Goal: Use online tool/utility: Utilize a website feature to perform a specific function

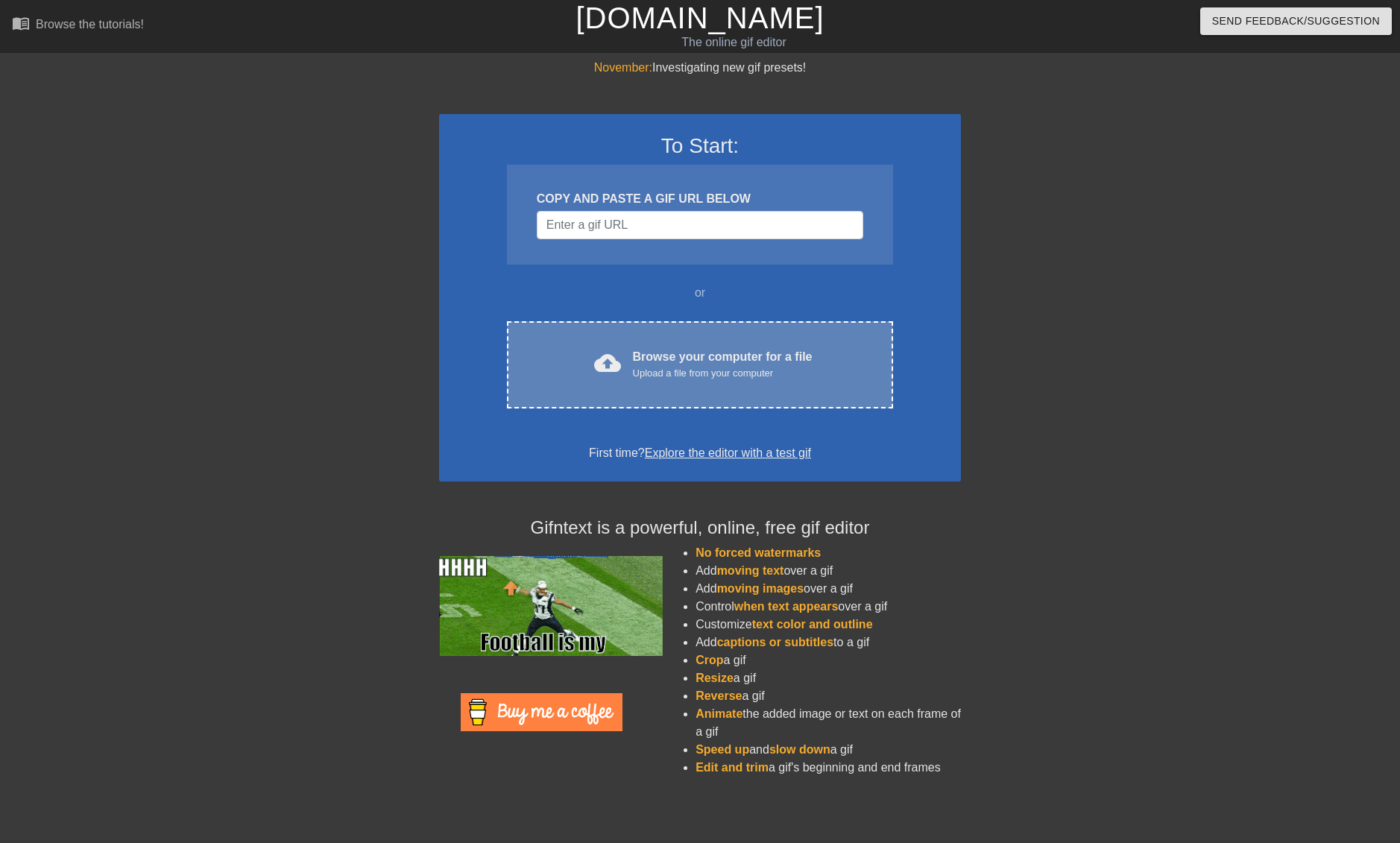
click at [611, 369] on span "cloud_upload" at bounding box center [608, 363] width 27 height 27
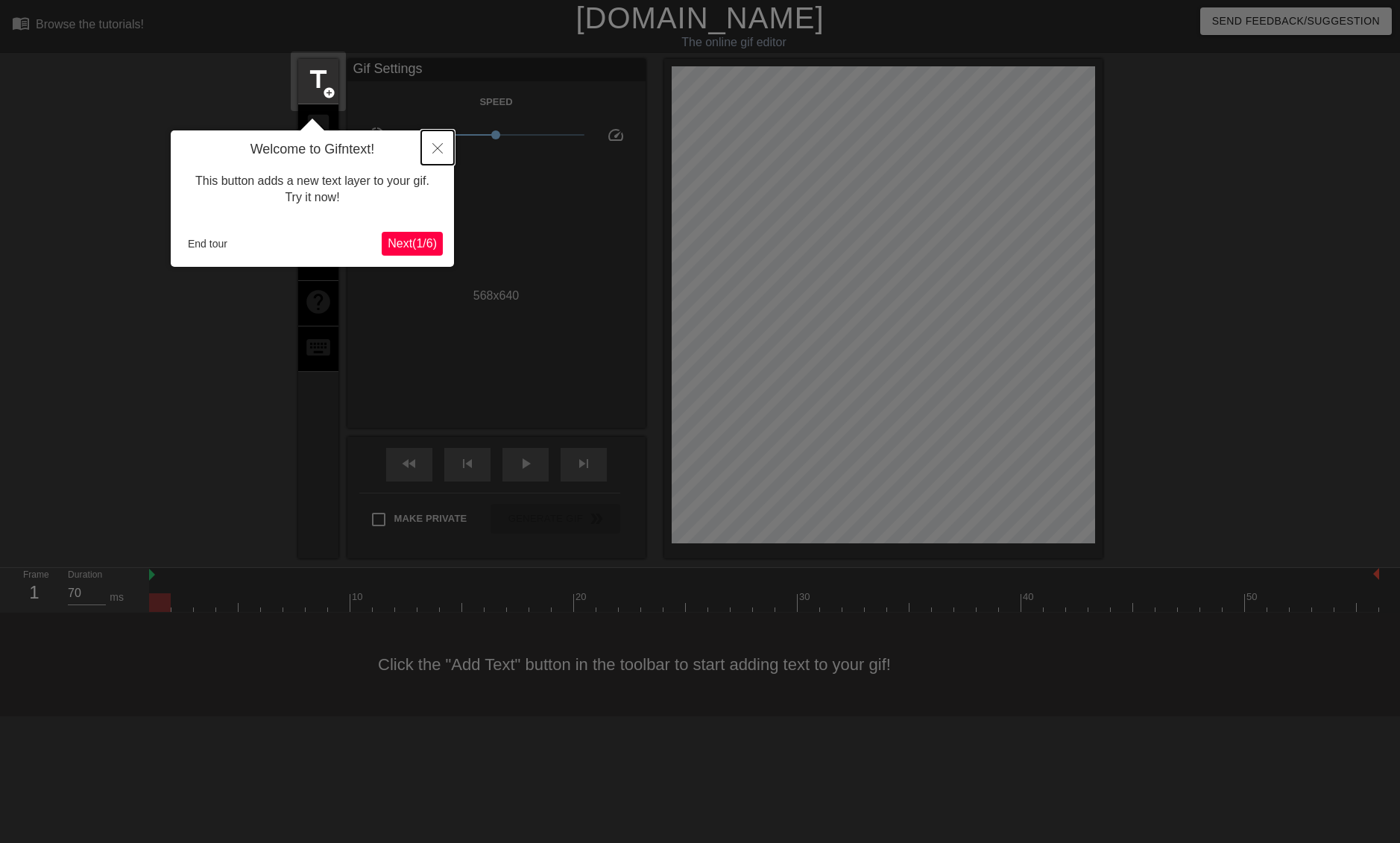
click at [437, 153] on icon "Close" at bounding box center [437, 148] width 10 height 10
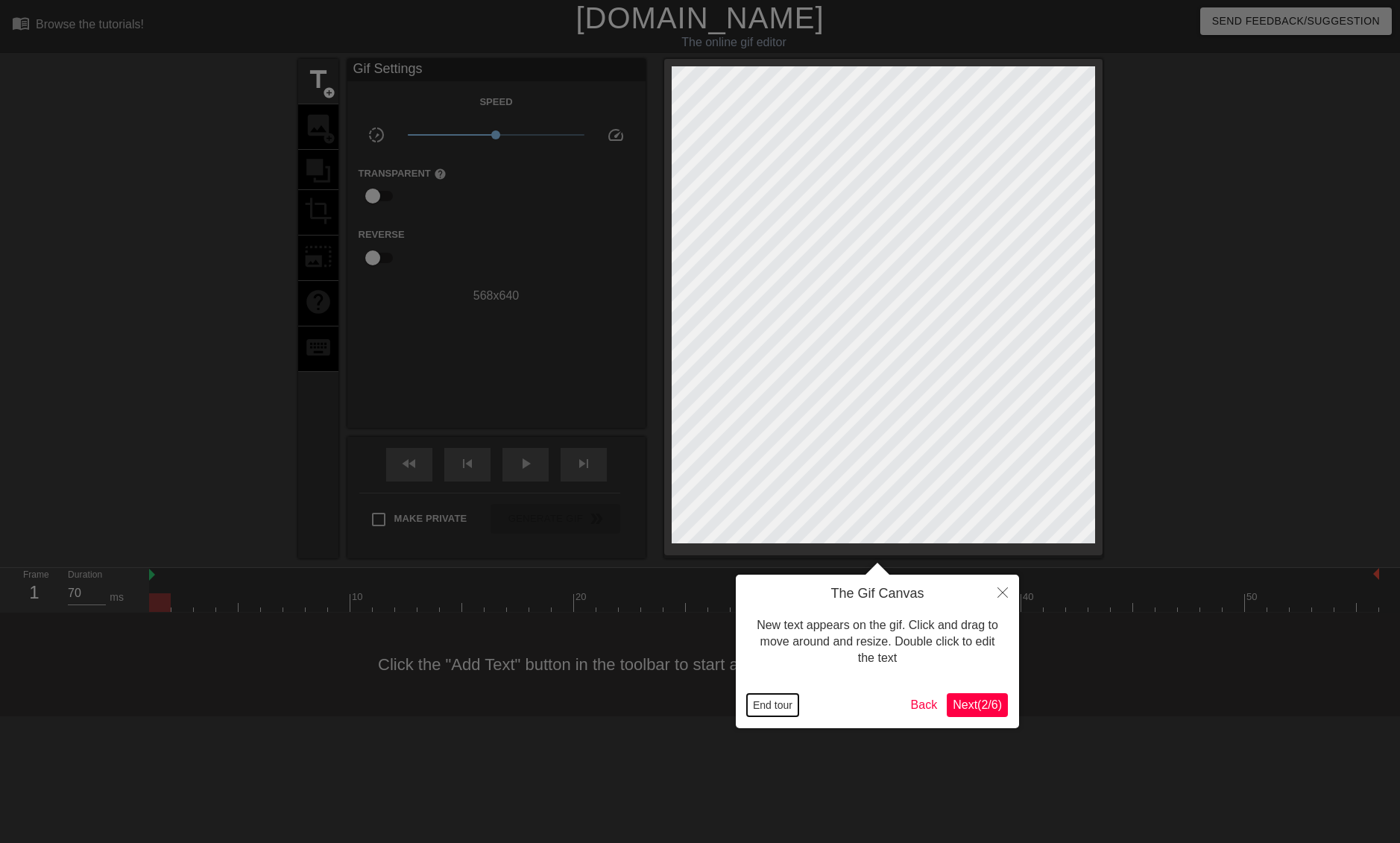
click at [777, 701] on button "End tour" at bounding box center [772, 705] width 52 height 22
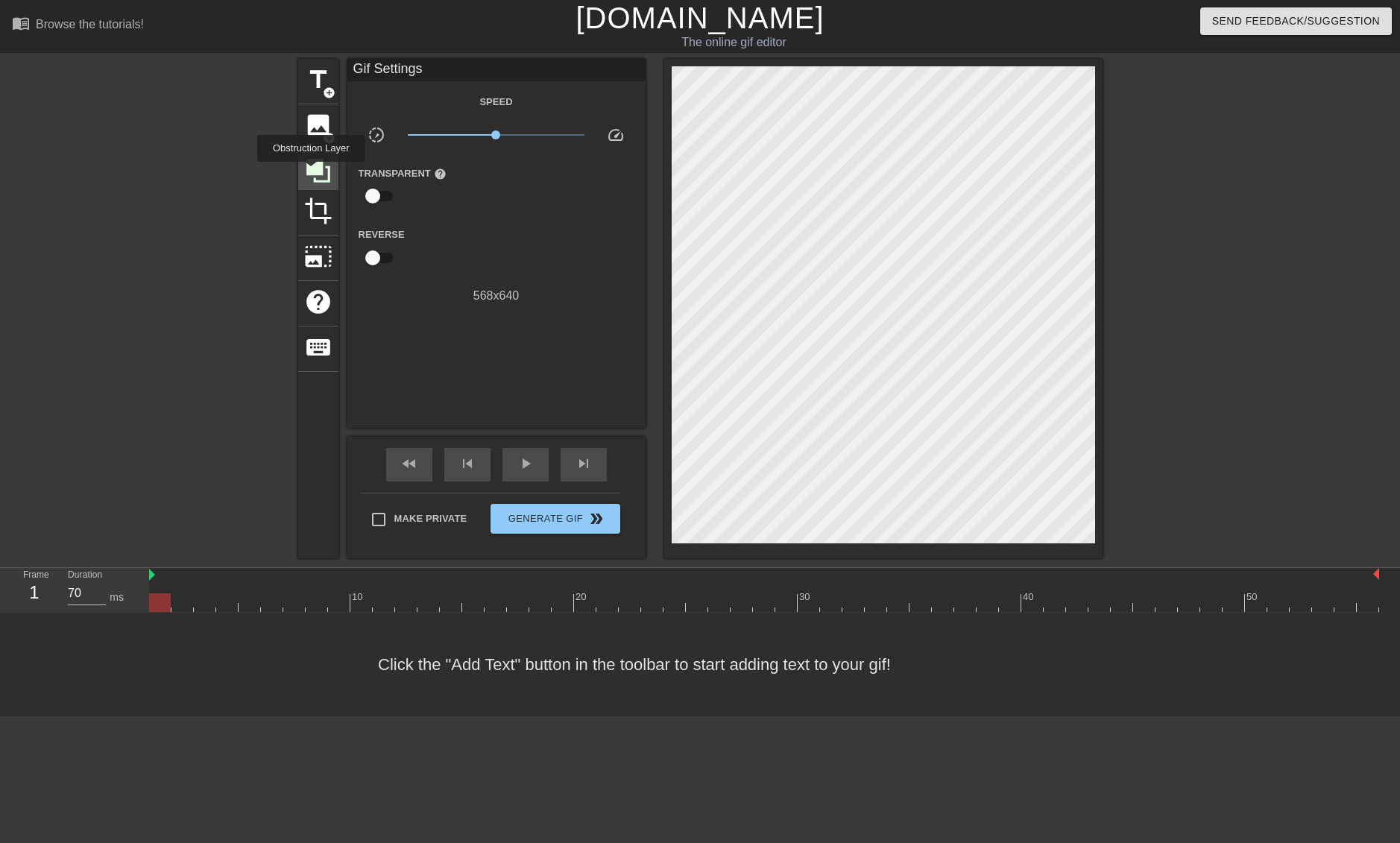
click at [313, 172] on icon at bounding box center [318, 171] width 24 height 24
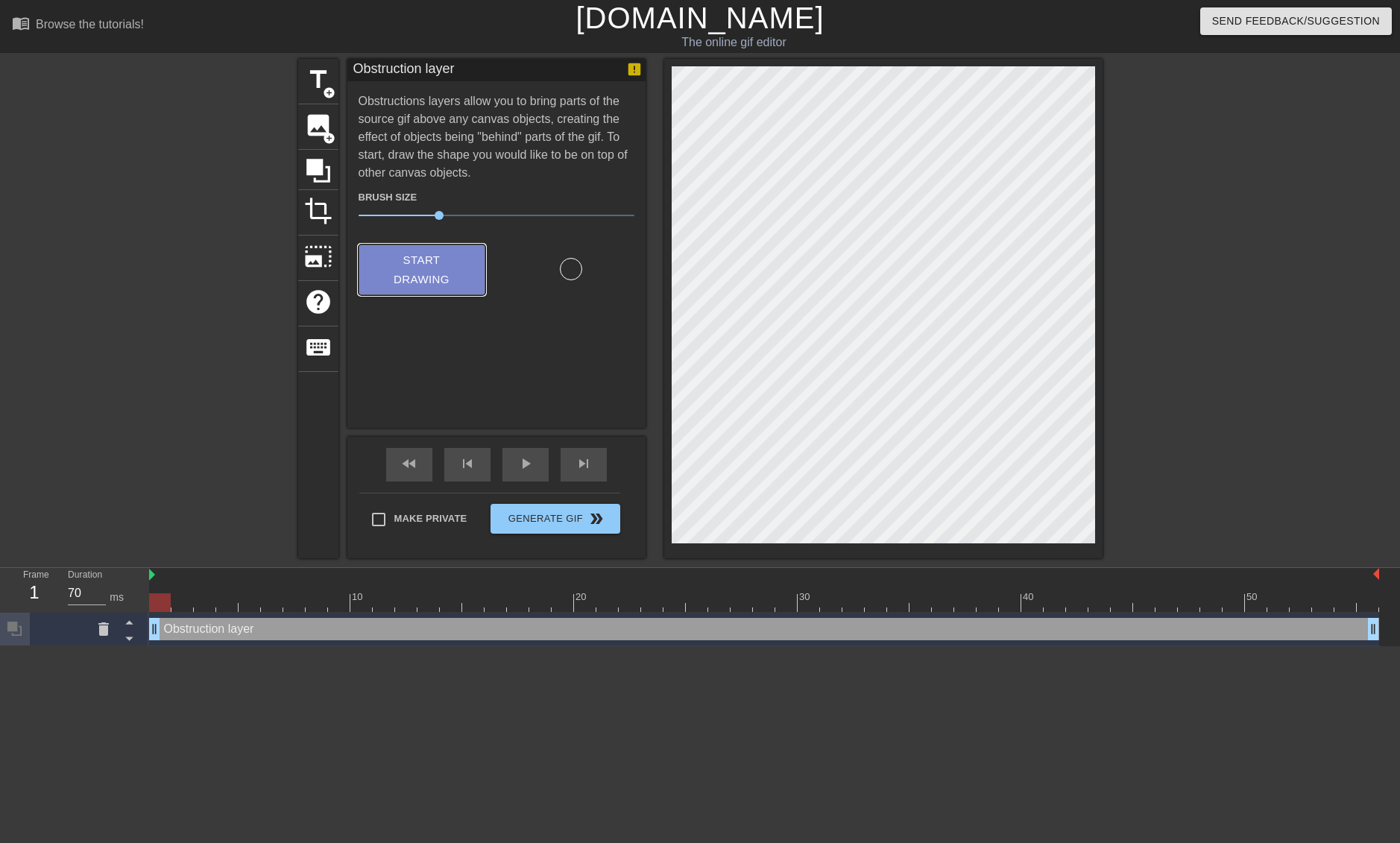
click at [442, 282] on span "Start Drawing" at bounding box center [422, 270] width 91 height 40
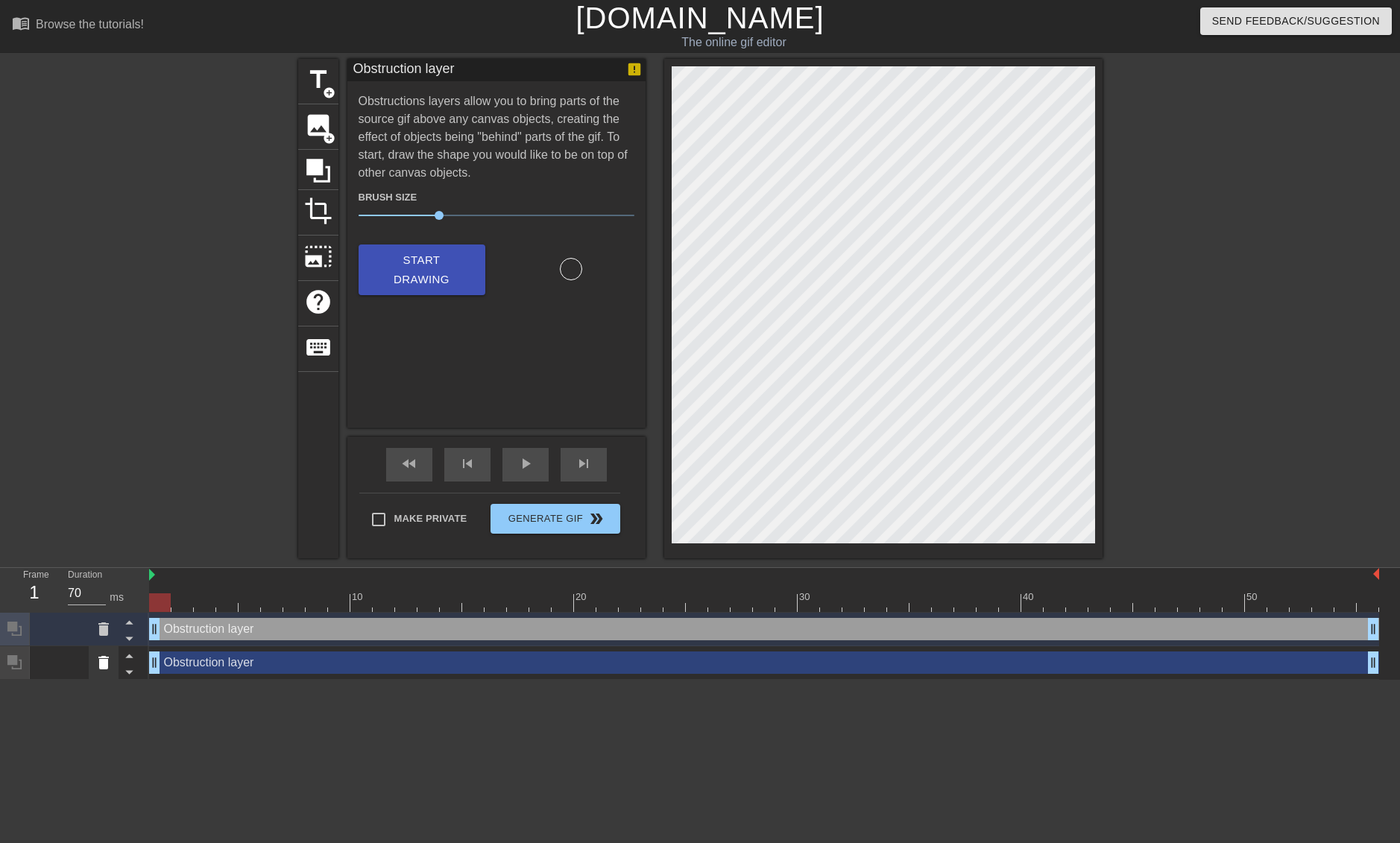
click at [102, 660] on icon at bounding box center [103, 663] width 10 height 14
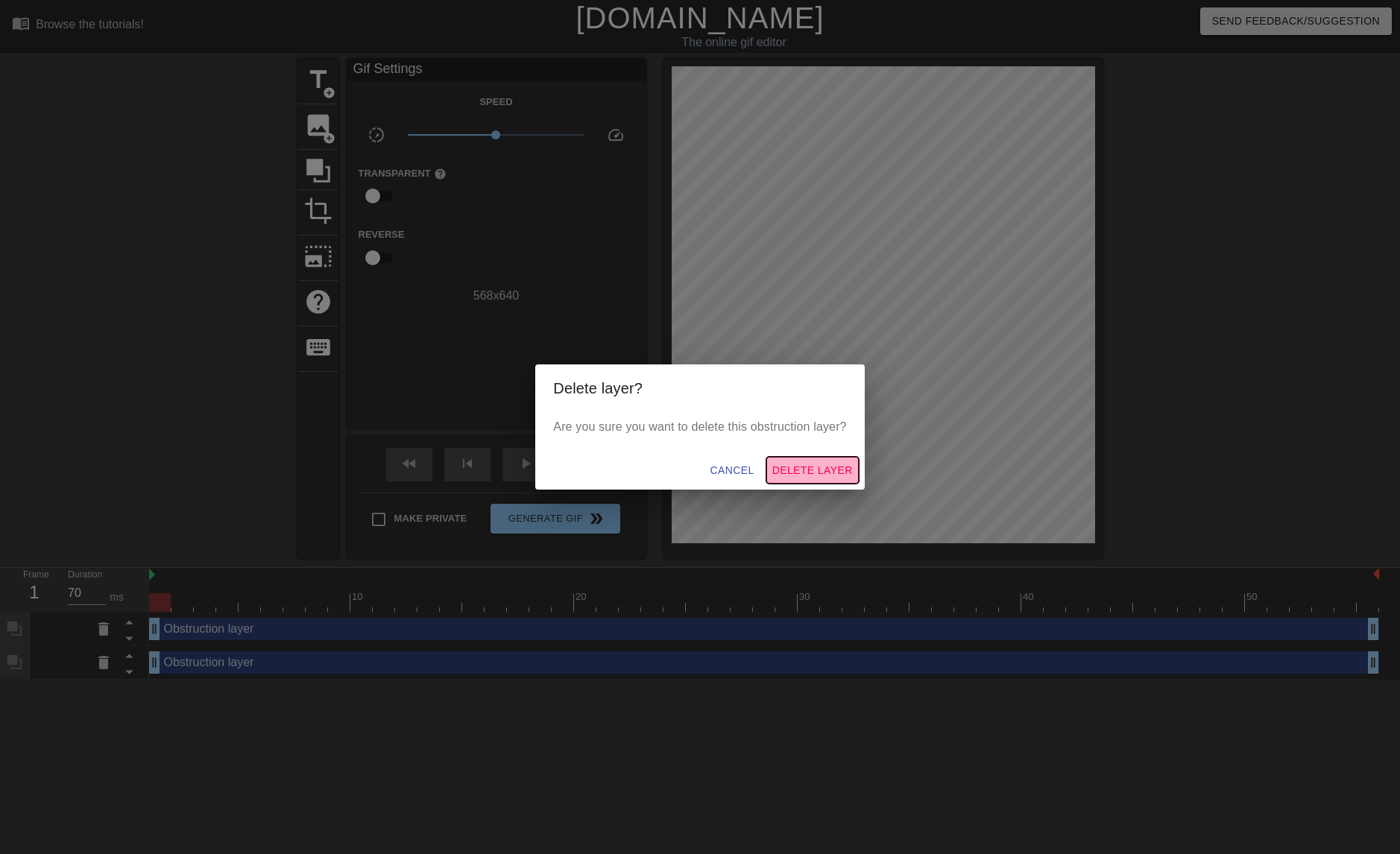
click at [796, 463] on span "Delete Layer" at bounding box center [812, 471] width 80 height 19
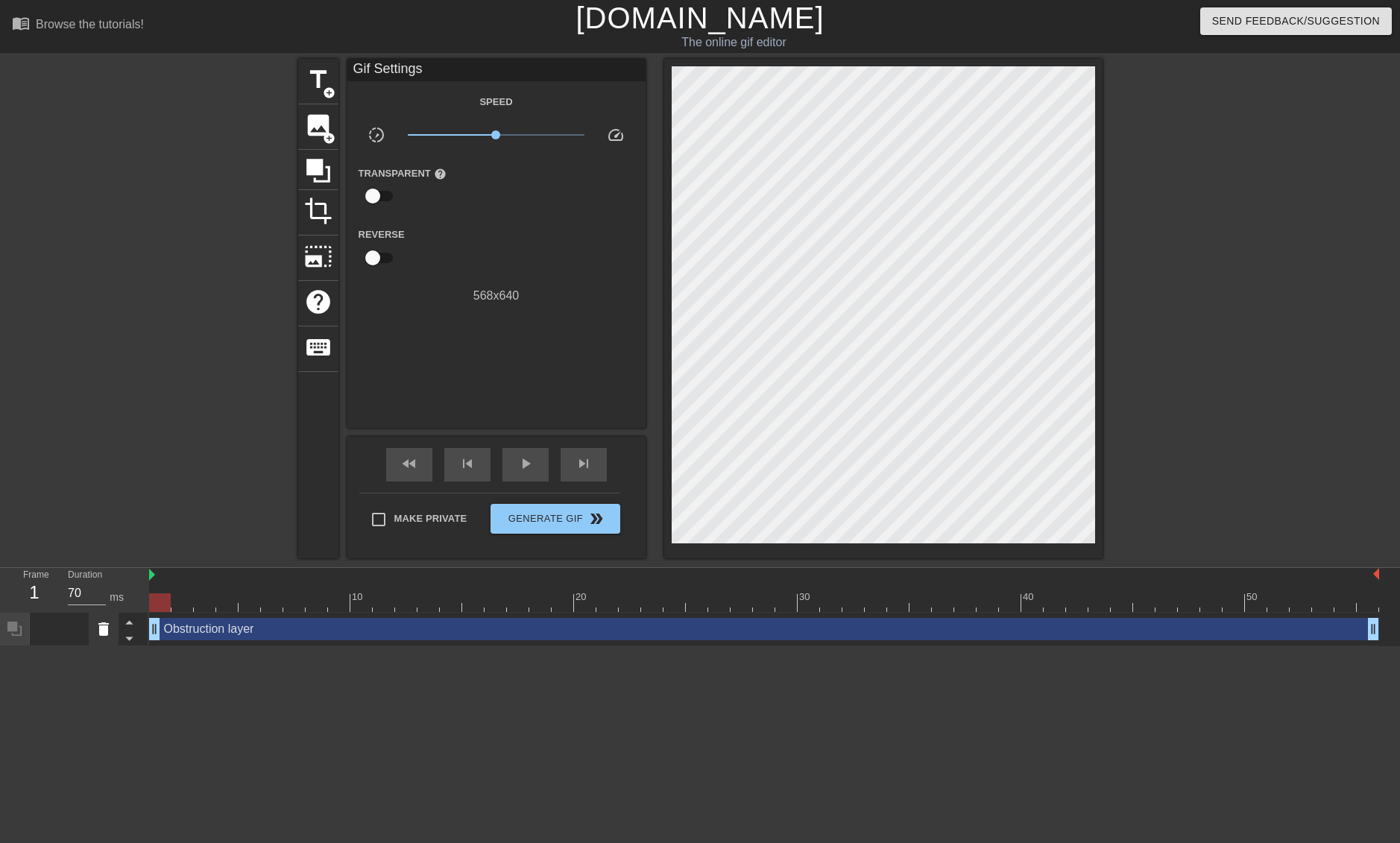
click at [106, 630] on icon at bounding box center [103, 629] width 10 height 14
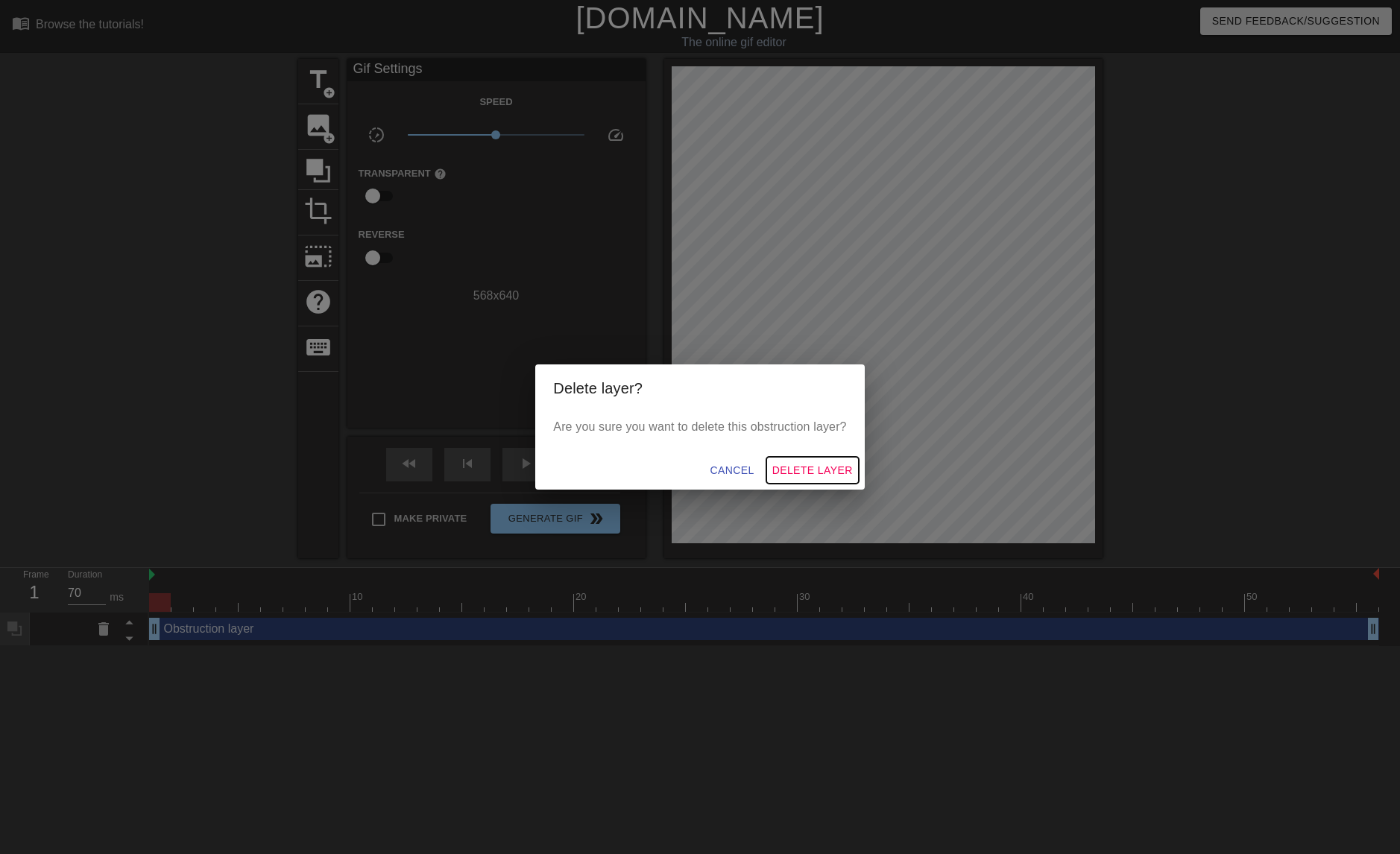
click at [816, 474] on span "Delete Layer" at bounding box center [812, 471] width 80 height 19
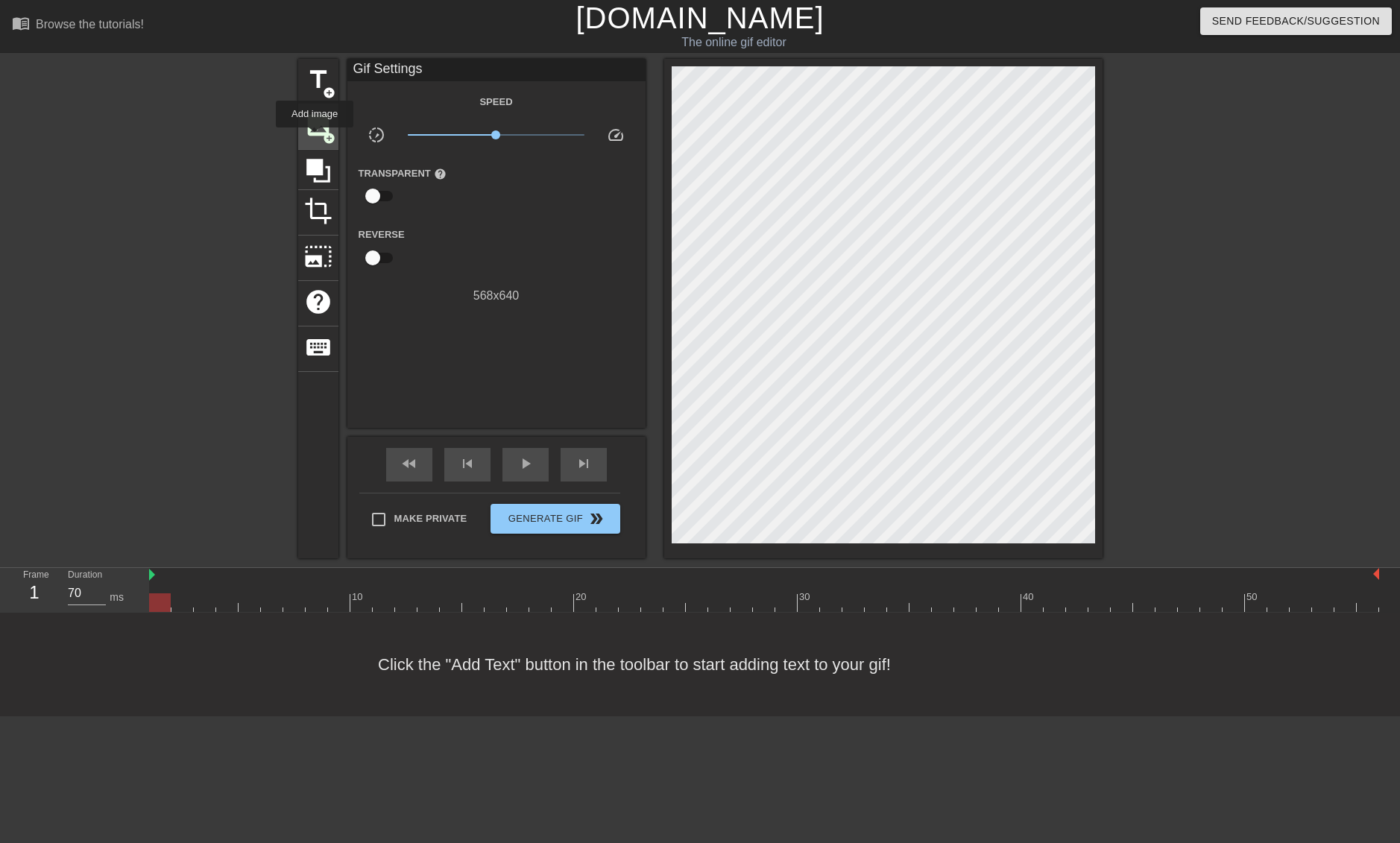
click at [316, 138] on span "image" at bounding box center [318, 124] width 28 height 28
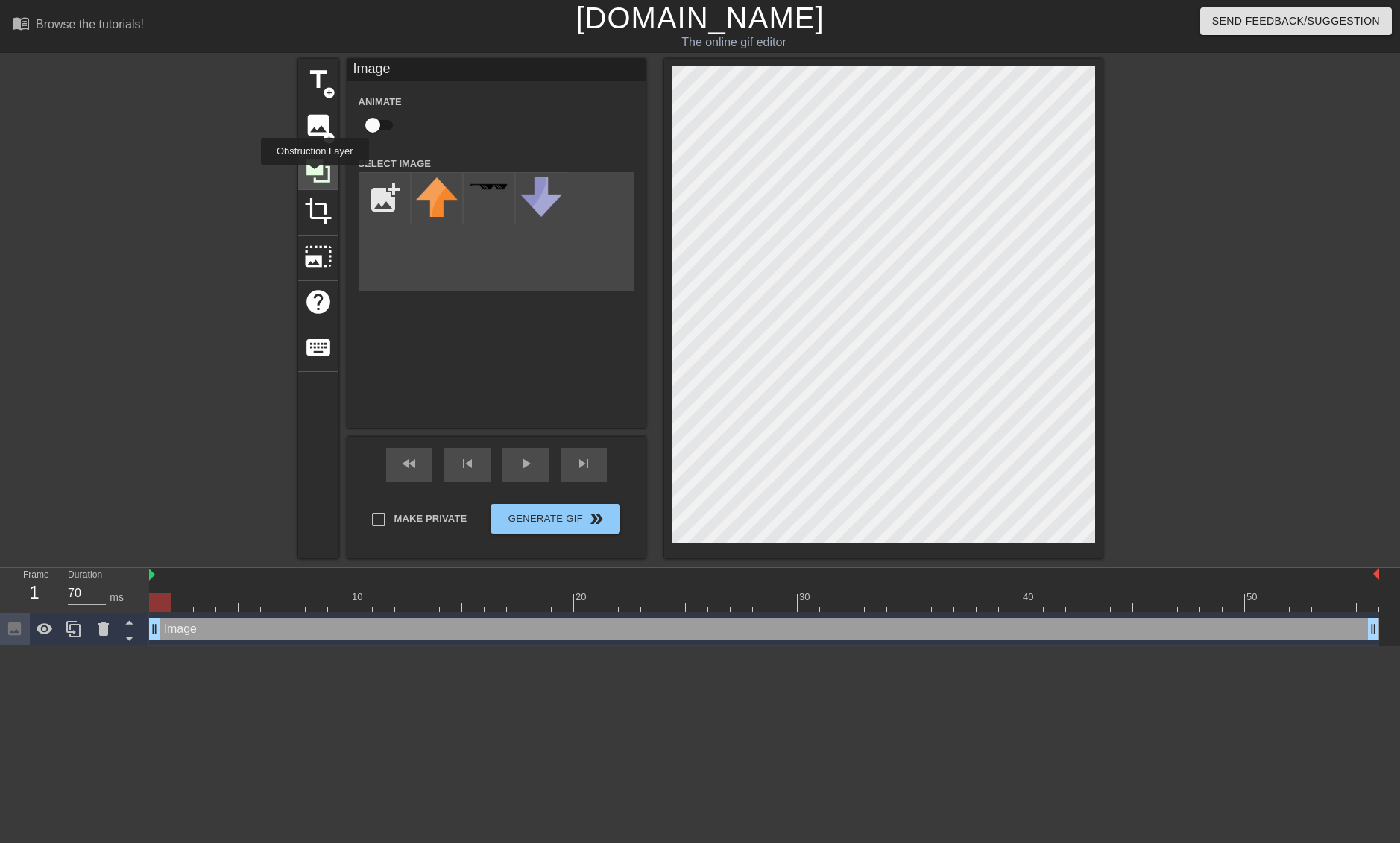
click at [317, 175] on icon at bounding box center [318, 170] width 28 height 28
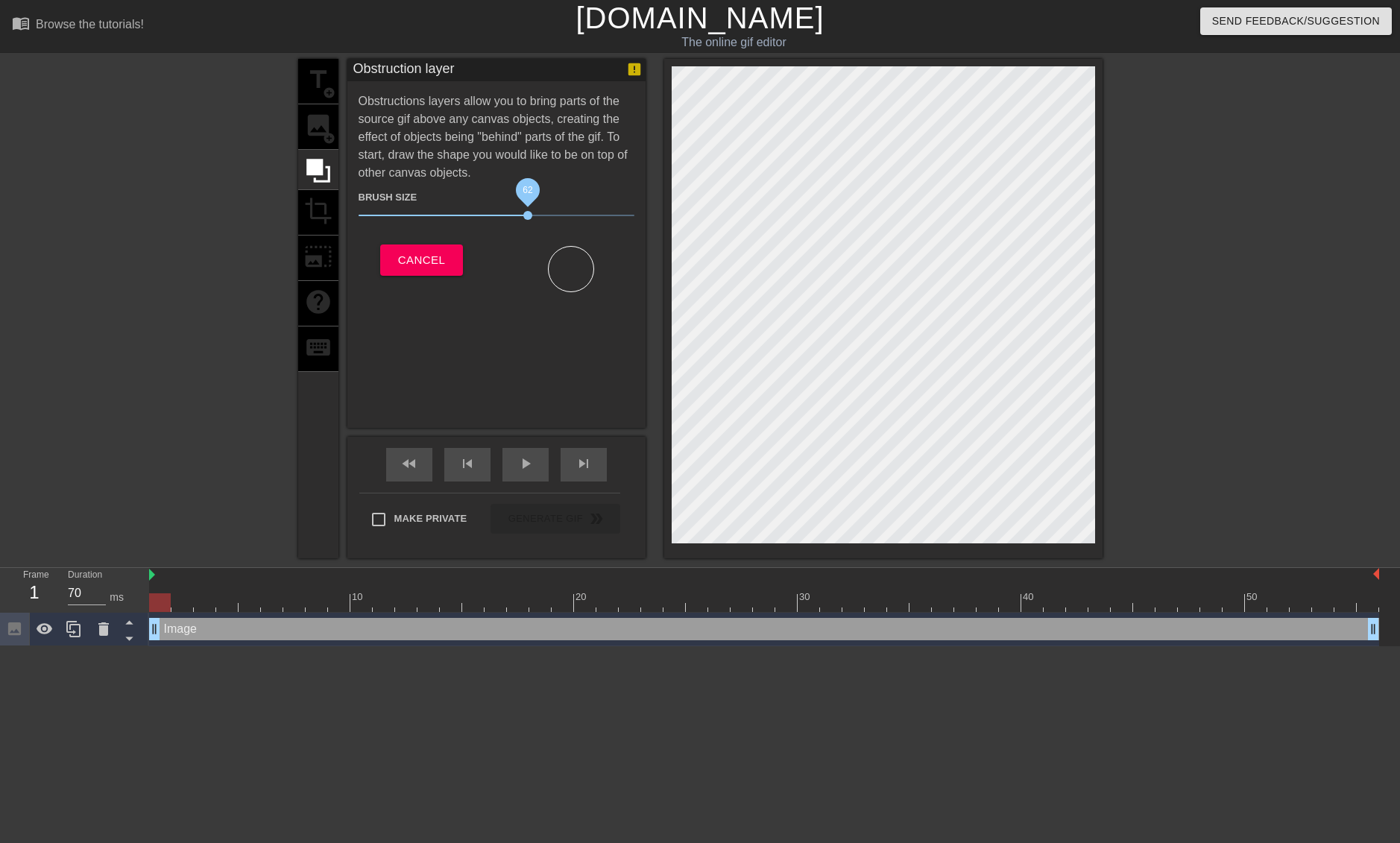
drag, startPoint x: 439, startPoint y: 215, endPoint x: 529, endPoint y: 213, distance: 90.0
click at [529, 213] on span "62" at bounding box center [528, 215] width 9 height 9
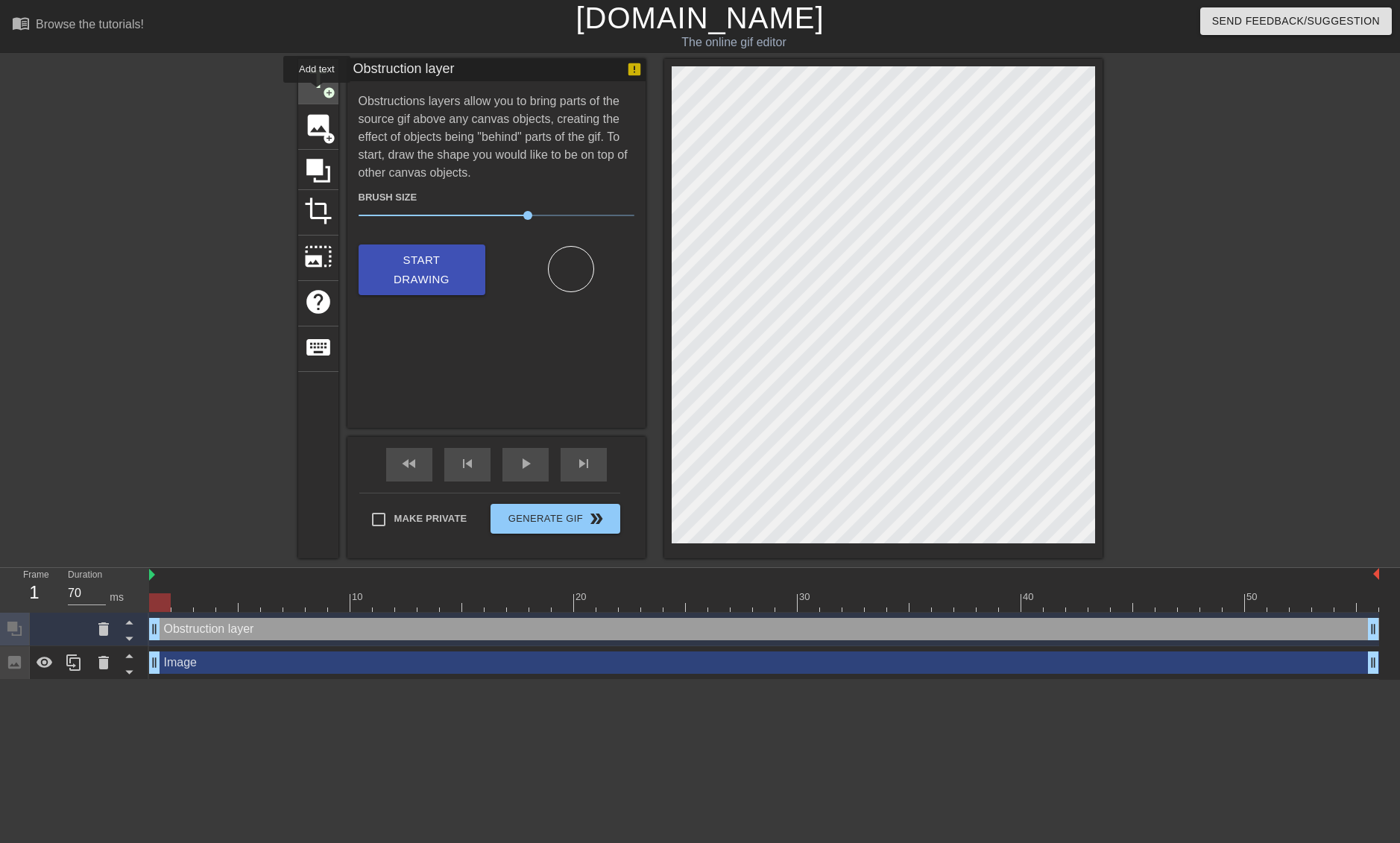
click at [317, 93] on span "title" at bounding box center [318, 79] width 28 height 28
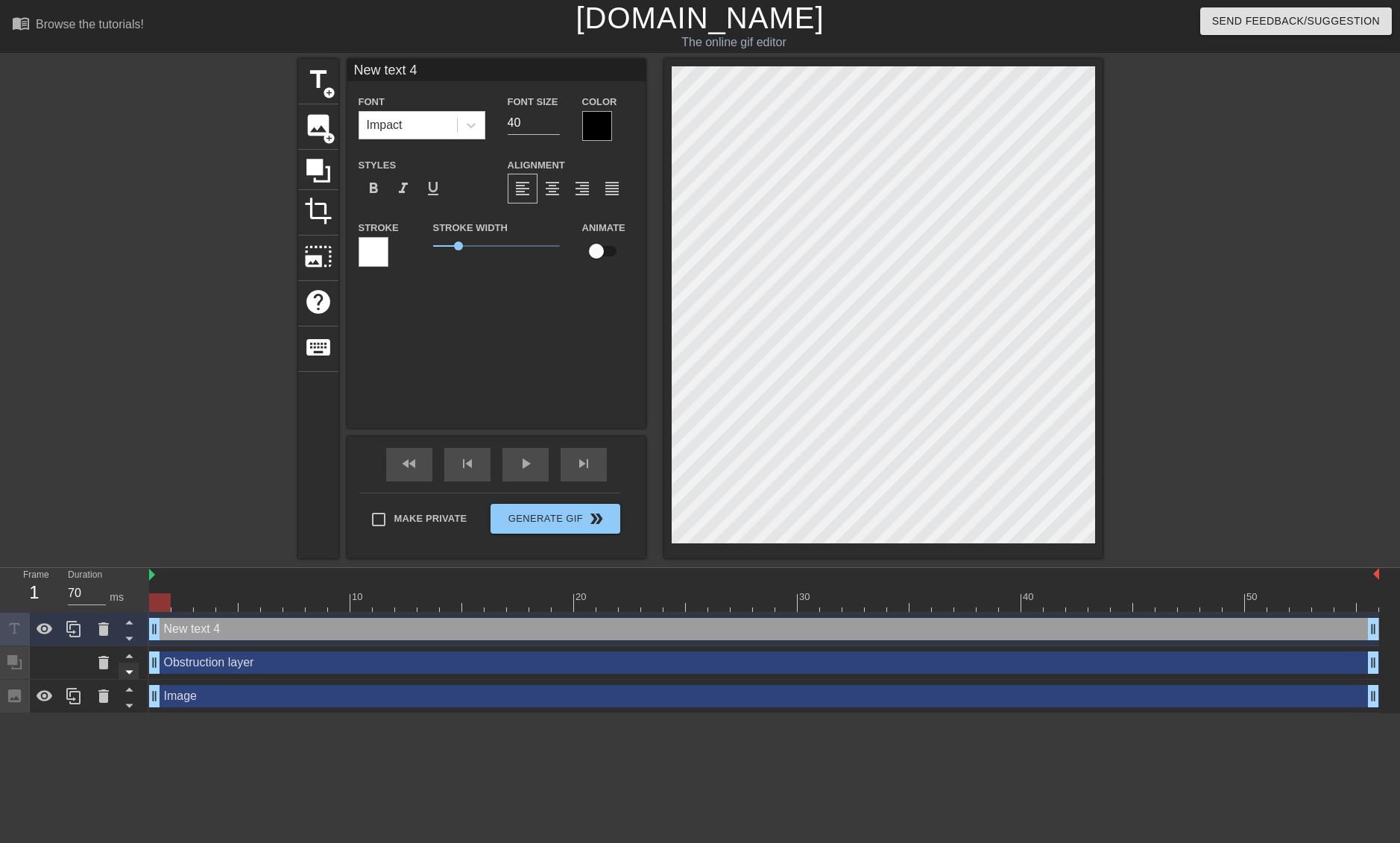
click at [127, 675] on icon at bounding box center [129, 672] width 19 height 19
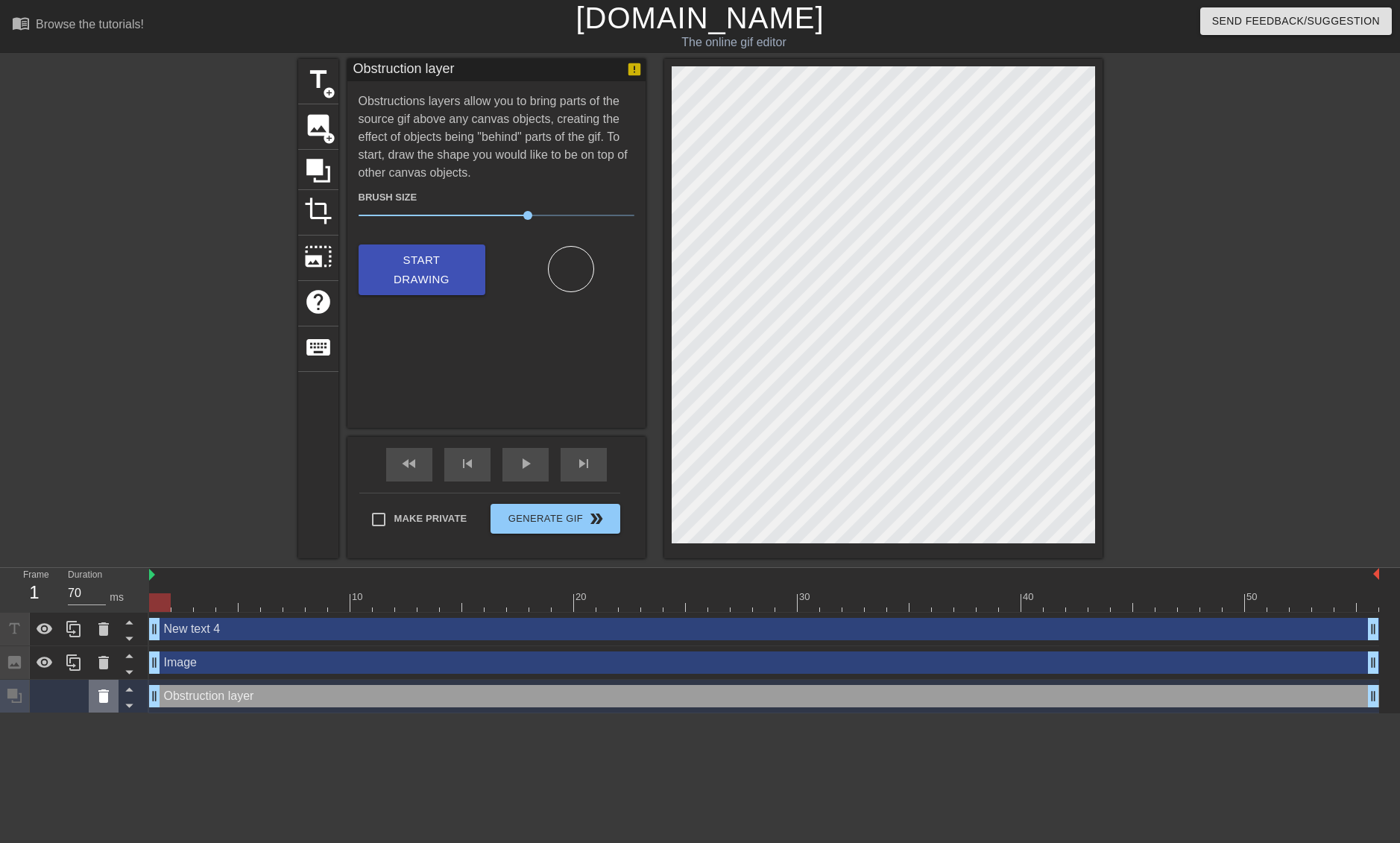
click at [107, 703] on icon at bounding box center [103, 696] width 18 height 18
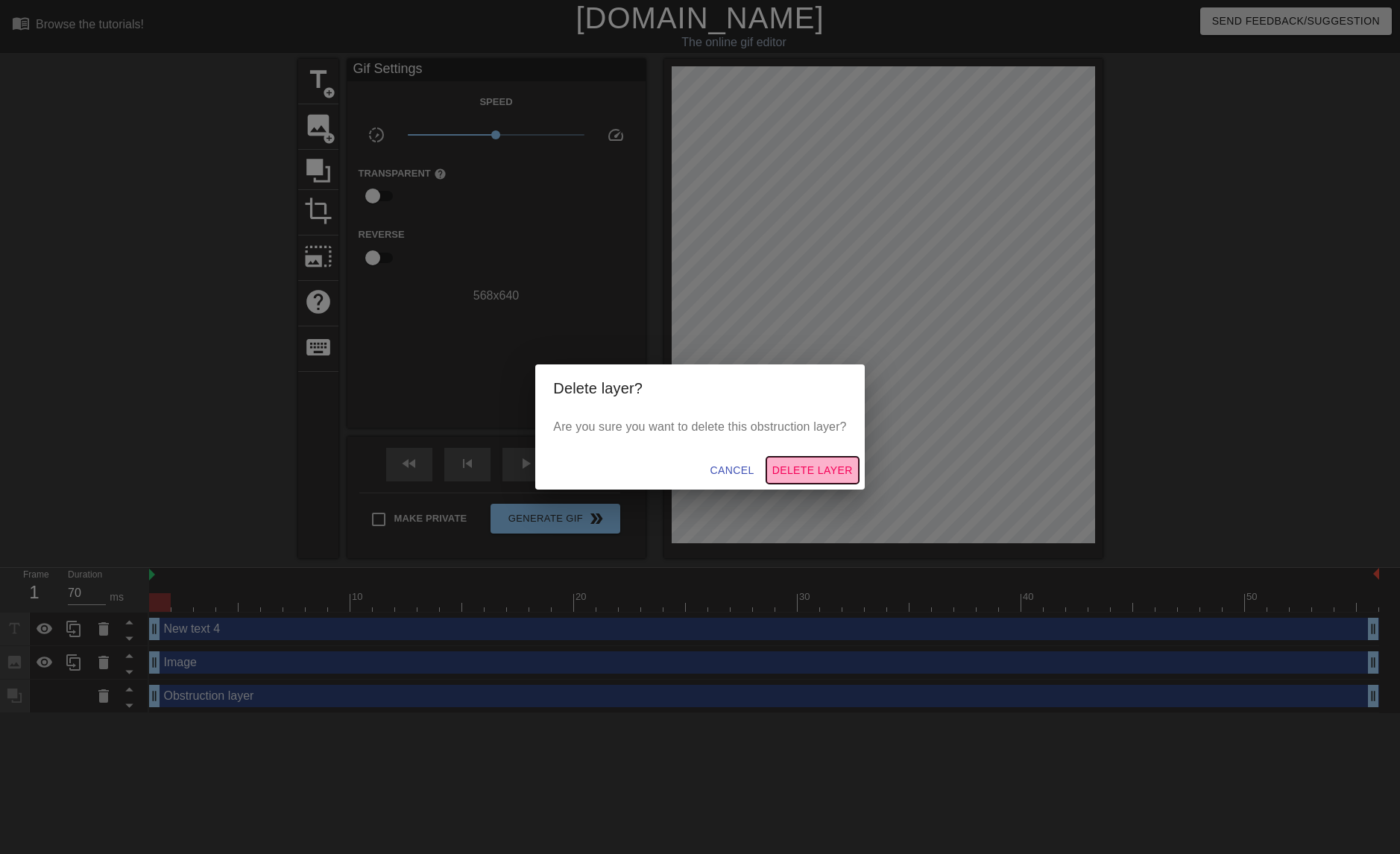
click at [808, 468] on span "Delete Layer" at bounding box center [812, 471] width 80 height 19
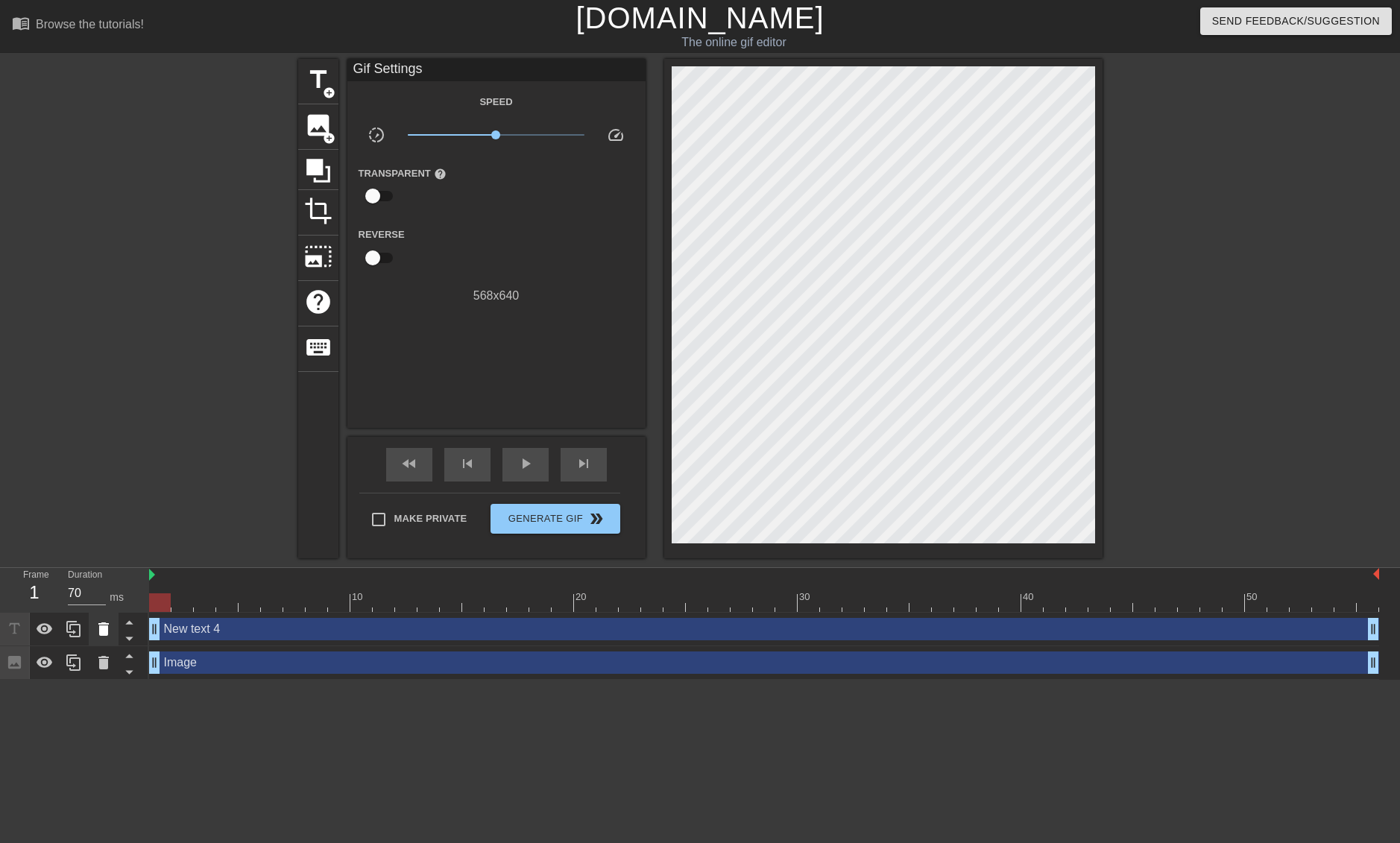
click at [108, 633] on icon at bounding box center [103, 628] width 18 height 18
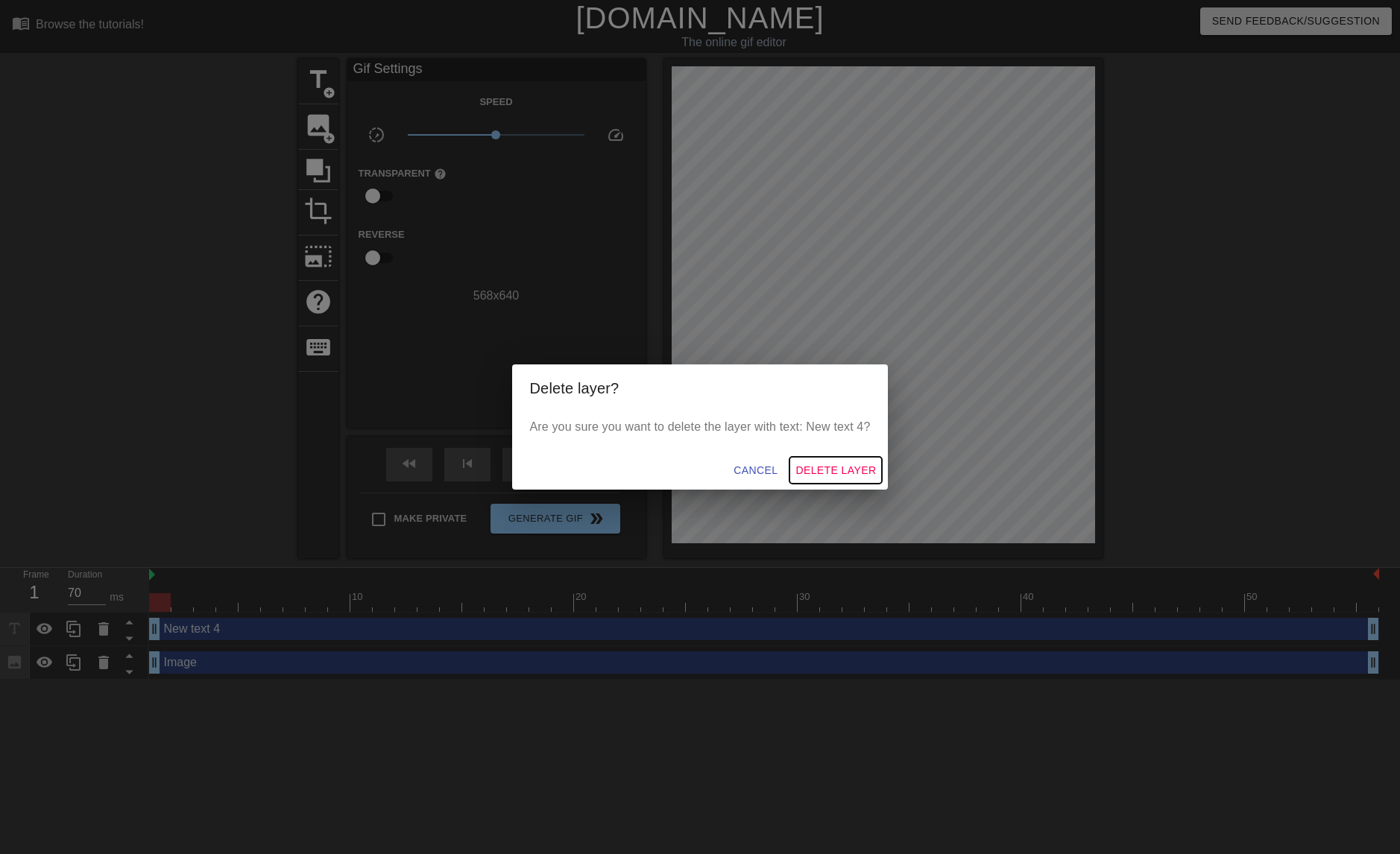
click at [843, 473] on span "Delete Layer" at bounding box center [835, 471] width 80 height 19
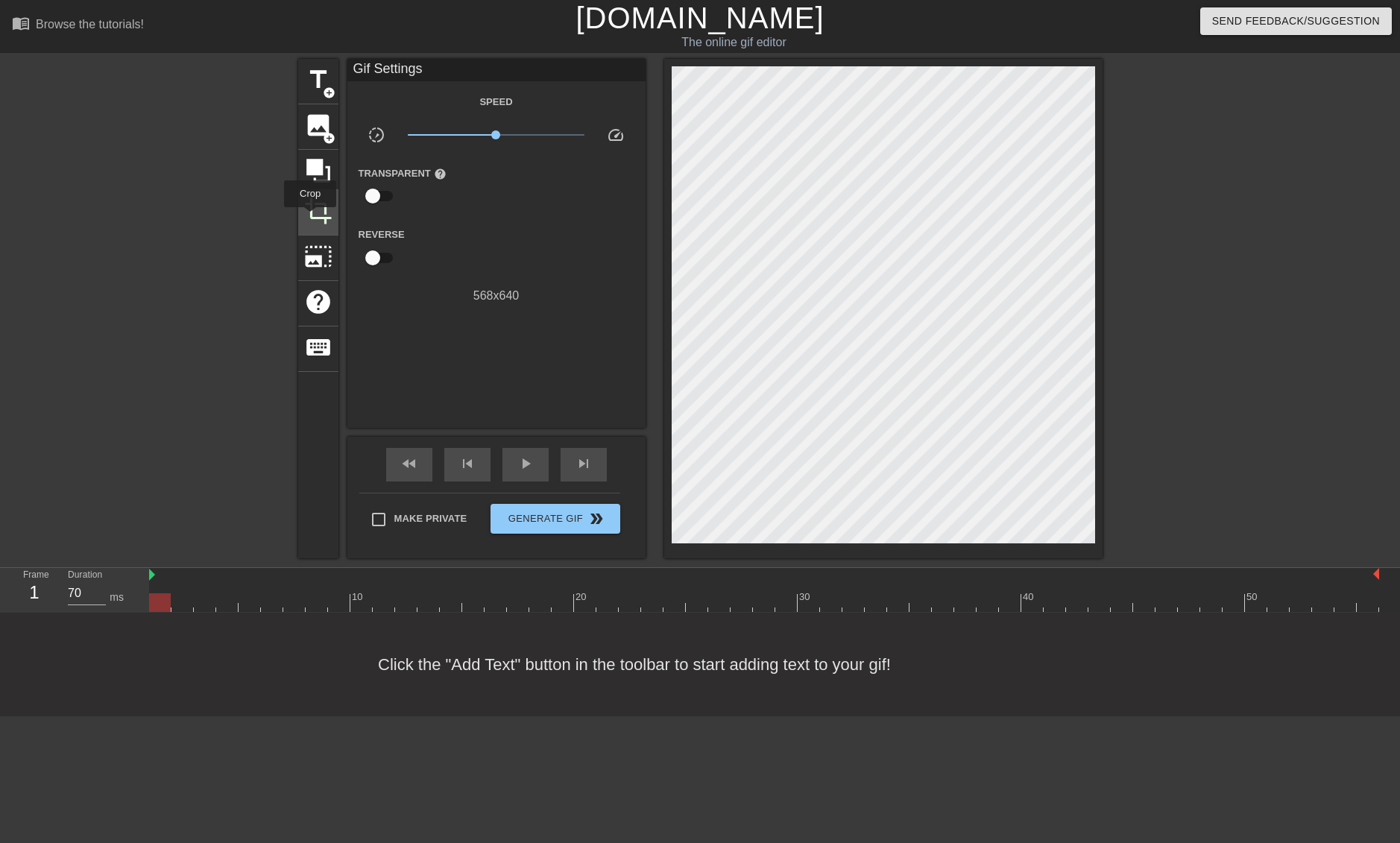
click at [311, 217] on span "crop" at bounding box center [318, 211] width 28 height 28
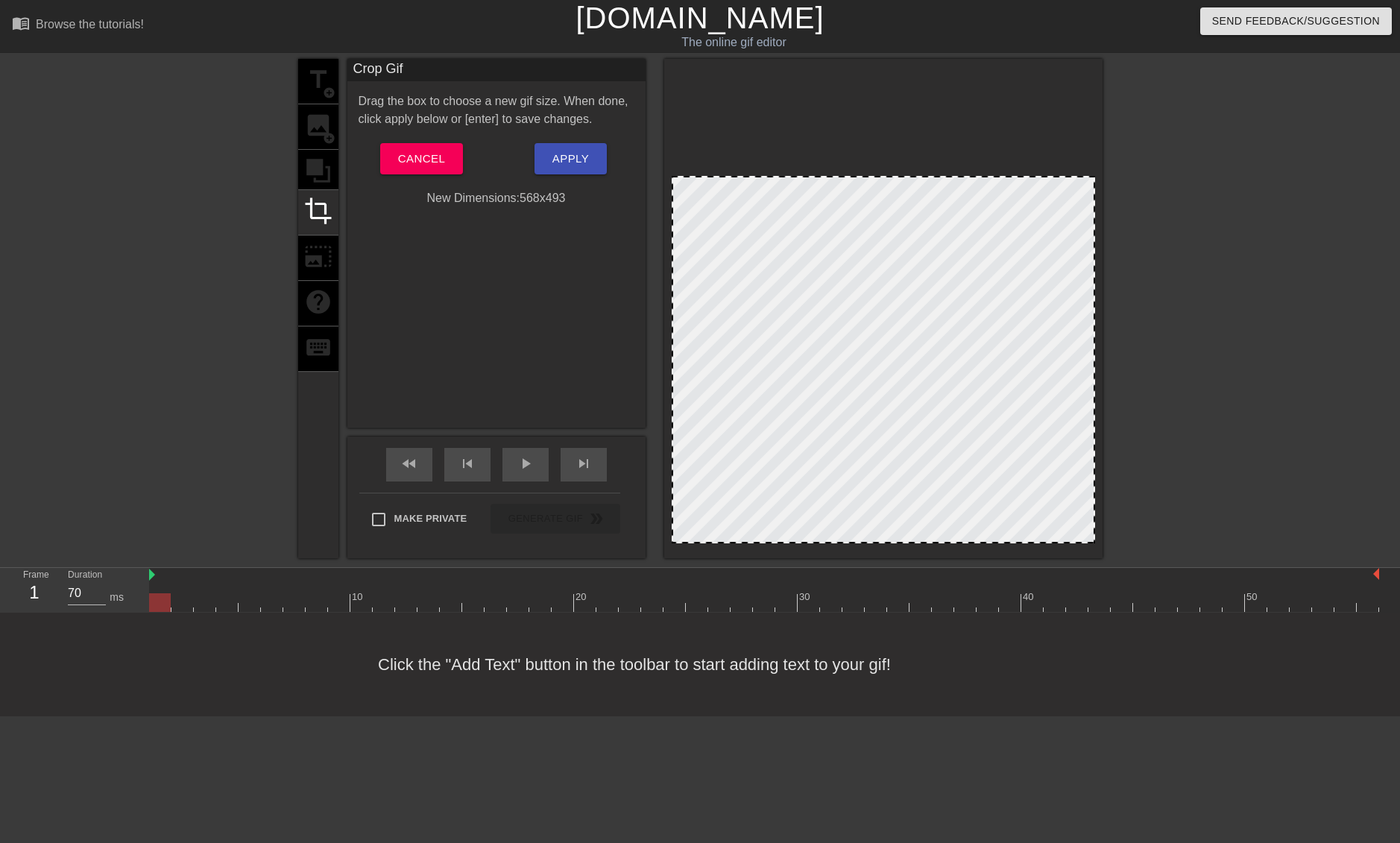
drag, startPoint x: 673, startPoint y: 69, endPoint x: 645, endPoint y: 179, distance: 113.5
click at [645, 179] on div "title add_circle image add_circle crop photo_size_select_large help keyboard Cr…" at bounding box center [700, 309] width 804 height 500
click at [577, 150] on span "Apply" at bounding box center [570, 158] width 36 height 19
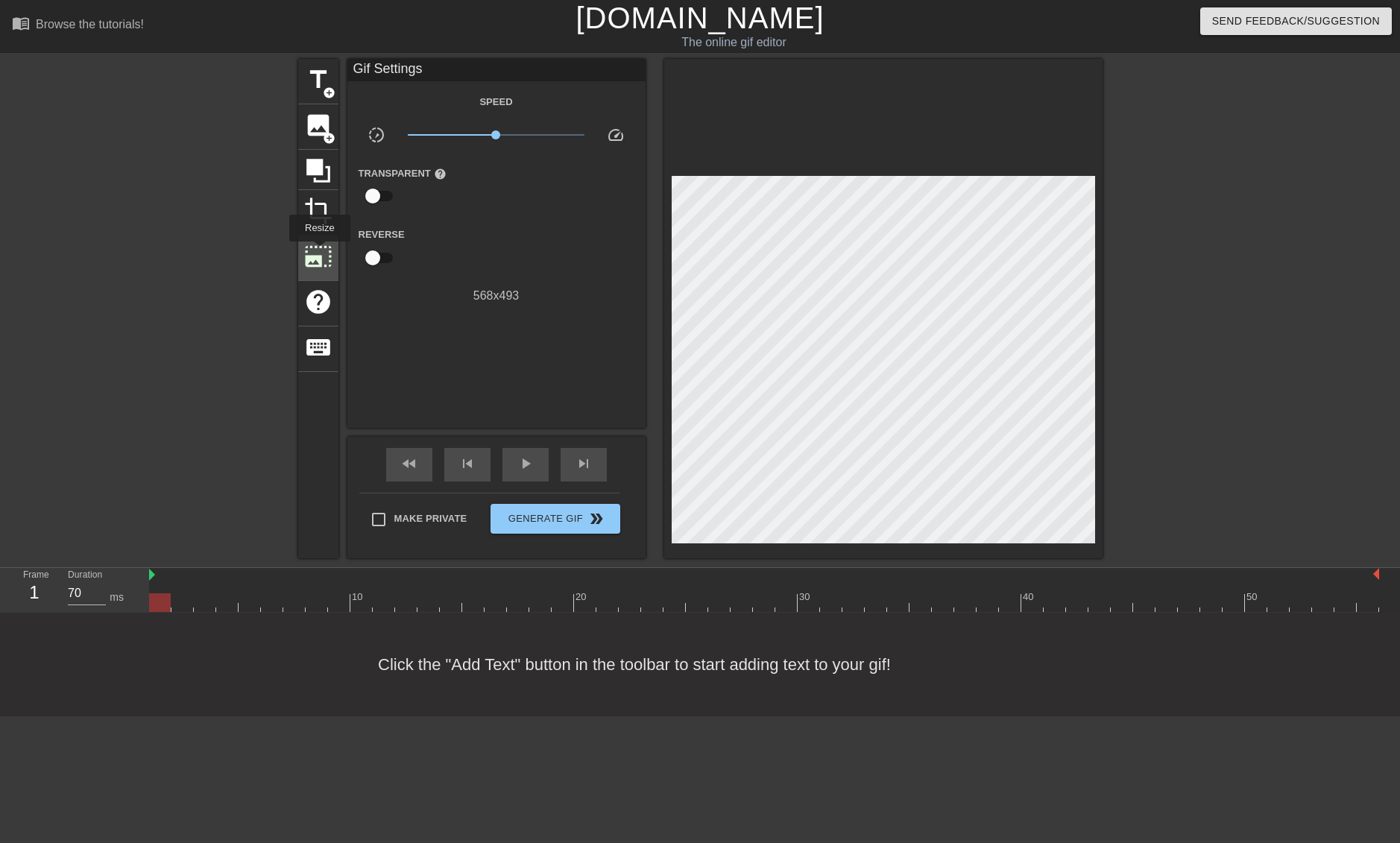
click at [320, 249] on span "photo_size_select_large" at bounding box center [318, 255] width 28 height 28
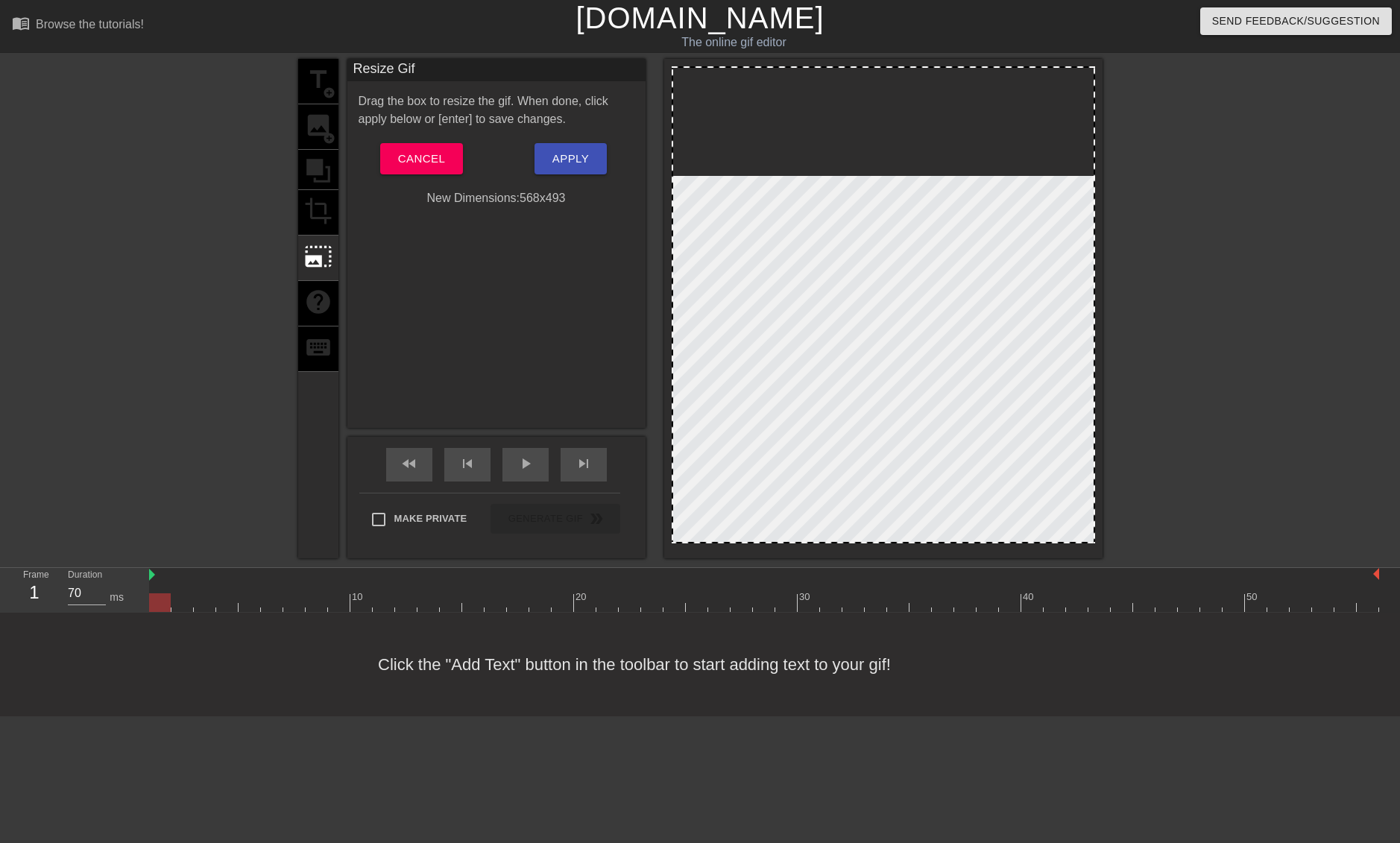
drag, startPoint x: 674, startPoint y: 69, endPoint x: 713, endPoint y: 96, distance: 47.4
click at [713, 96] on div at bounding box center [883, 304] width 424 height 477
drag, startPoint x: 850, startPoint y: 160, endPoint x: 802, endPoint y: 129, distance: 57.1
click at [802, 129] on div at bounding box center [883, 304] width 424 height 477
drag, startPoint x: 742, startPoint y: 156, endPoint x: 805, endPoint y: 183, distance: 68.5
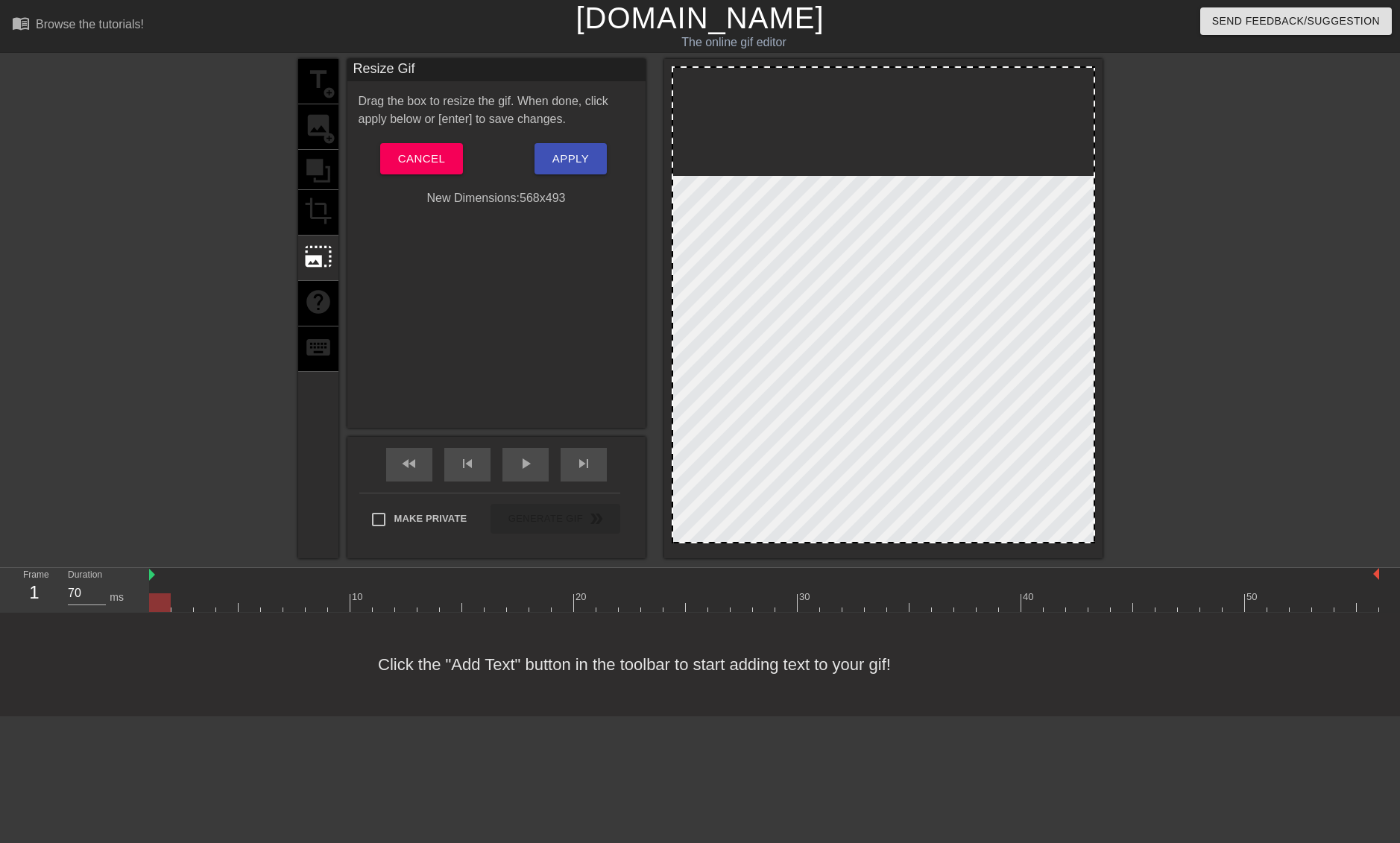
click at [805, 183] on div at bounding box center [883, 304] width 424 height 477
drag, startPoint x: 672, startPoint y: 66, endPoint x: 711, endPoint y: 145, distance: 88.1
click at [711, 145] on div at bounding box center [883, 304] width 424 height 477
drag, startPoint x: 720, startPoint y: 279, endPoint x: 890, endPoint y: 294, distance: 170.7
click at [890, 294] on div at bounding box center [883, 304] width 424 height 477
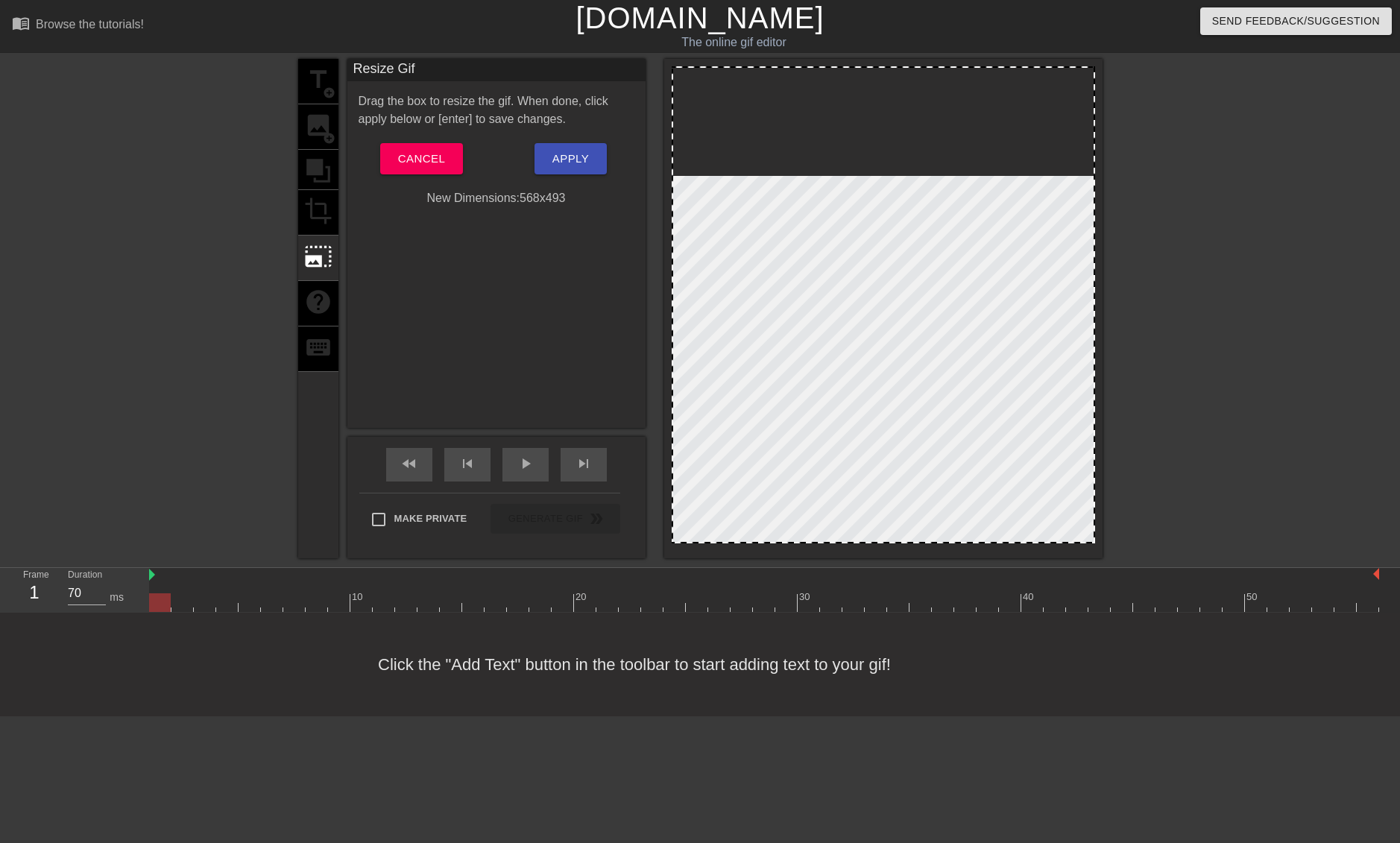
drag, startPoint x: 672, startPoint y: 542, endPoint x: 689, endPoint y: 528, distance: 22.0
click at [689, 527] on div at bounding box center [883, 304] width 424 height 477
click at [672, 539] on div at bounding box center [883, 304] width 424 height 477
drag, startPoint x: 675, startPoint y: 539, endPoint x: 695, endPoint y: 570, distance: 36.9
click at [695, 570] on div "menu_book Browse the tutorials! [DOMAIN_NAME] The online gif editor Send Feedba…" at bounding box center [700, 358] width 1400 height 716
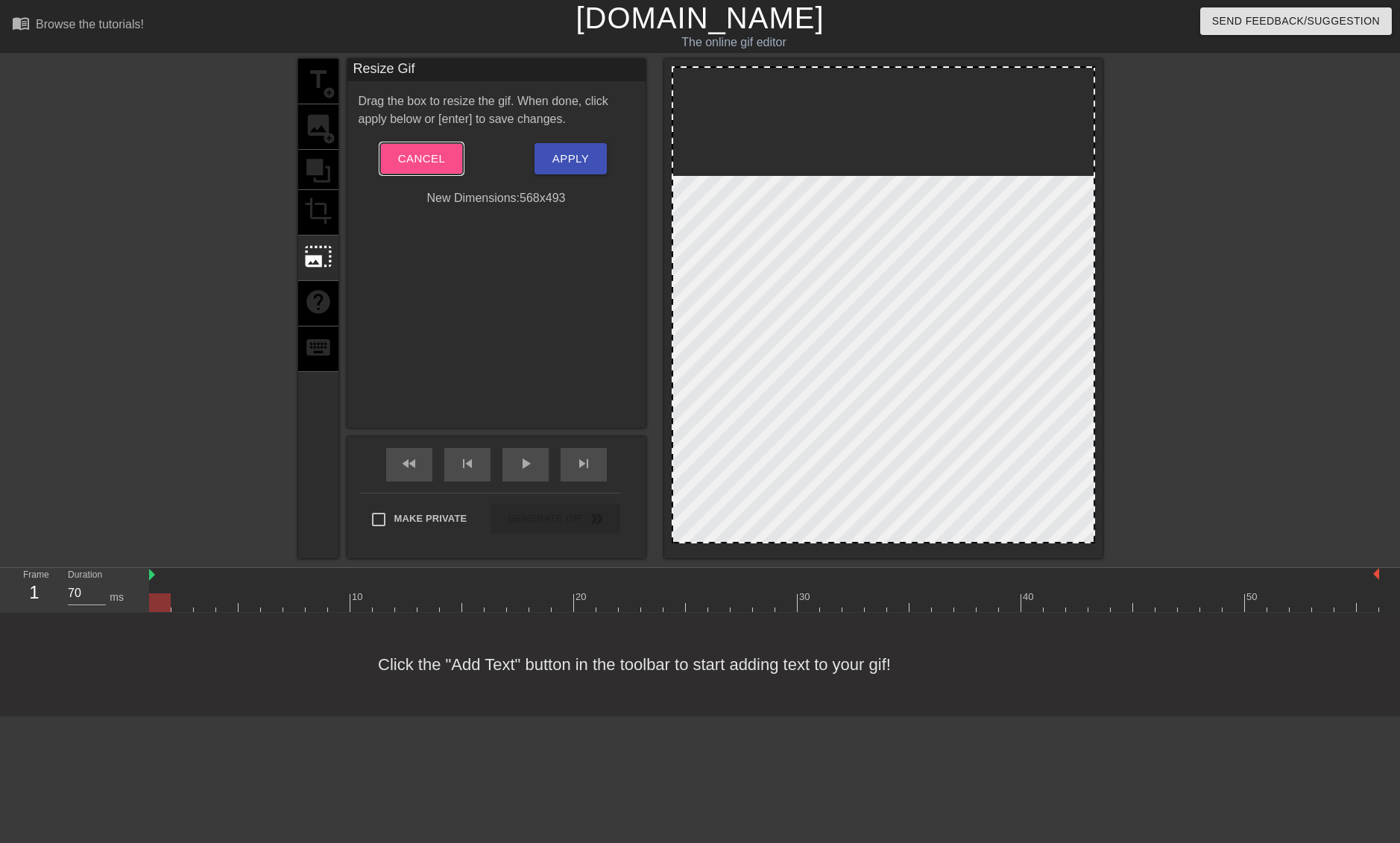
click at [429, 167] on span "Cancel" at bounding box center [422, 158] width 47 height 19
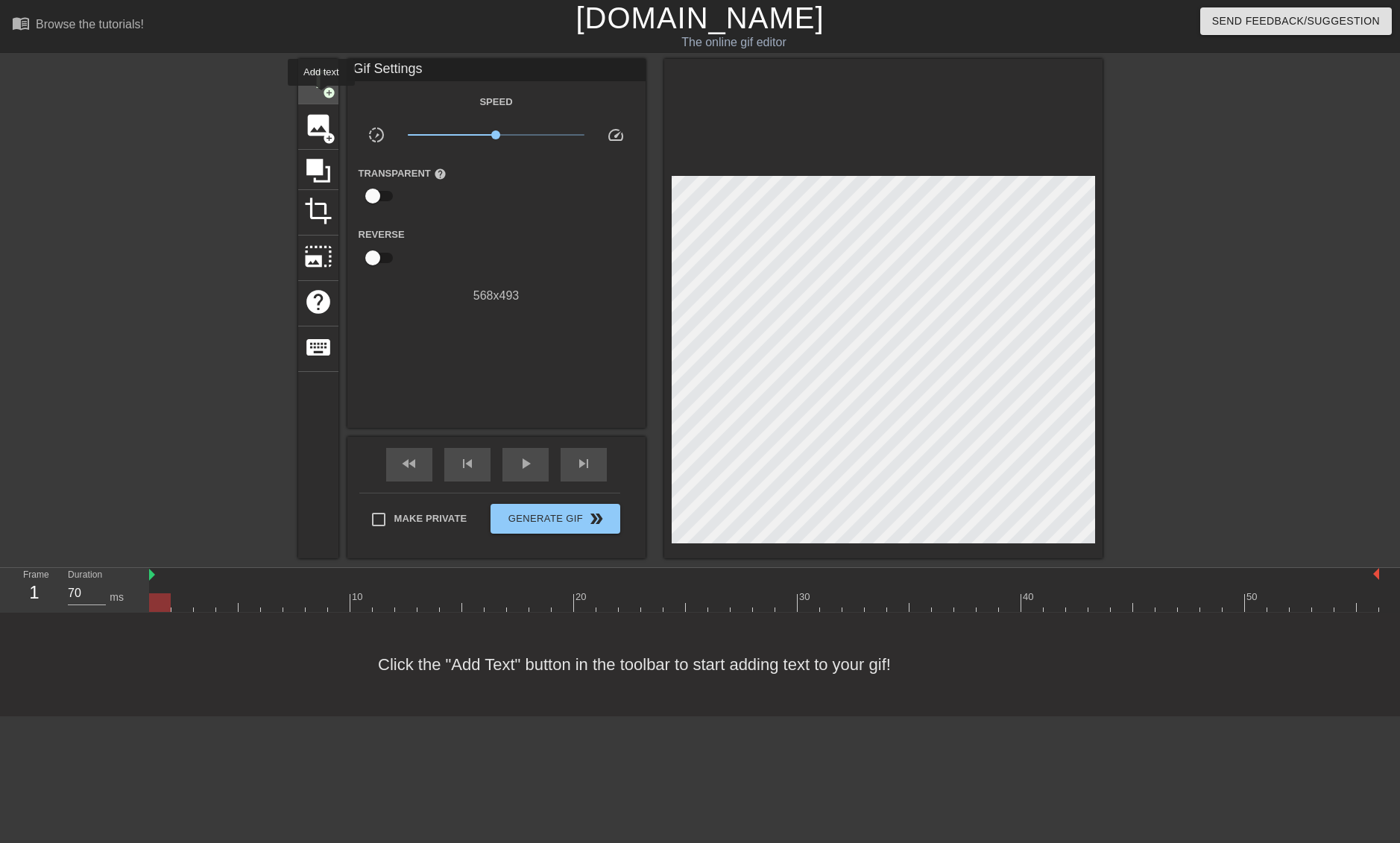
click at [323, 96] on span "add_circle" at bounding box center [329, 92] width 13 height 13
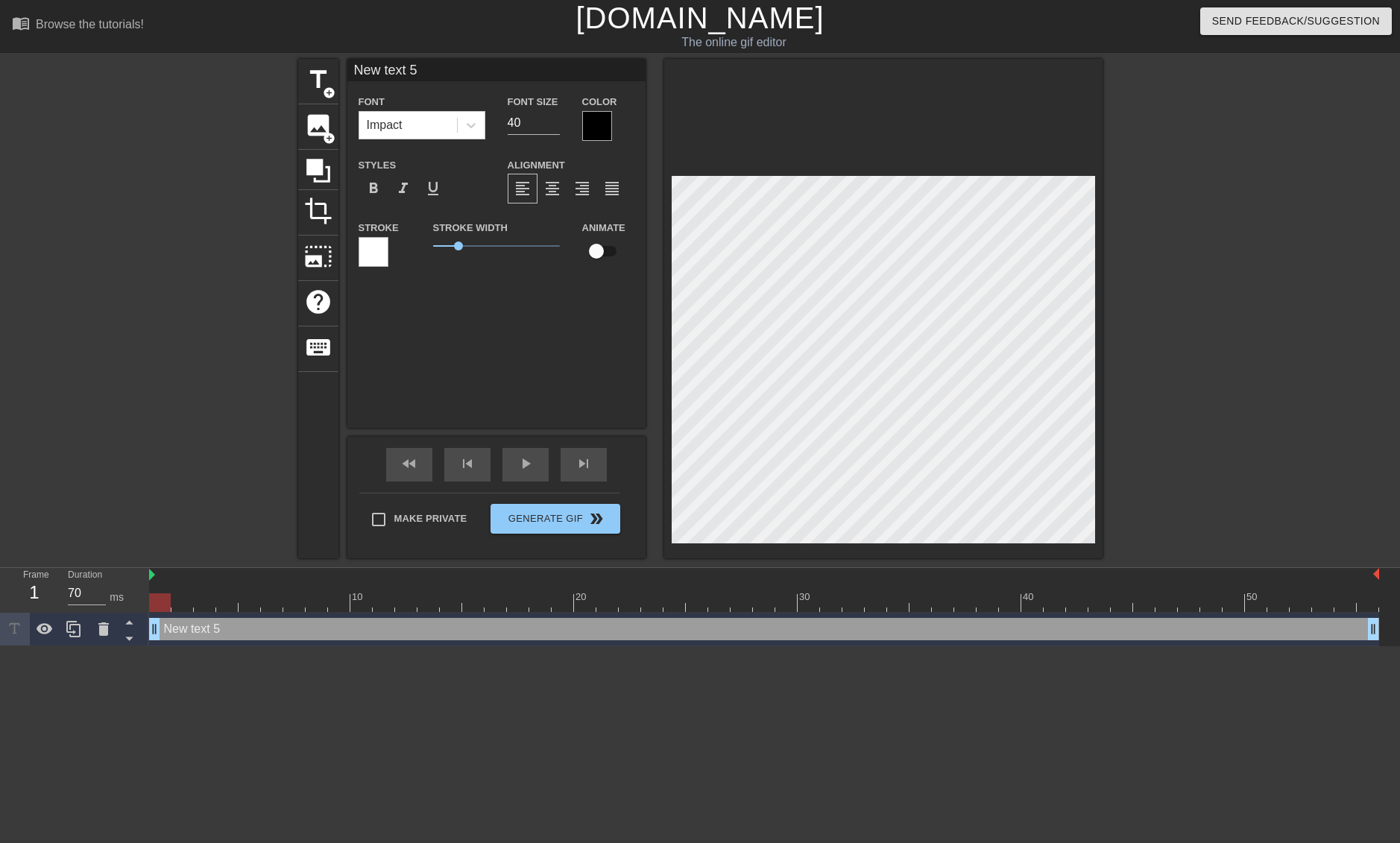
click at [590, 125] on div at bounding box center [596, 125] width 30 height 30
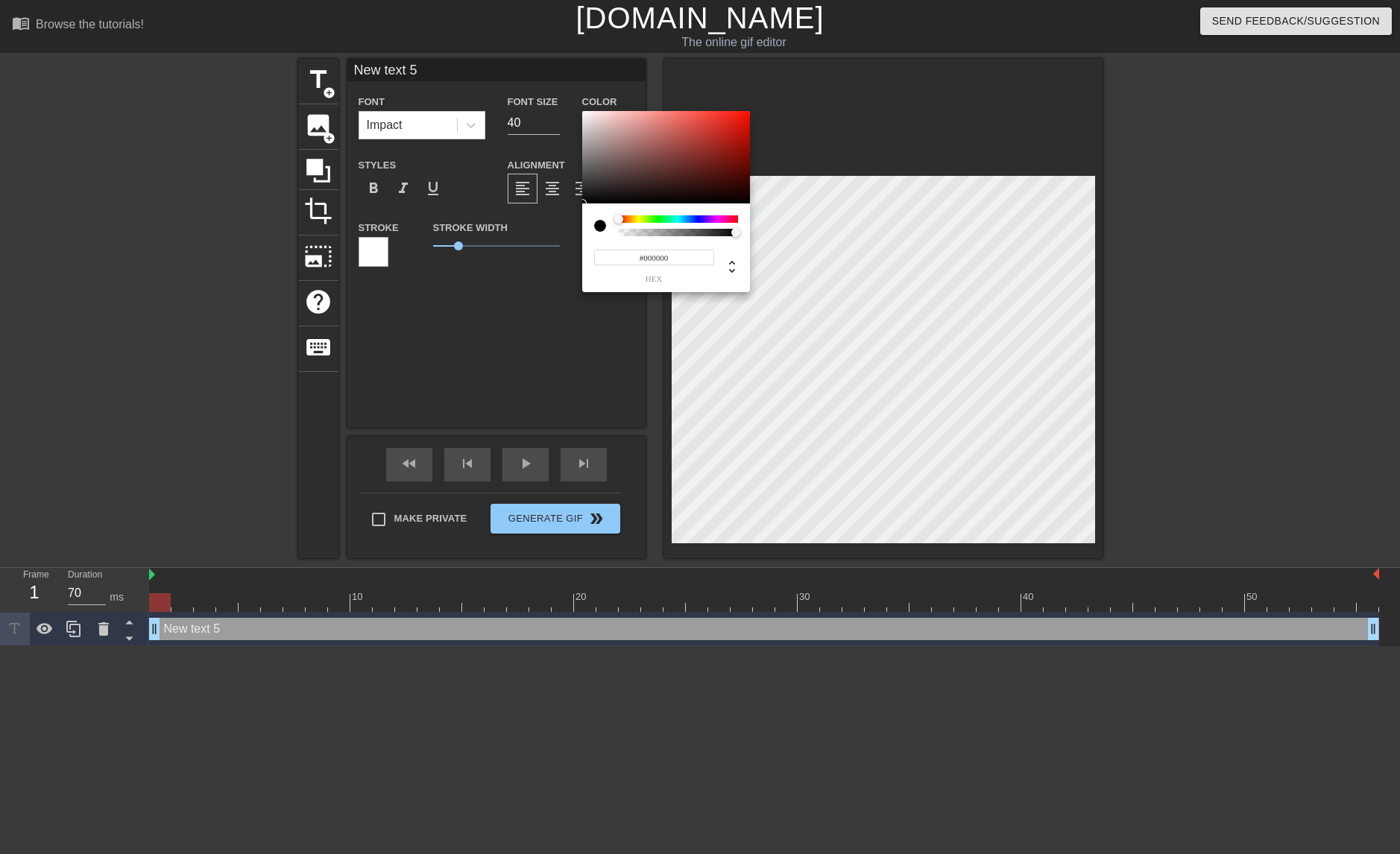
drag, startPoint x: 618, startPoint y: 216, endPoint x: 595, endPoint y: 221, distance: 23.5
click at [595, 221] on div at bounding box center [667, 226] width 144 height 21
click at [596, 223] on div at bounding box center [601, 226] width 12 height 12
click at [679, 260] on input "#000000" at bounding box center [655, 257] width 120 height 16
type input "#"
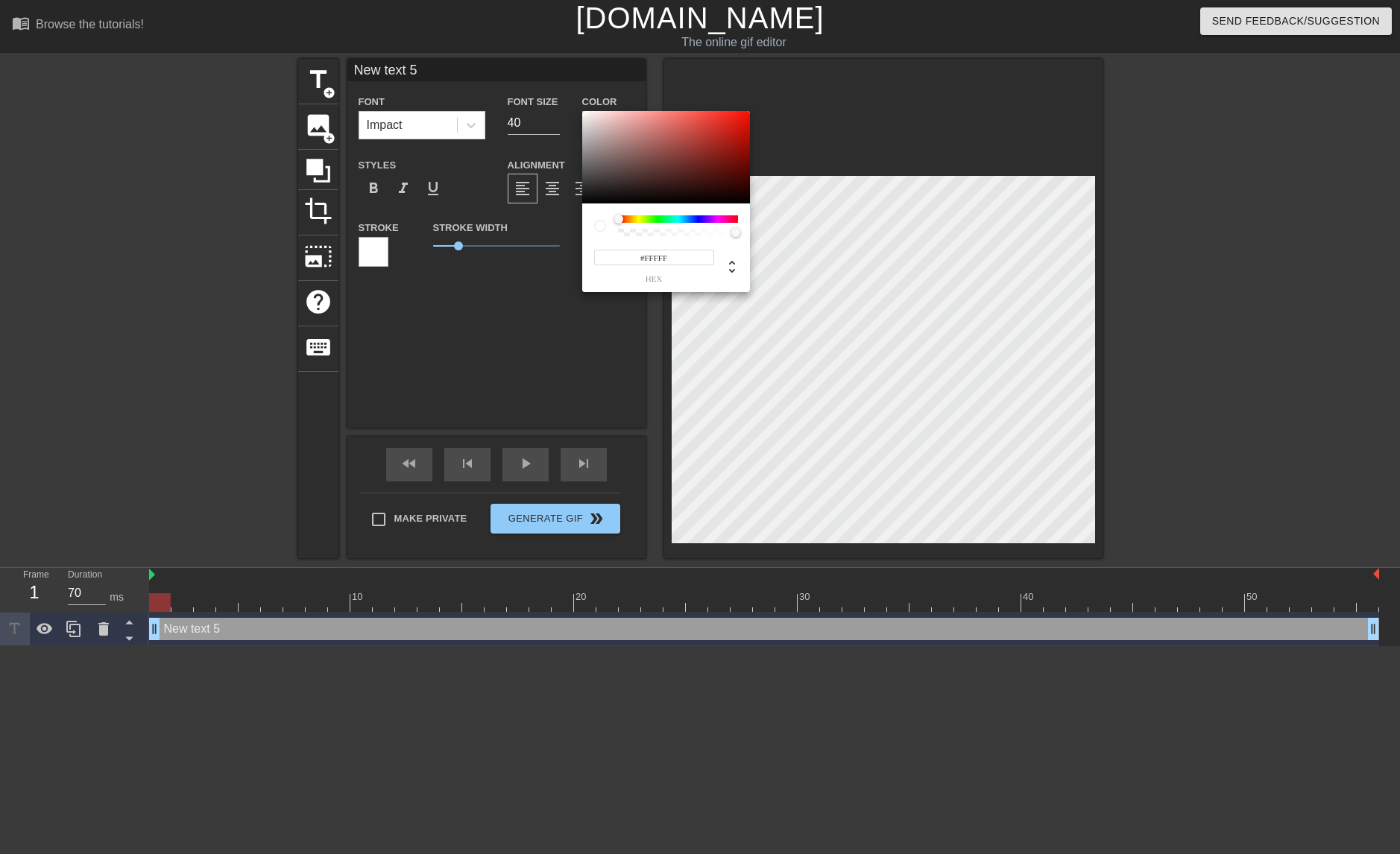
type input "#FFFFFF"
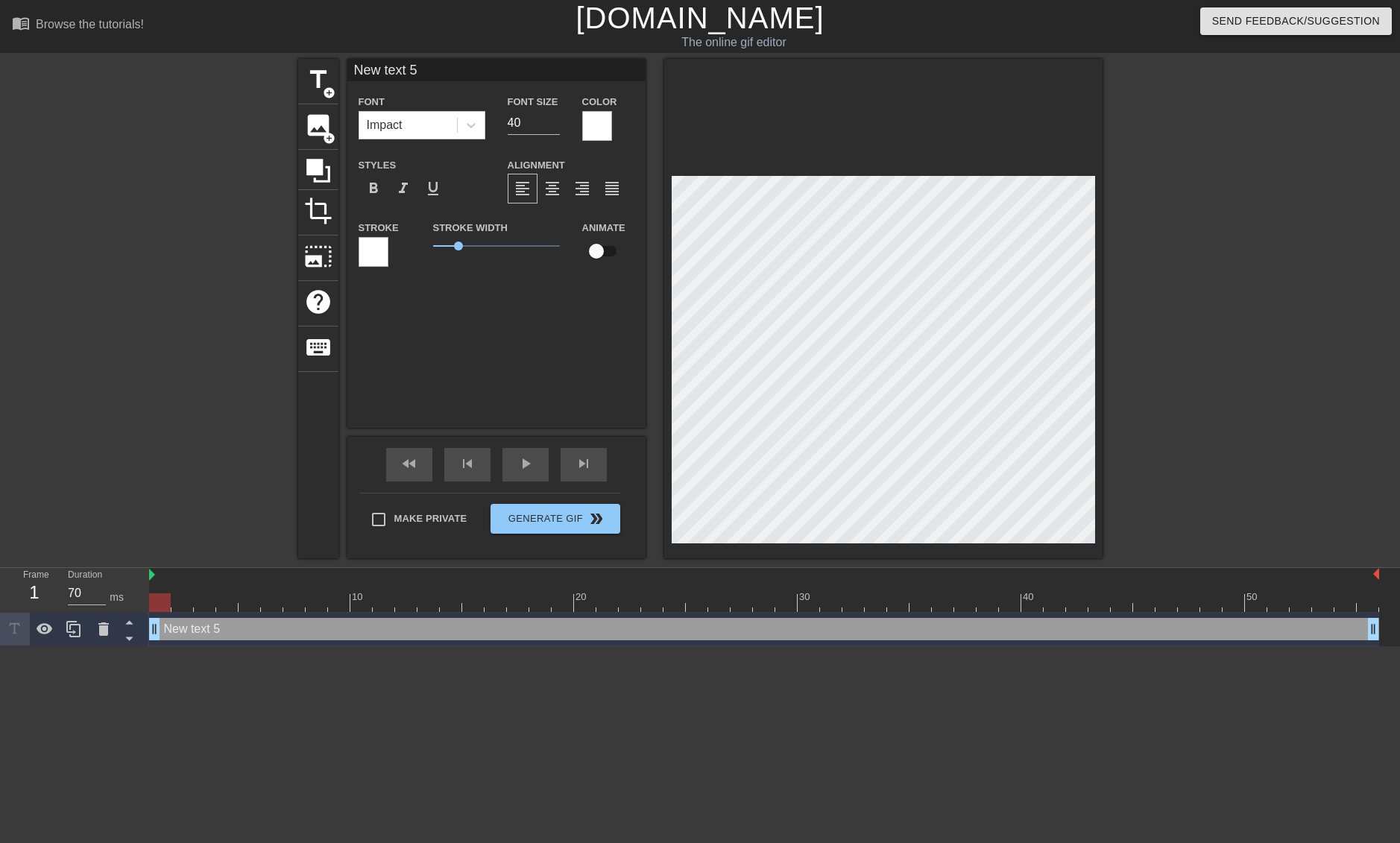
click at [369, 256] on div at bounding box center [373, 251] width 30 height 30
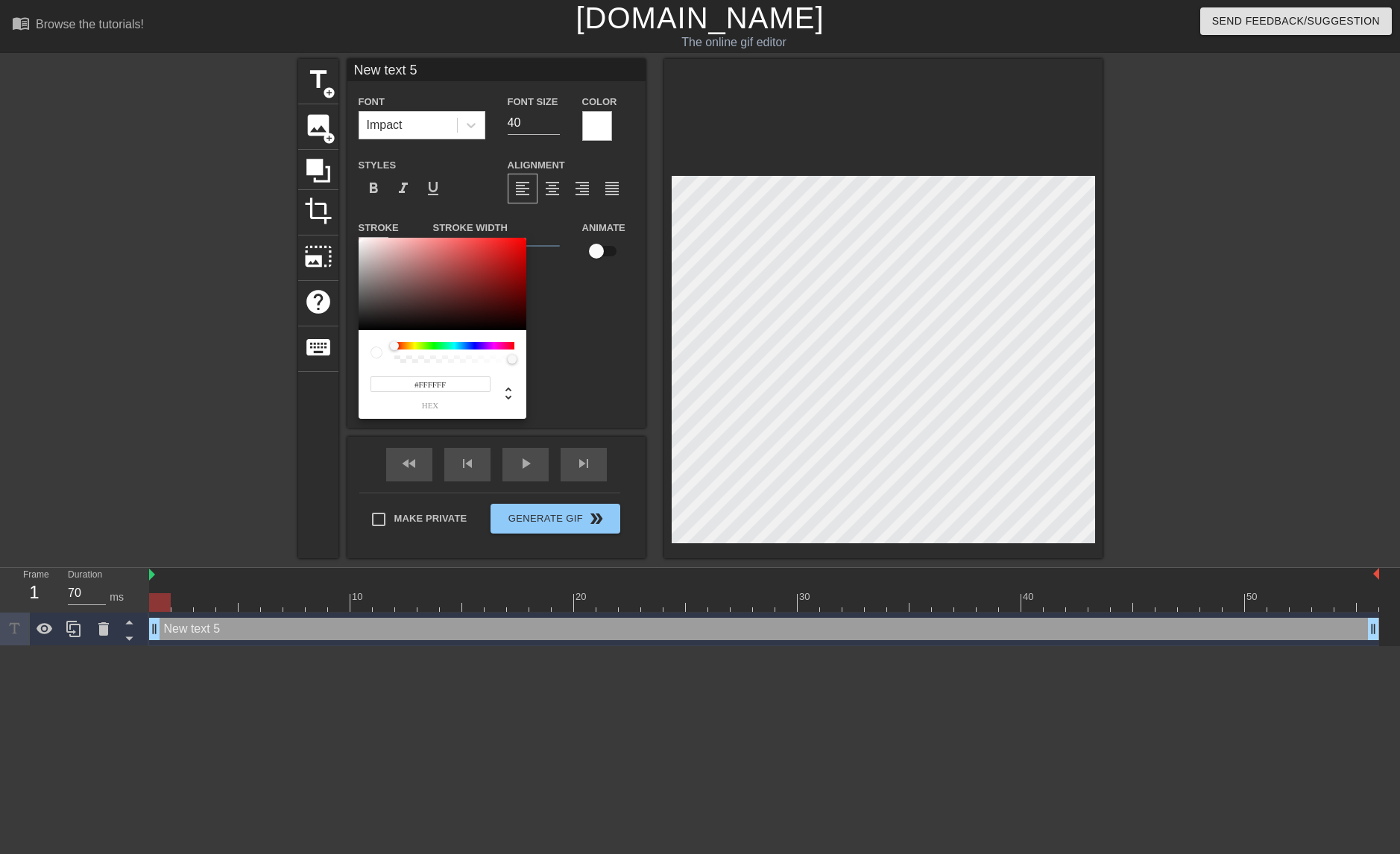
click at [376, 354] on div at bounding box center [376, 353] width 12 height 12
click at [464, 380] on input "#FFFFFF" at bounding box center [431, 384] width 120 height 16
type input "#000000"
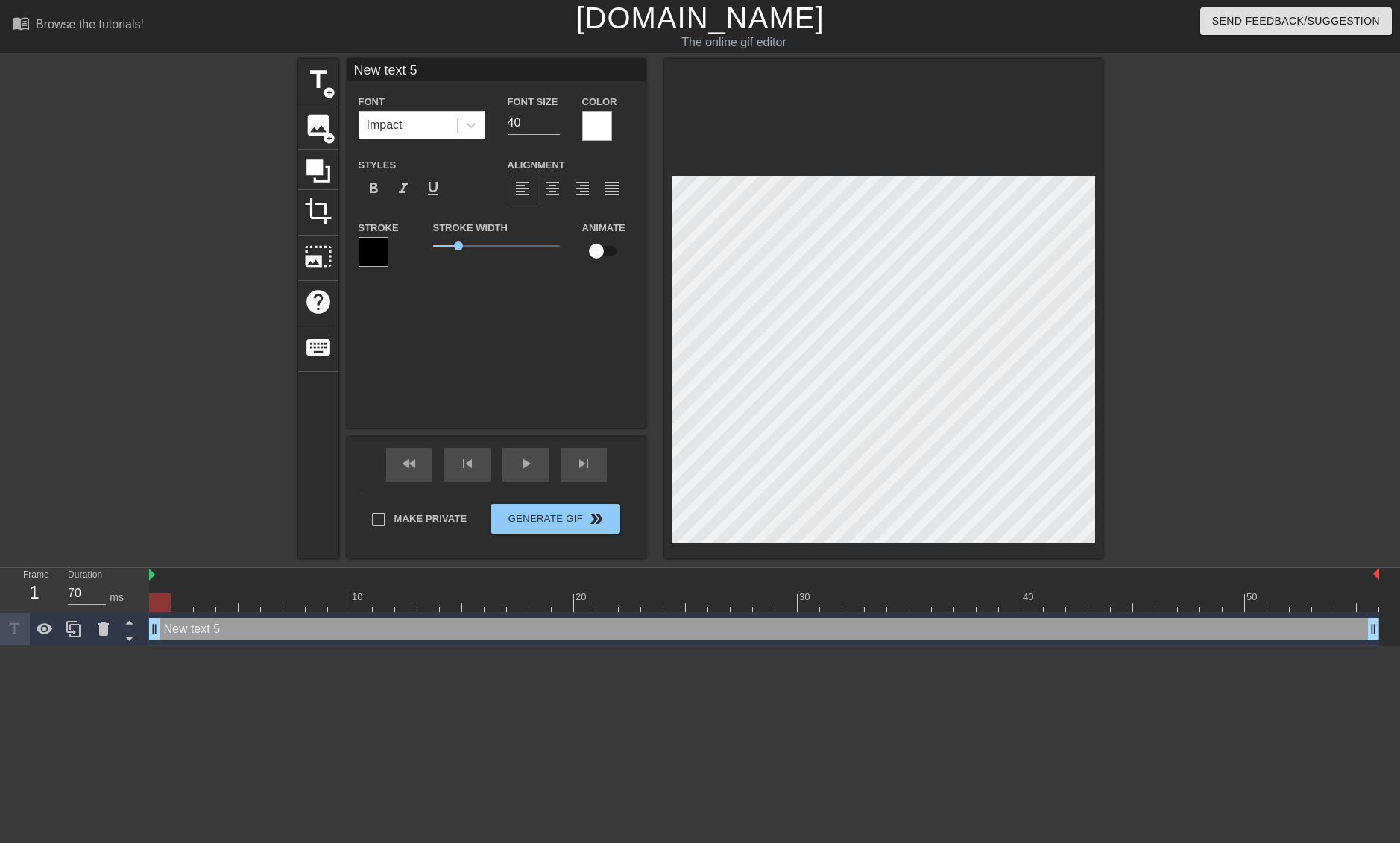
scroll to position [3, 3]
type input "New 5"
type textarea "New 5"
type input "New 5"
type textarea "New 5"
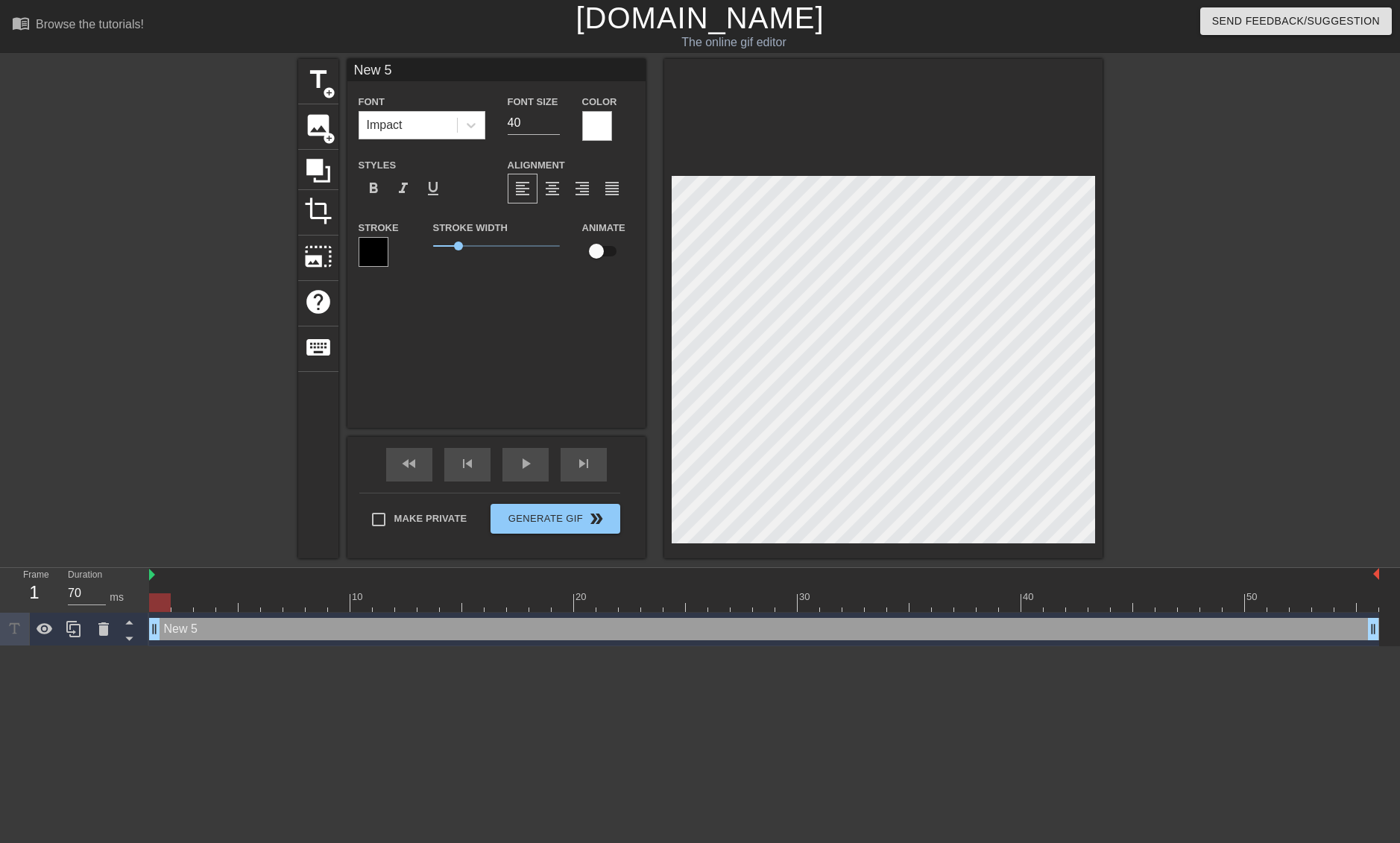
type input "New5"
type textarea "New5"
type input "Ne5"
type textarea "Ne5"
type input "N5"
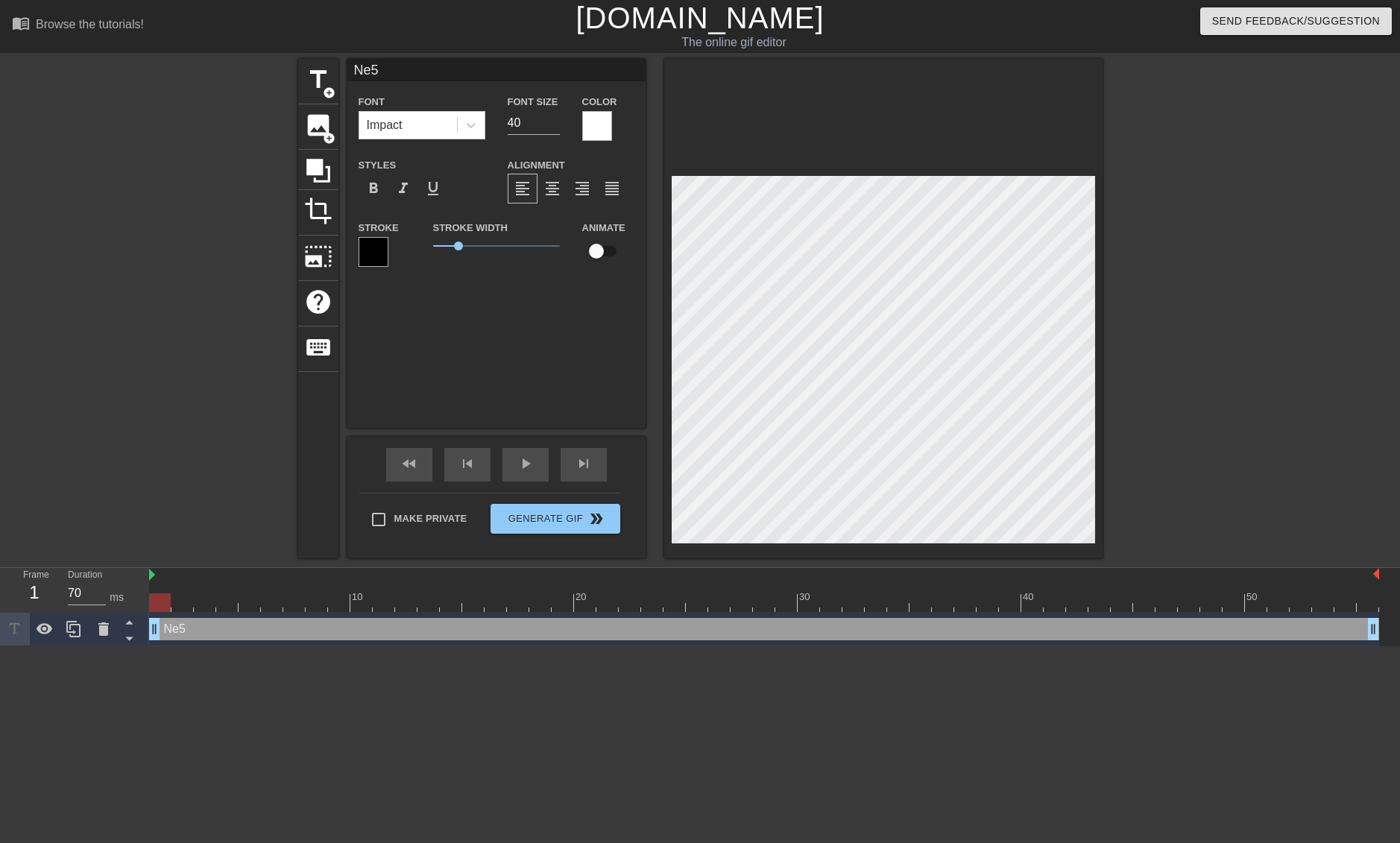
type textarea "N5"
type input "N"
type textarea "N"
type input "U"
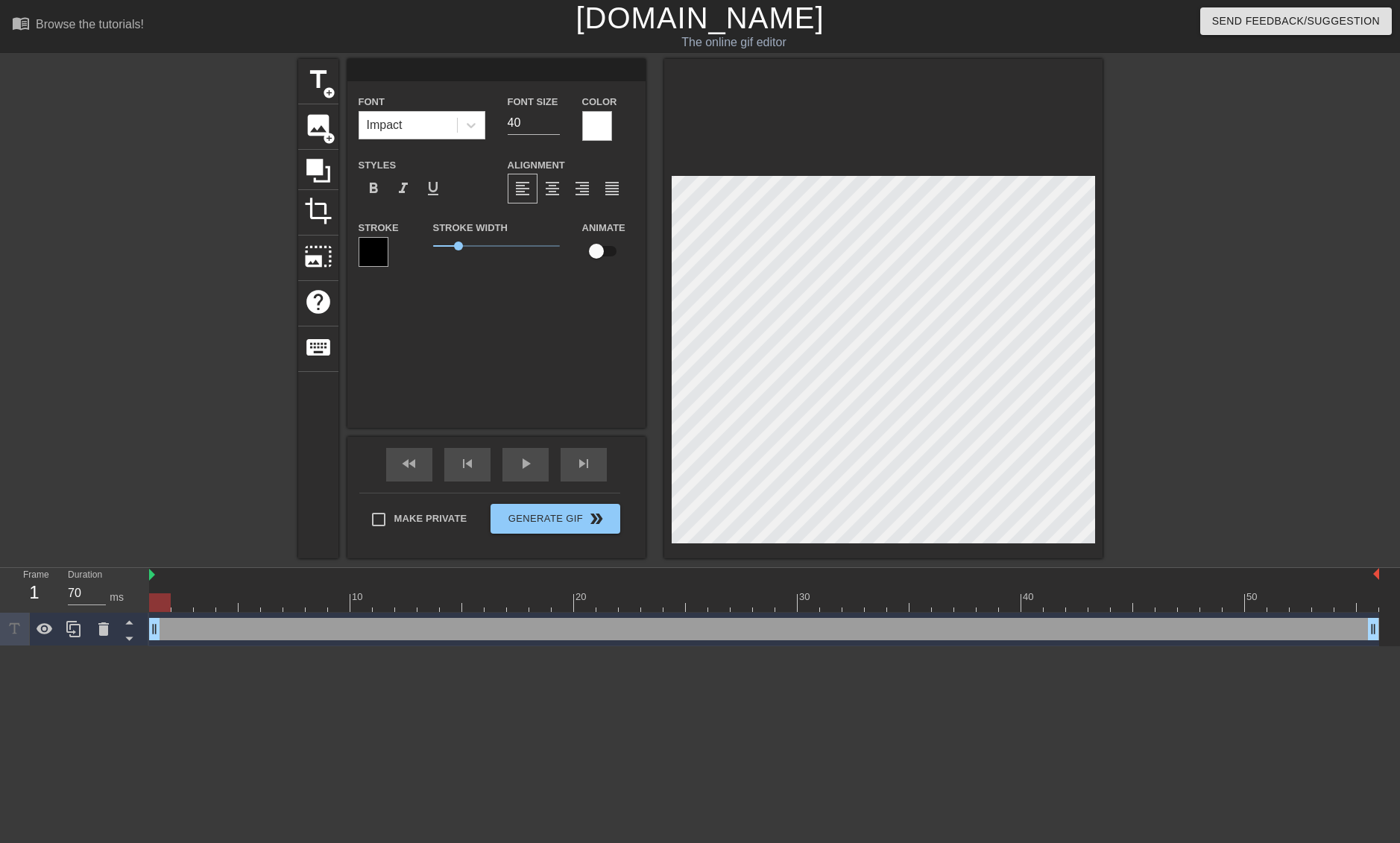
type textarea "U"
type input "U"
type textarea "U"
type input "U g"
type textarea "U g"
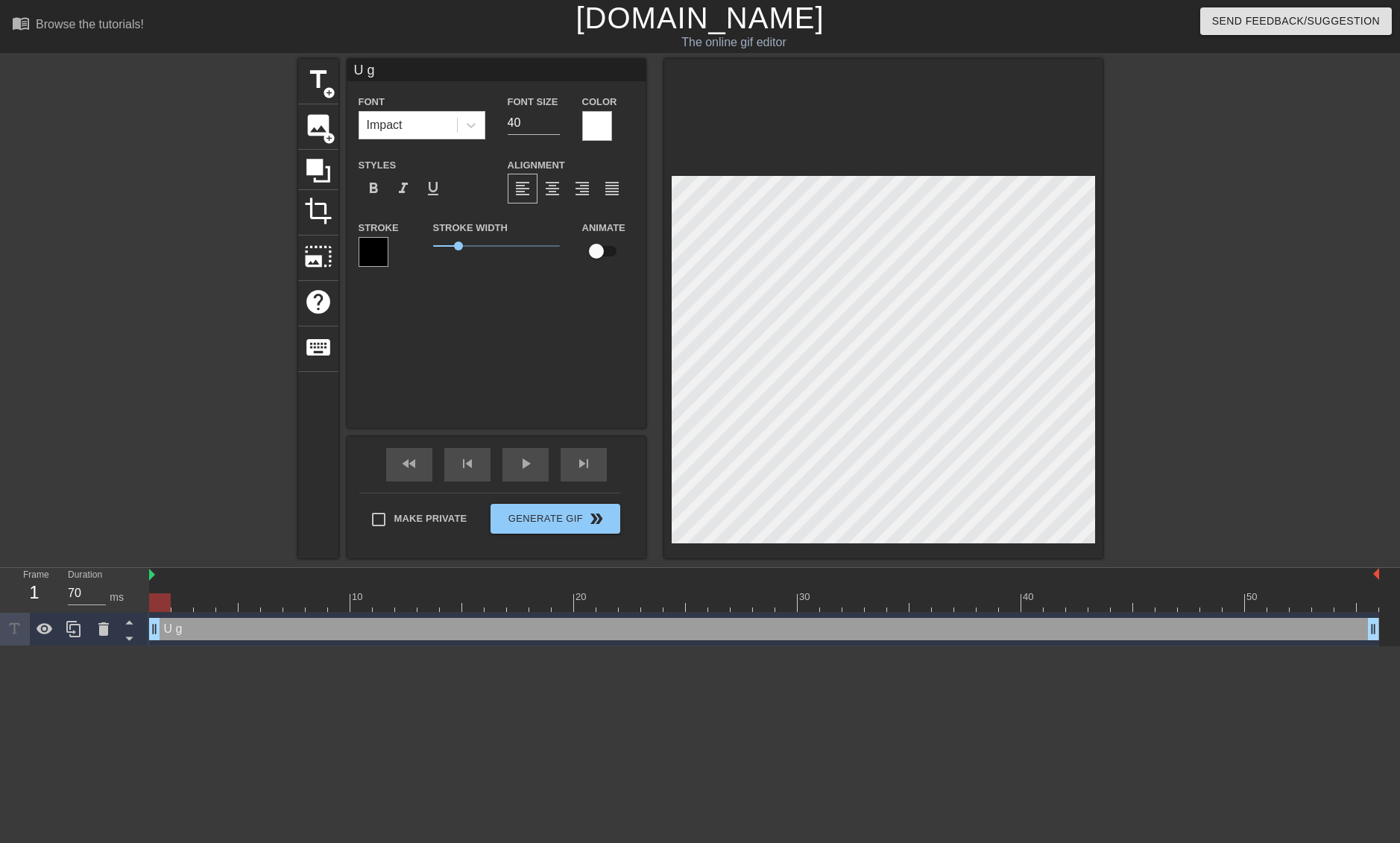
type input "U go"
type textarea "U go"
type input "U got"
type textarea "U got"
type input "U got"
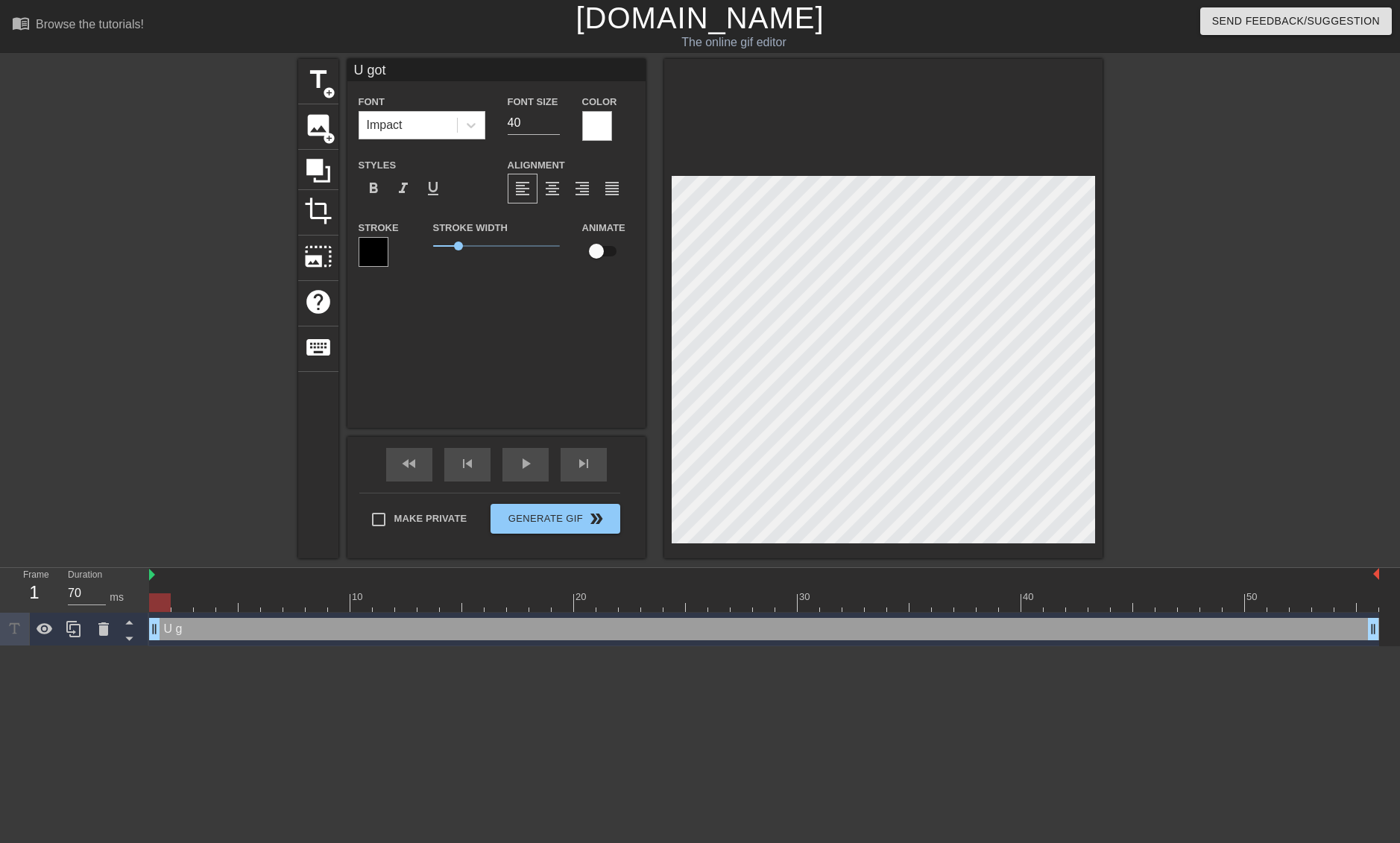
type textarea "U got"
type input "U got a"
type textarea "U got a"
type input "U got an"
type textarea "U got an"
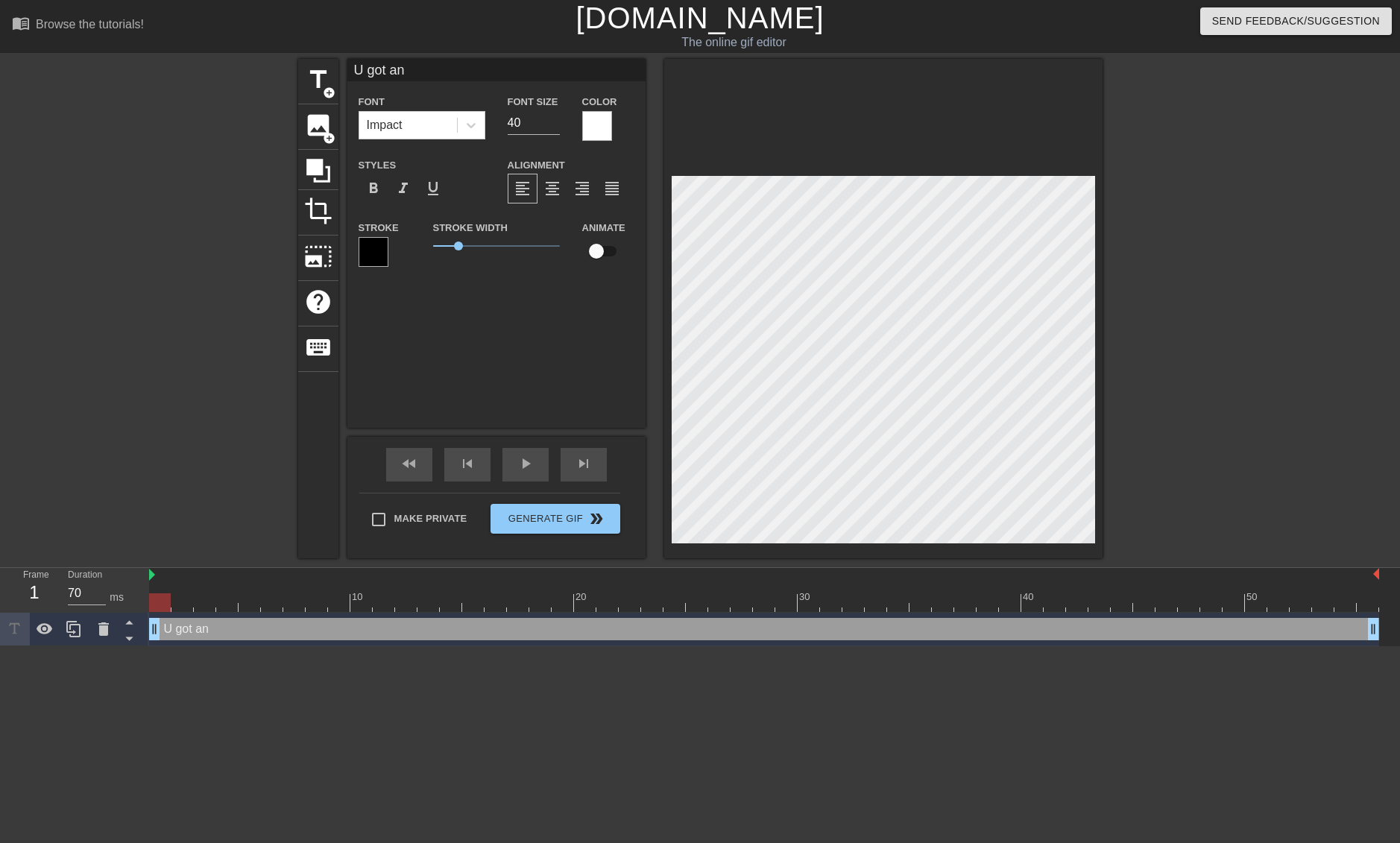
type input "U got any"
type textarea "U got any"
type input "U got any"
type textarea "U got any"
type input "U got any o"
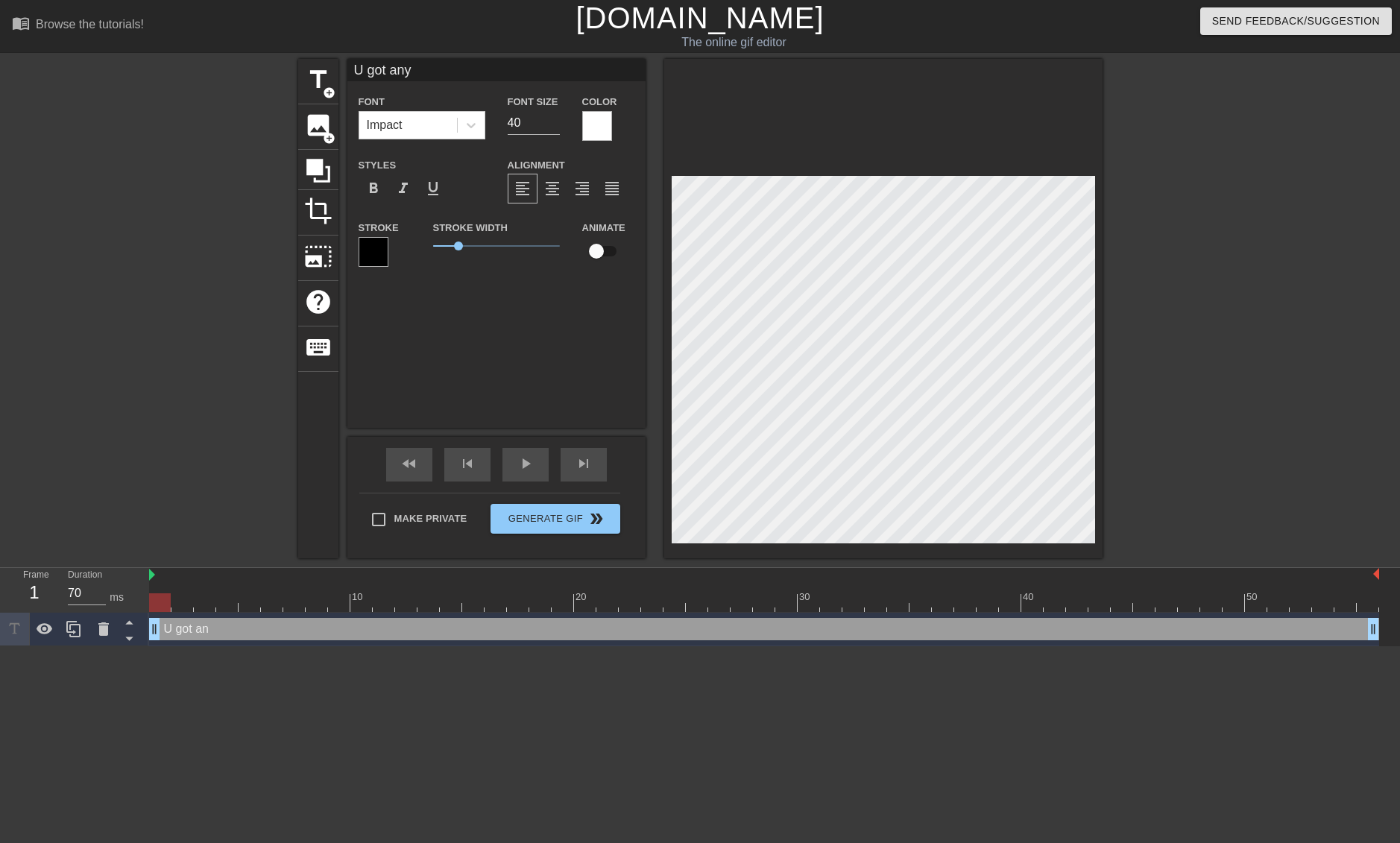
type textarea "U got any o"
type input "U got any op"
type textarea "U got any op"
type input "U got any ope"
type textarea "U got any ope"
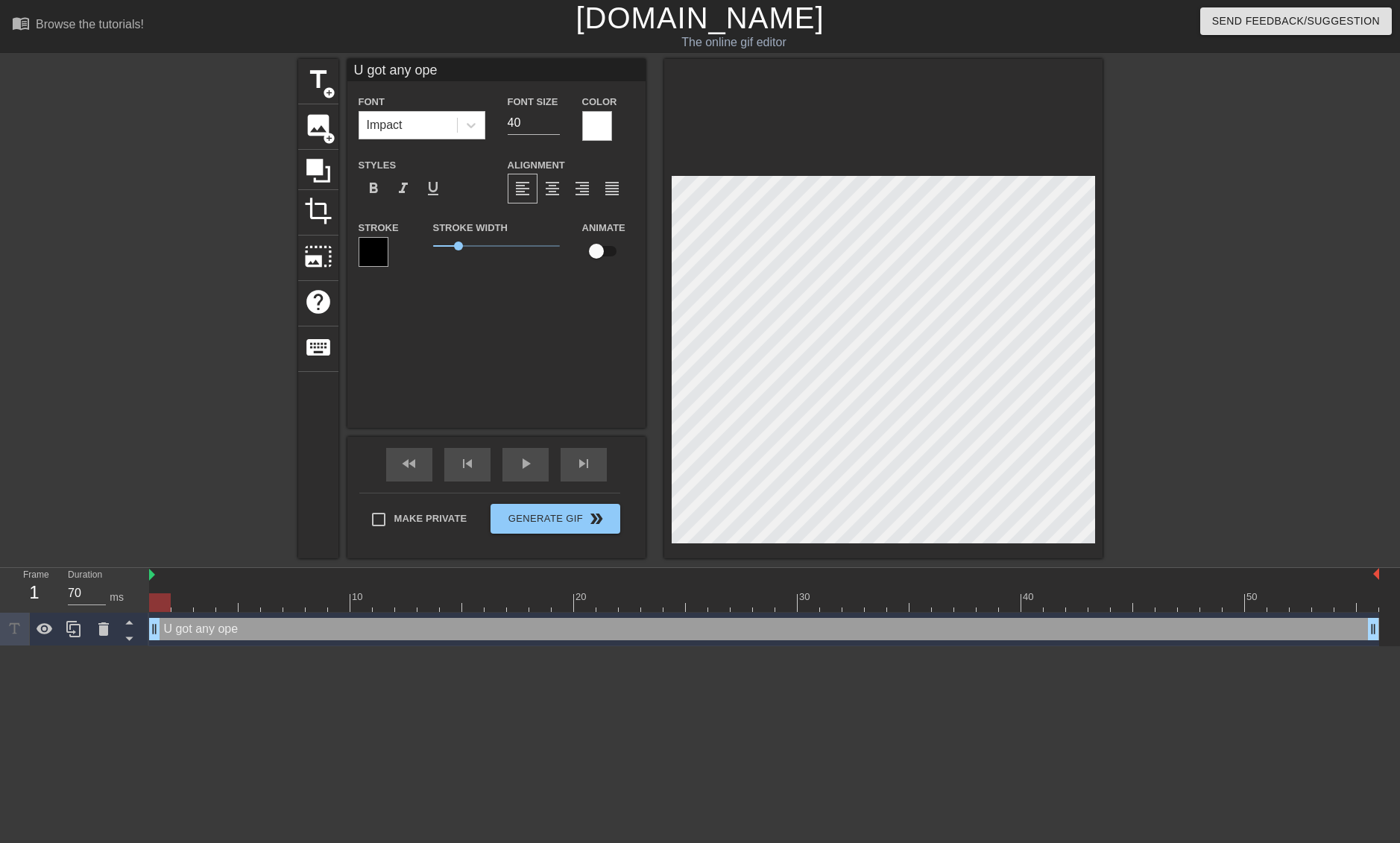
type input "U got any open"
type textarea "U got any open"
type input "U got any open"
type textarea "U got any open"
type input "U got any open p"
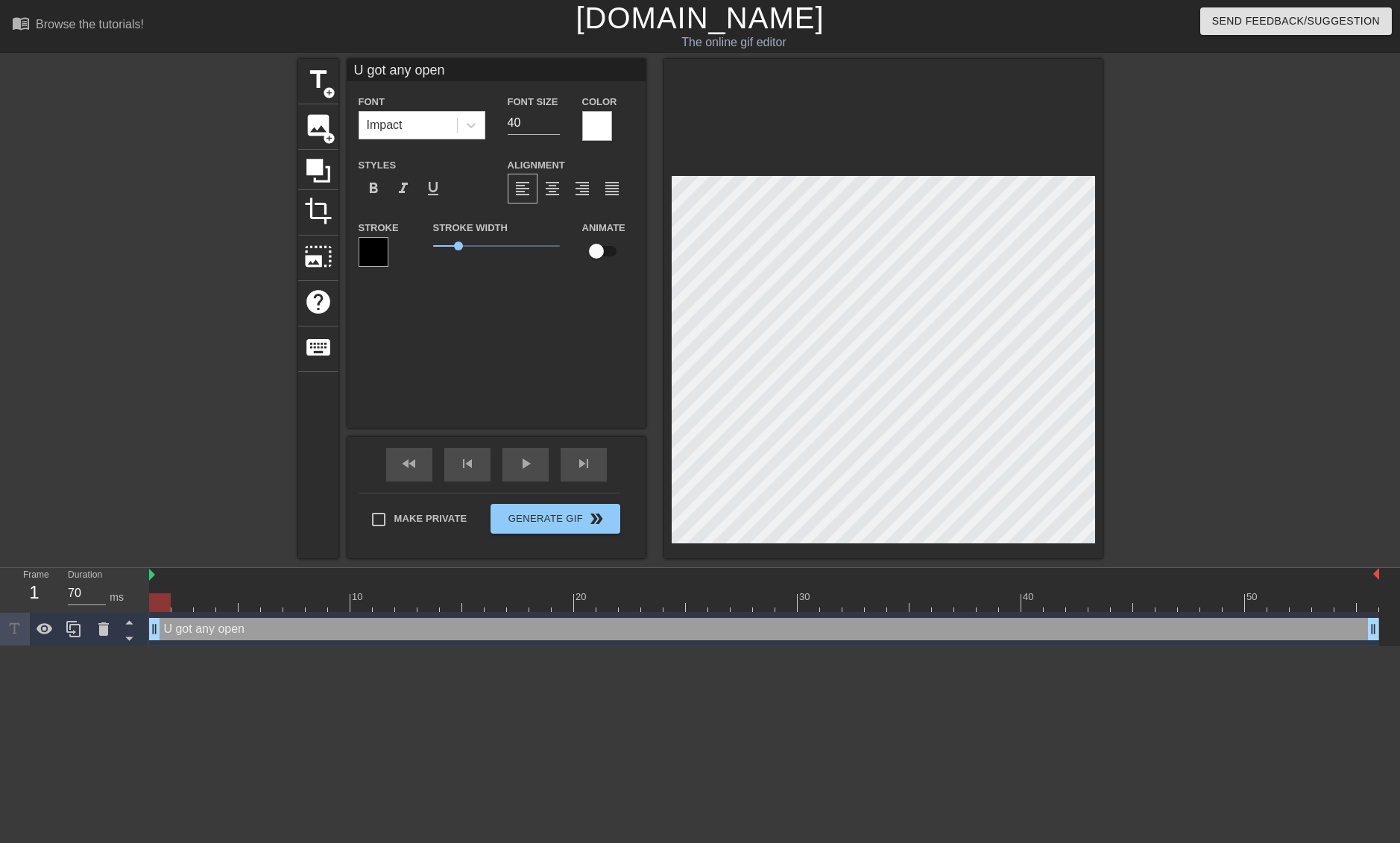
type textarea "U got any open p"
type input "U got any open po"
type textarea "U got any open po"
type input "U got any open pos"
type textarea "U got any open pos"
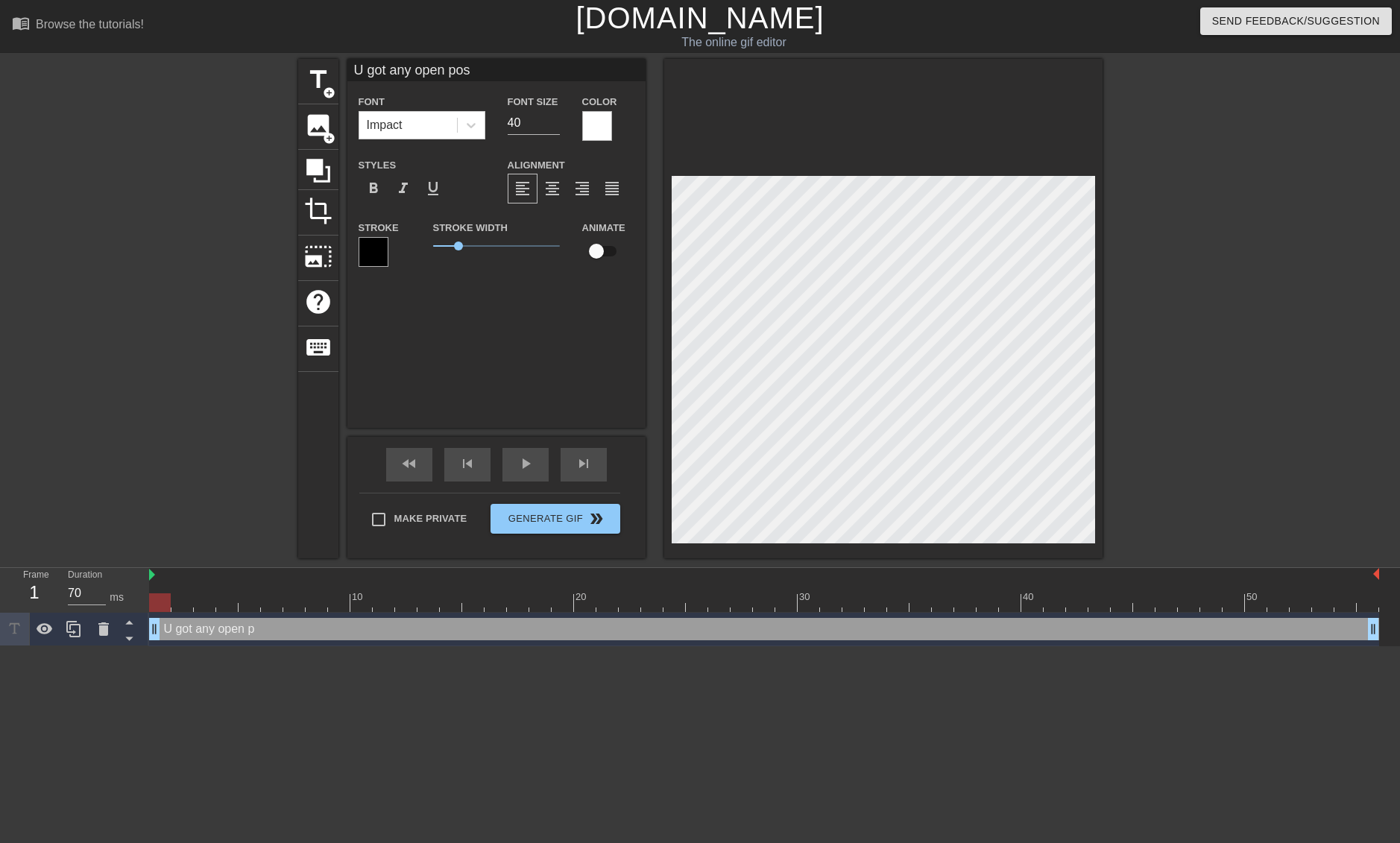
type input "U got any open posi"
type textarea "U got any open posi"
type input "U got any open posit"
type textarea "U got any open posit"
type input "U got any open positi"
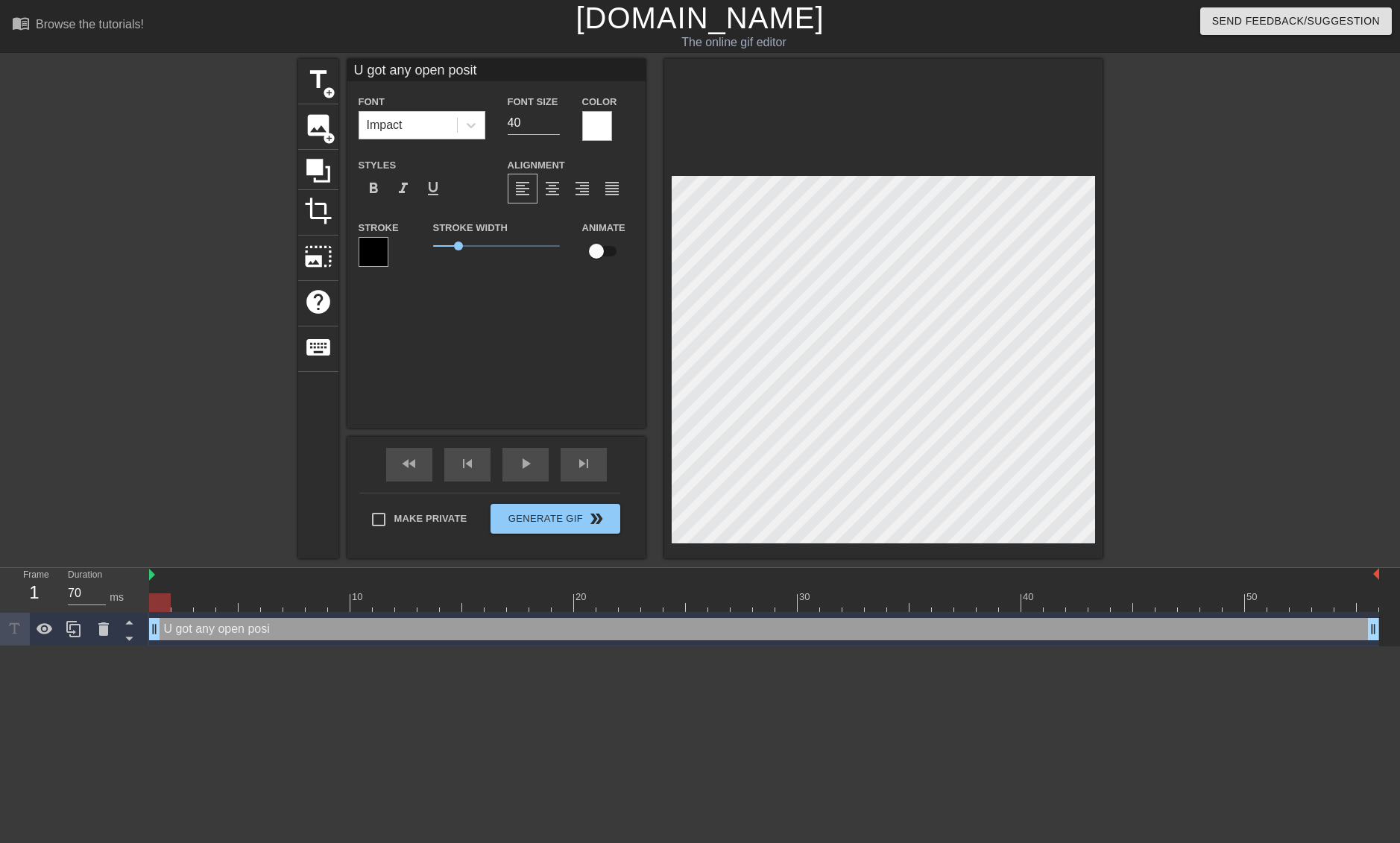
type textarea "U got any open positi"
type input "U got any open positio"
type textarea "U got any open positio"
type input "U got any open position"
type textarea "U got any open position"
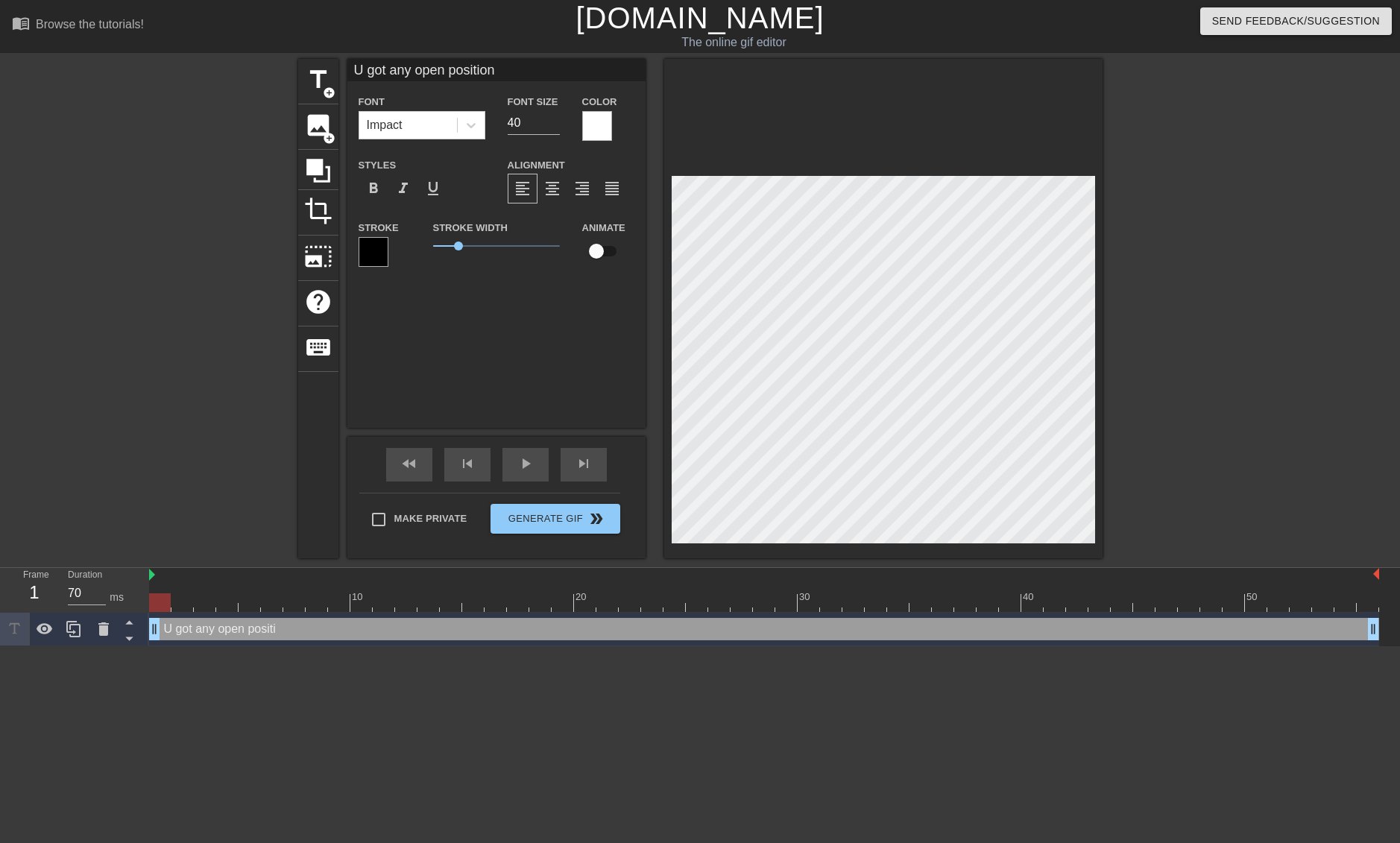
type input "U got any open positions"
type textarea "U got any open positions"
type input "U got any open positions"
type textarea "U got any open positions"
type input "U got any open positions i"
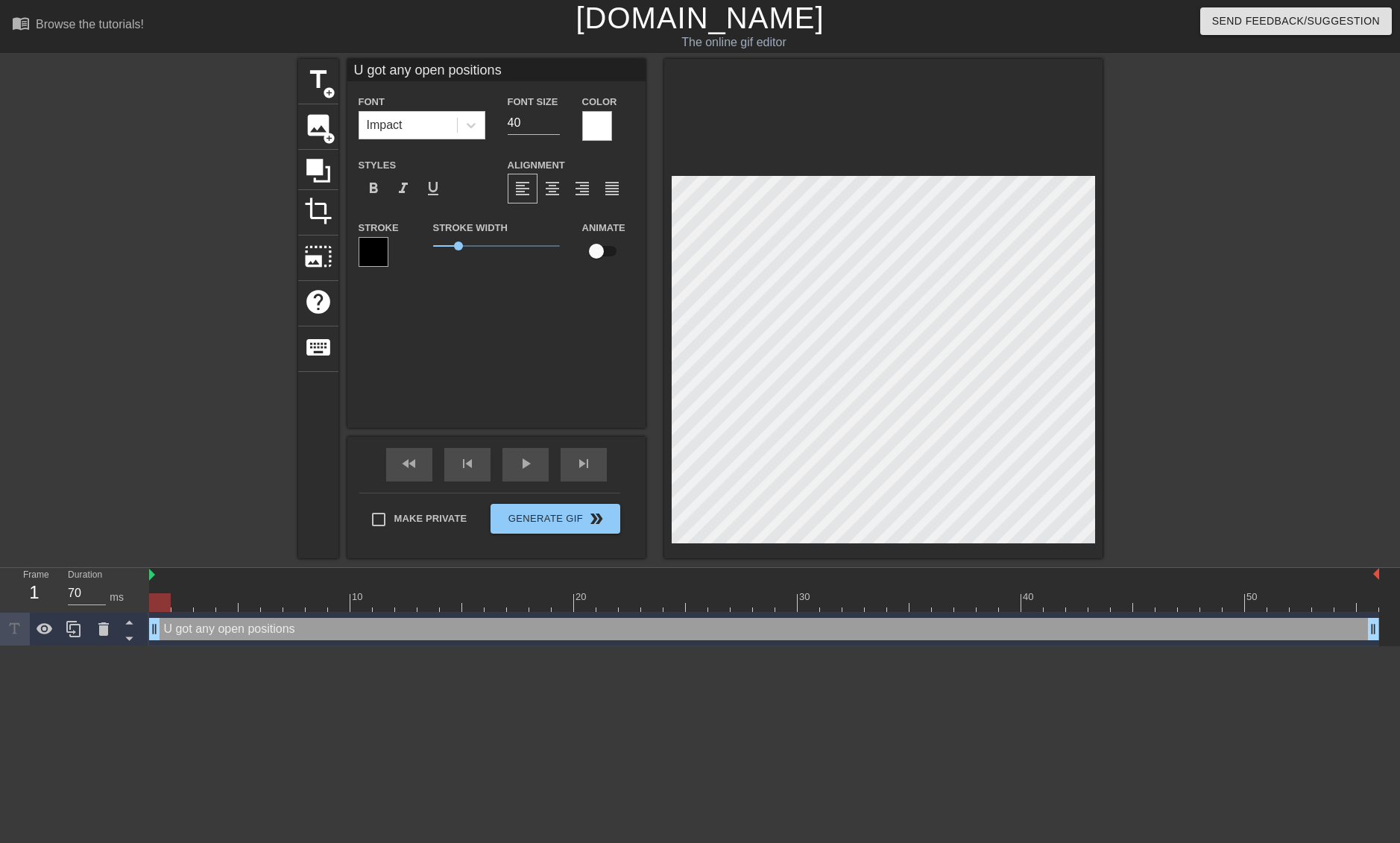
type textarea "U got any open positions i"
type input "U got any open positions in"
type textarea "U got any open positions in"
type input "U got any open positions in"
type textarea "U got any open positions in"
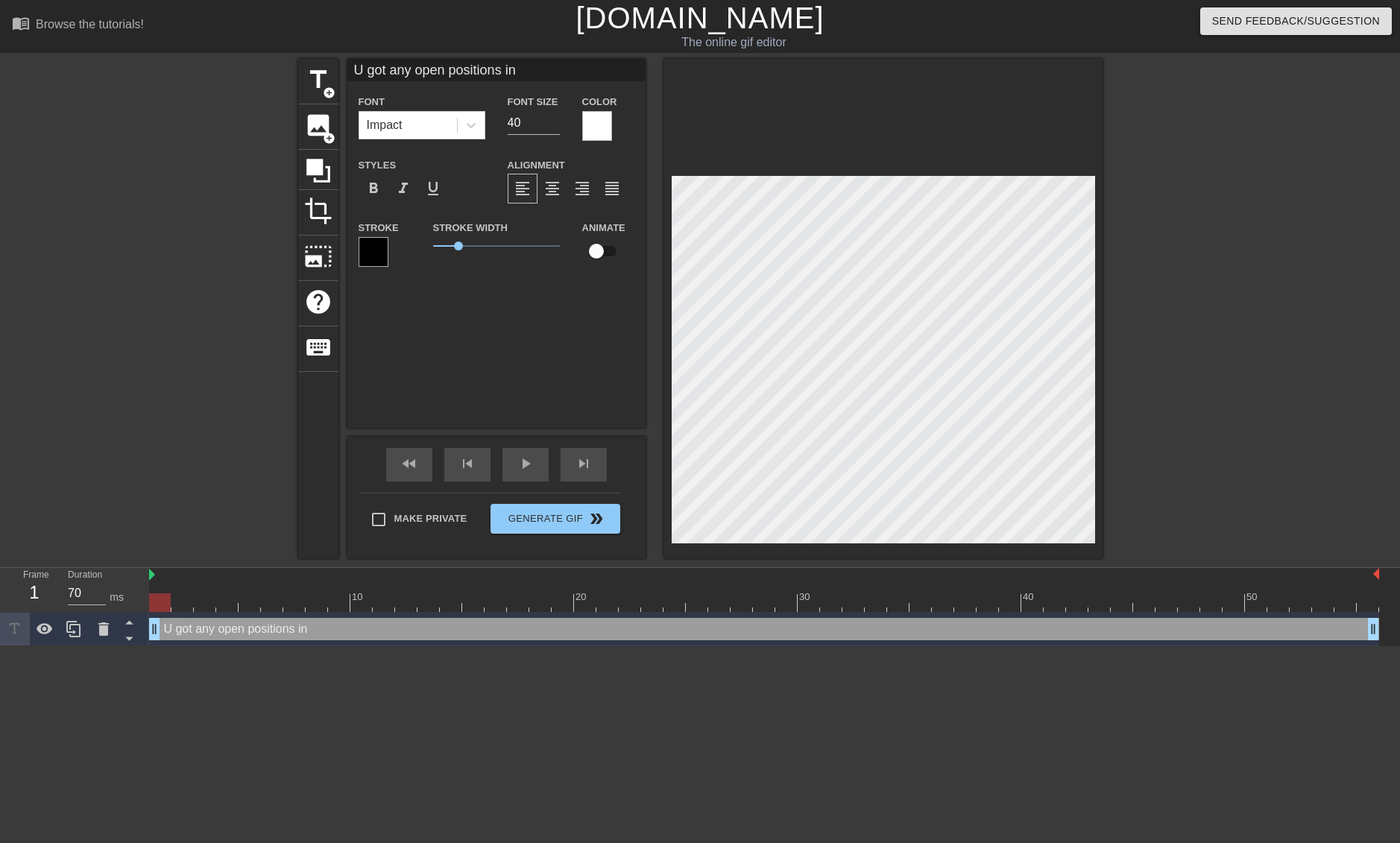
type input "U got any open positions in u"
type textarea "U got any open positions in u"
type input "U got any open positions in ur"
type textarea "U got any open positions in ur"
type input "U got any open positions in ur"
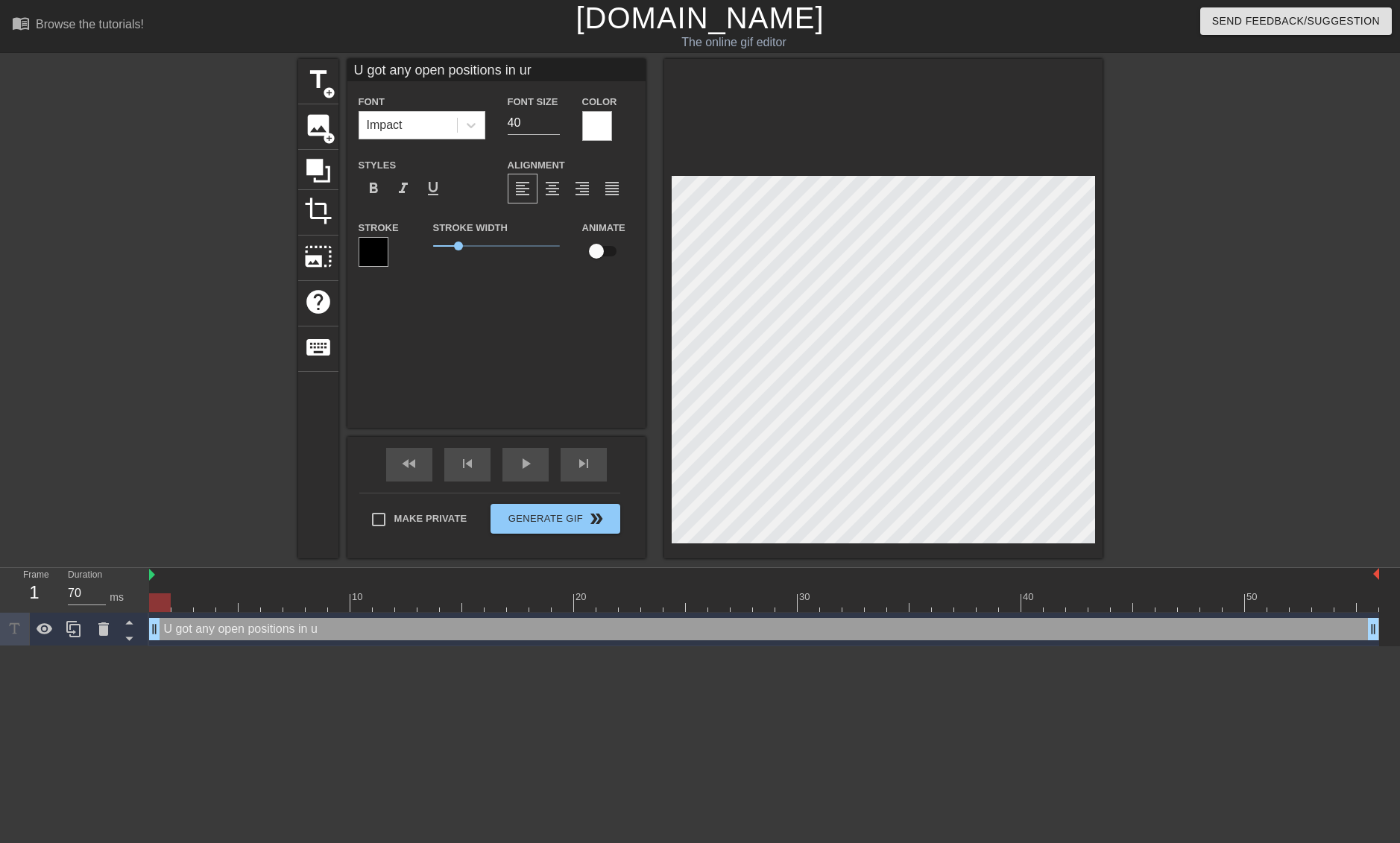
type textarea "U got any open positions in ur"
type input "U got any open positions in ur o"
type textarea "U got any open positions in ur o"
type input "U got any open positions in ur or"
type textarea "U got any open positions in ur or"
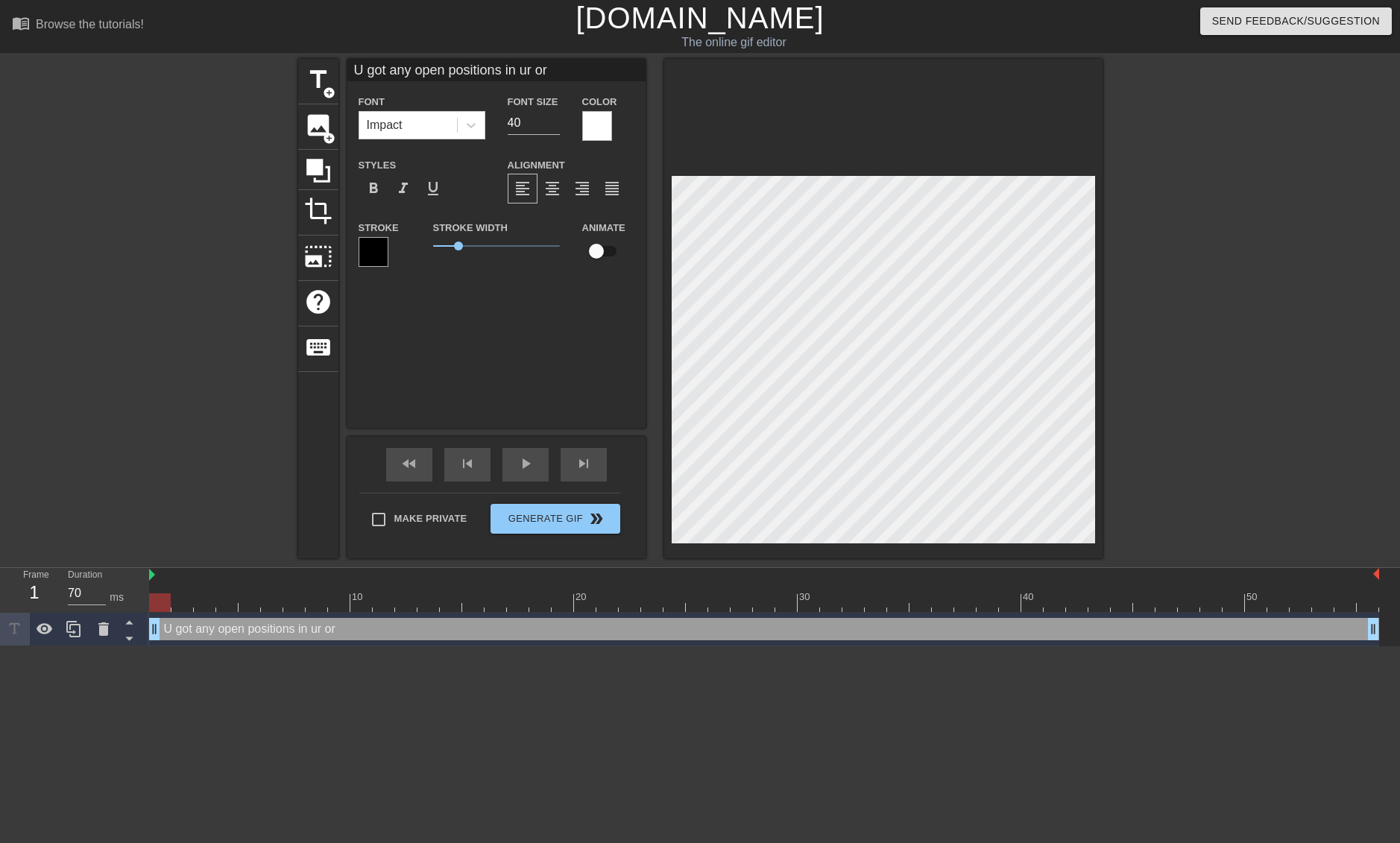
type input "U got any open positions in ur org"
type textarea "U got any open positions in ur org"
type input "U got any open positions in ur org?"
type textarea "U got any open positions in ur org?"
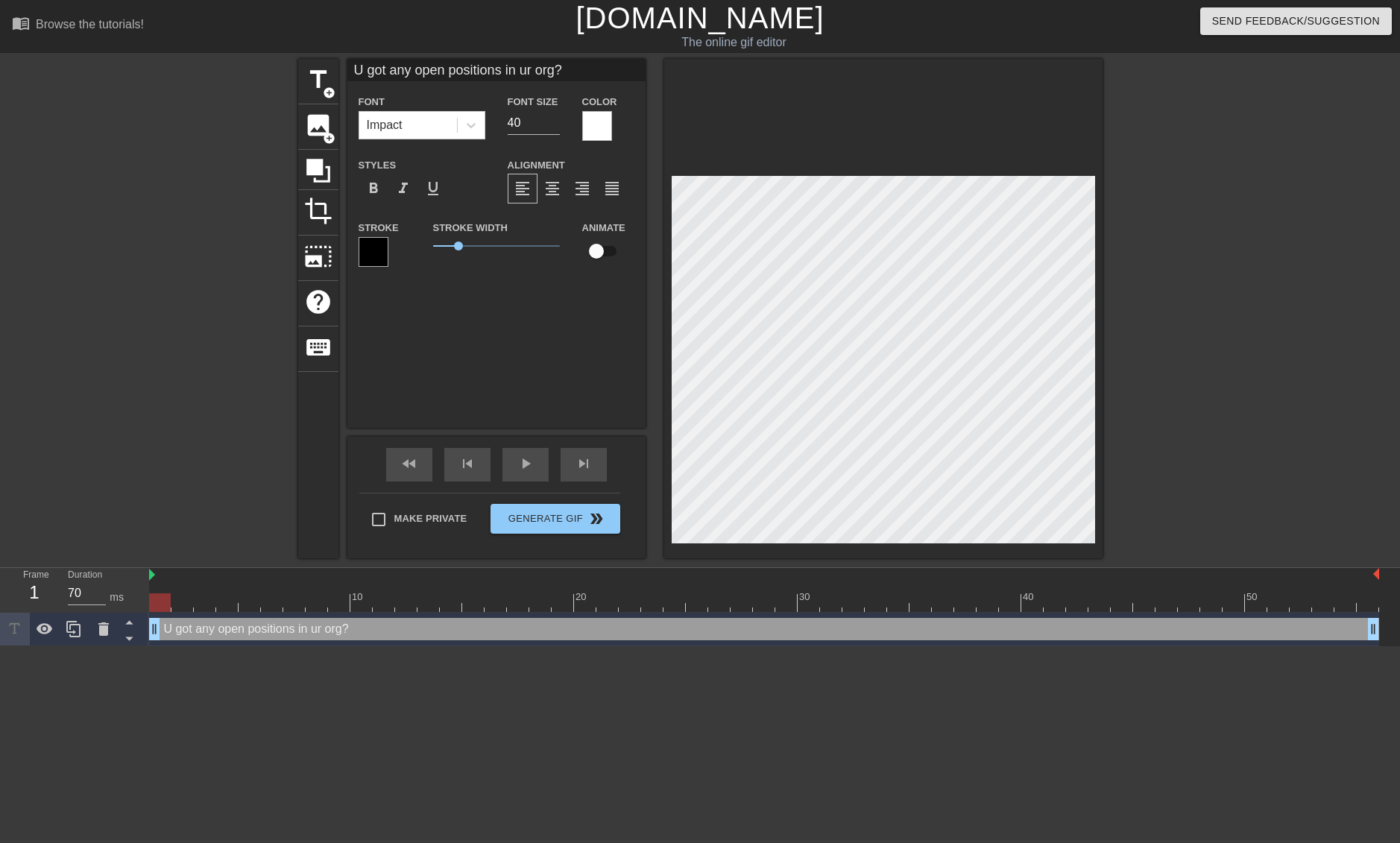
type input "U got any open positions in ur org?"
type textarea "U got any open positions in ur org?"
type input "U got any open positions in ur org?"
type textarea "U got any open positions in ur org?"
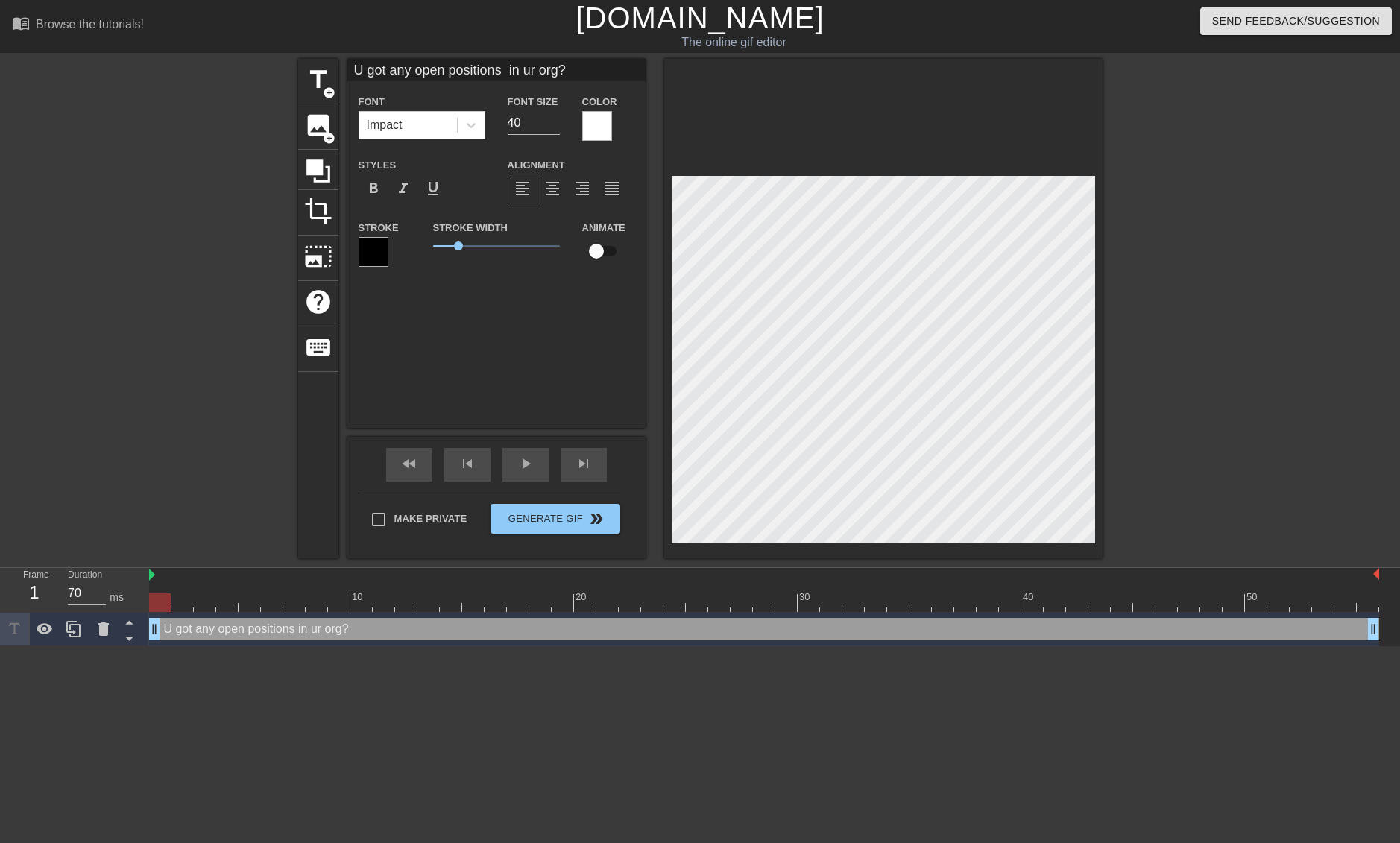
type input "U got any open positions in ur org?"
type textarea "U got any open positions in ur org?"
type input "U got any open positions in ur org?"
type textarea "U got any open positions in ur org?"
type input "U got any open positions in ur org?"
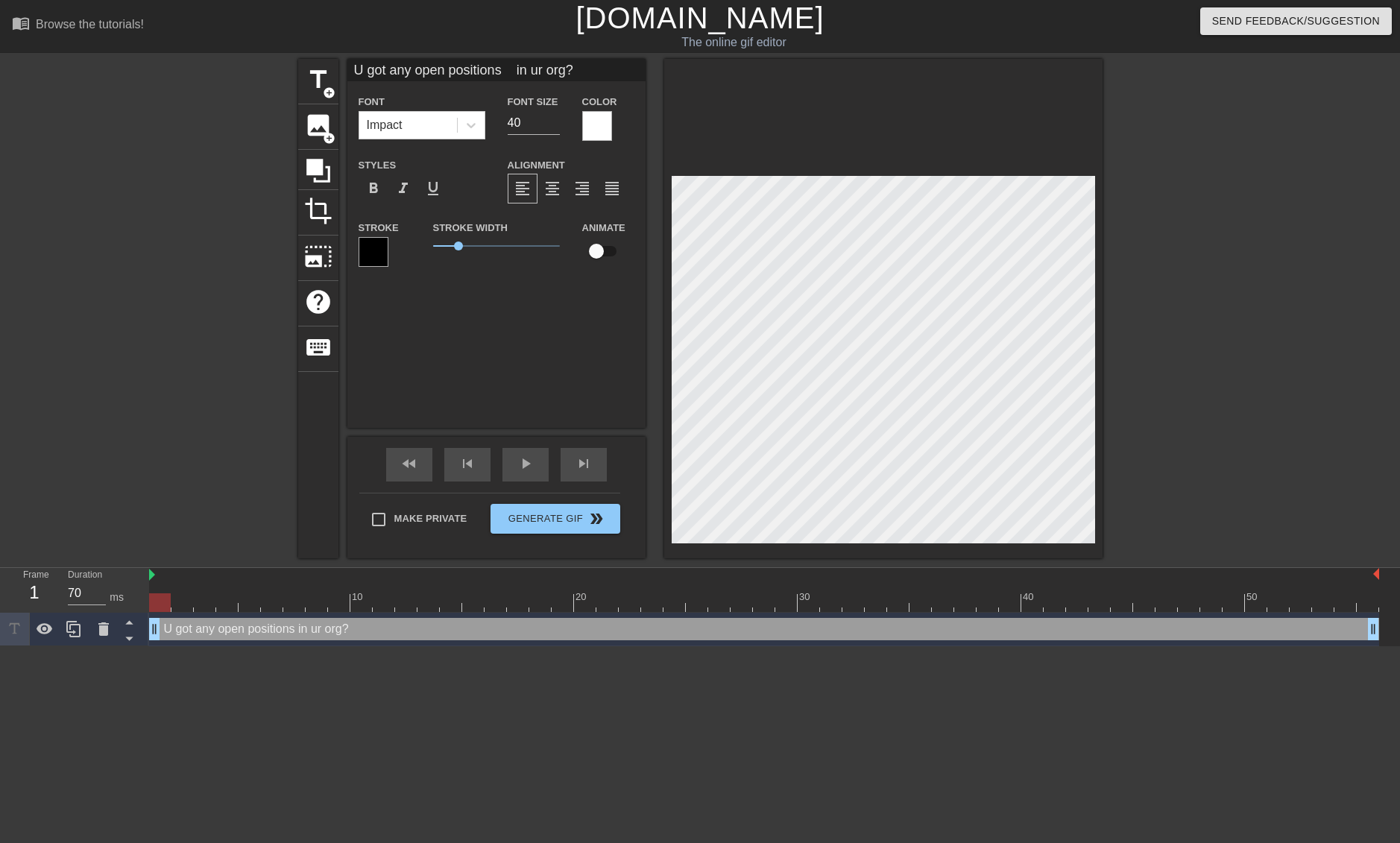
type textarea "U got any open positions in ur org?"
type input "U got any open positions in ur org?"
type textarea "U got any open positions in ur org?"
type input "U got any open positions in ur org?"
type textarea "U got any open positions in ur org?"
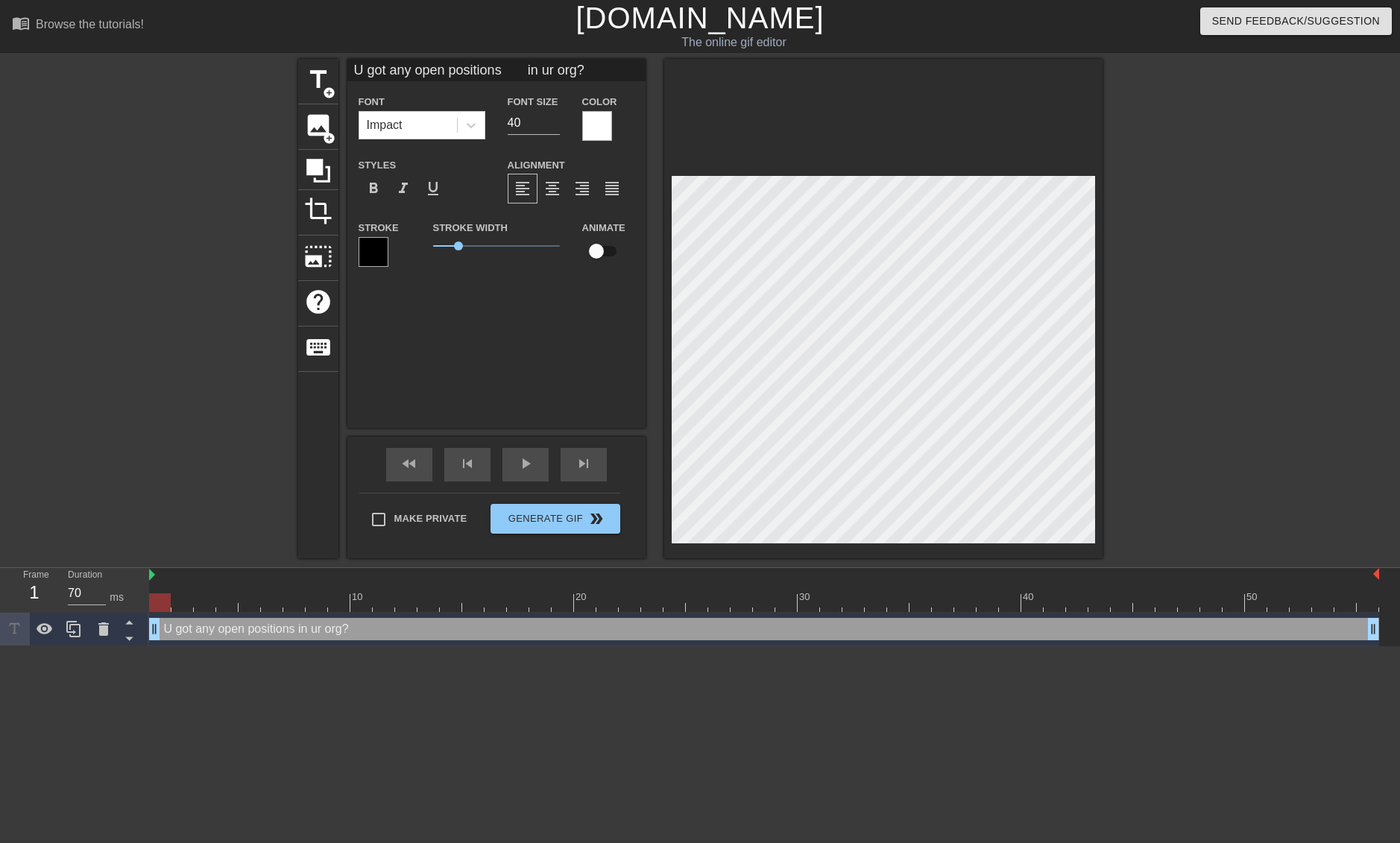
type input "U got any open positions in ur org?"
type textarea "U got any open positions in ur org?"
type input "U got any open positions in ur org?"
type textarea "U got any open positions in ur org?"
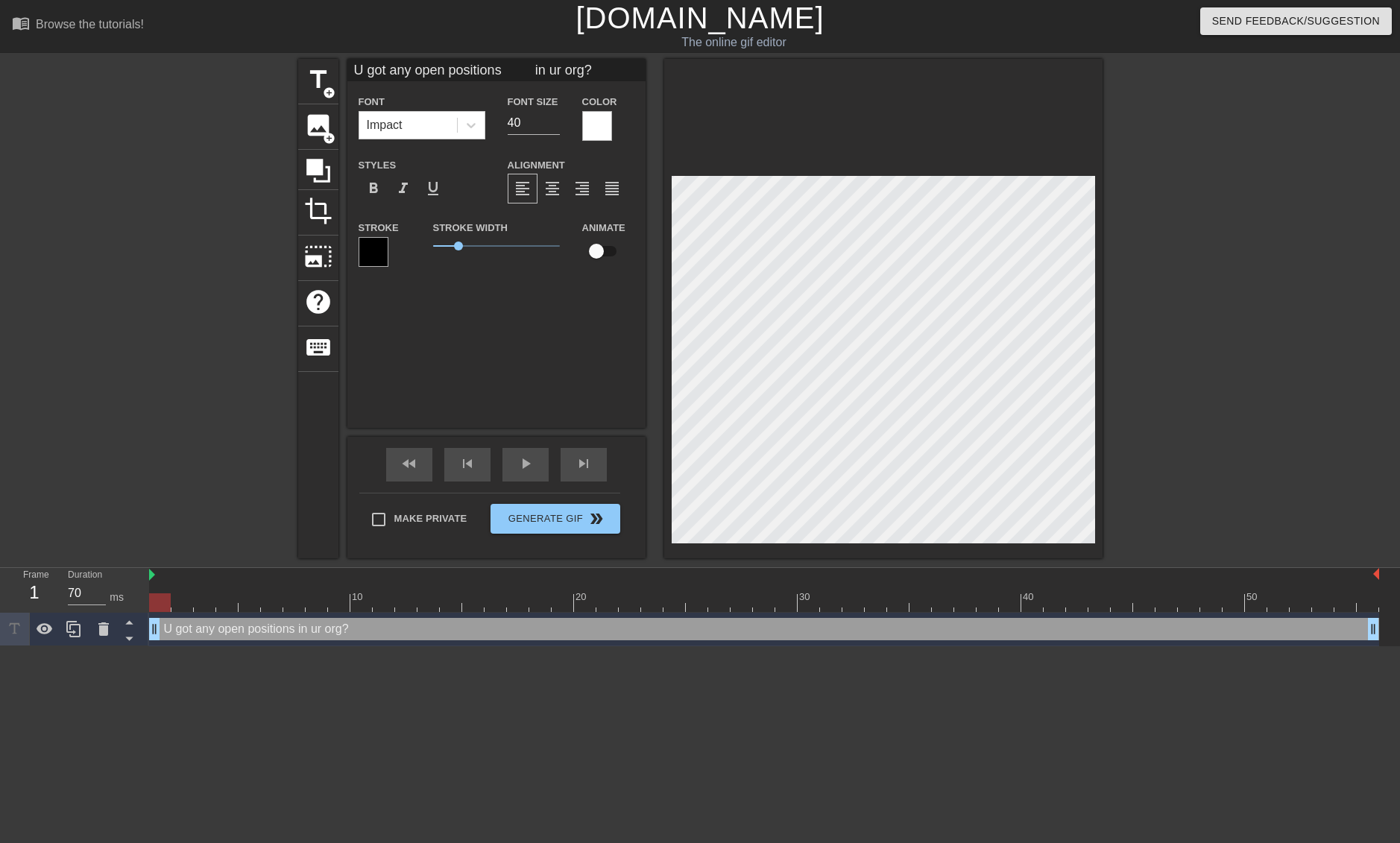
type input "U got any open positions in ur org?"
type textarea "U got any open positions in ur org?"
type input "U got any open positions in ur org?"
type textarea "U got any open positions in ur org?"
click at [554, 190] on span "format_align_center" at bounding box center [552, 188] width 18 height 18
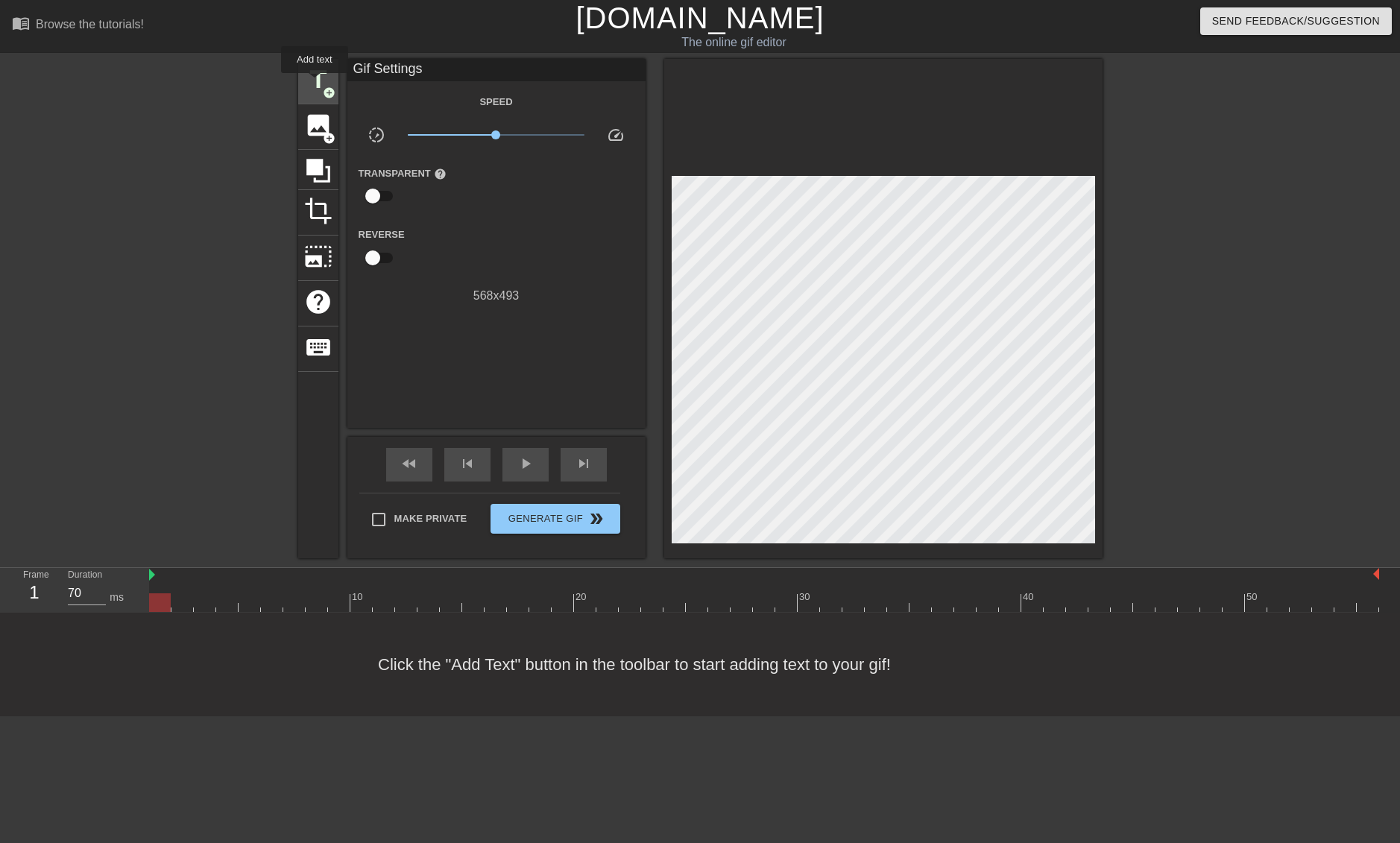
click at [317, 84] on span "title" at bounding box center [318, 79] width 28 height 28
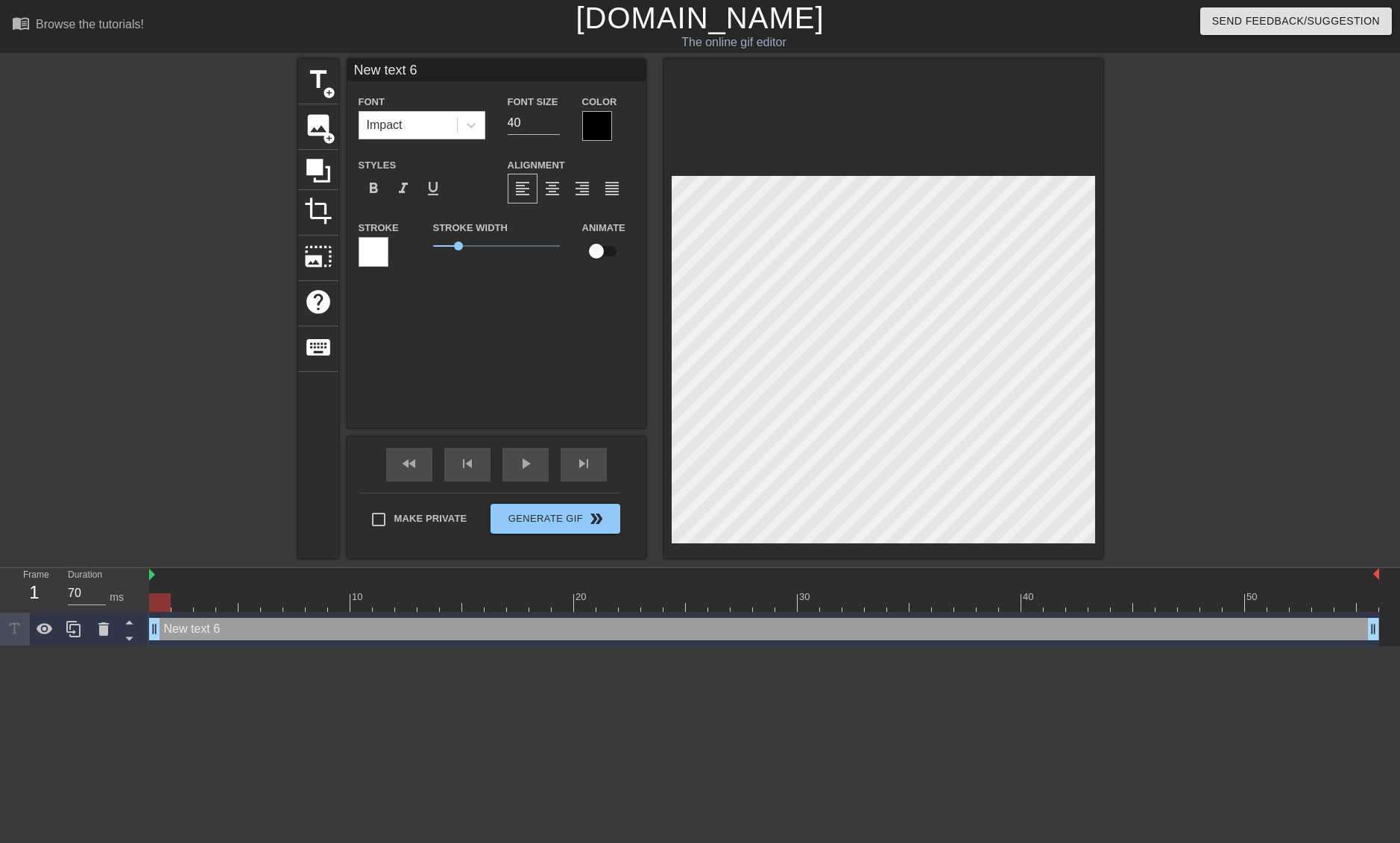
type input "New 6"
type textarea "New 6"
type input "New 6"
type textarea "New 6"
type input "New6"
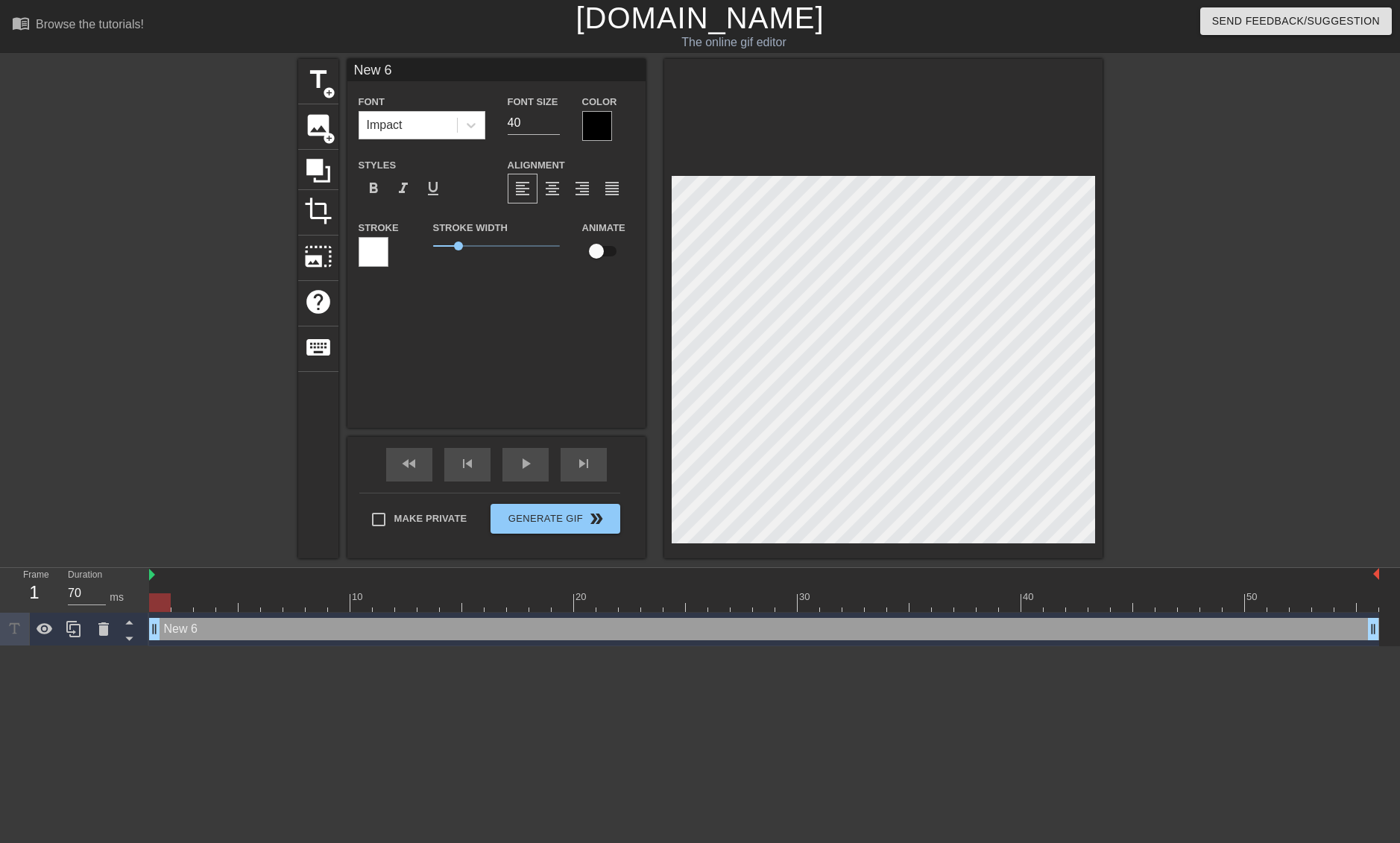
type textarea "New6"
type input "Ne6"
type textarea "Ne6"
type input "N6"
type textarea "N6"
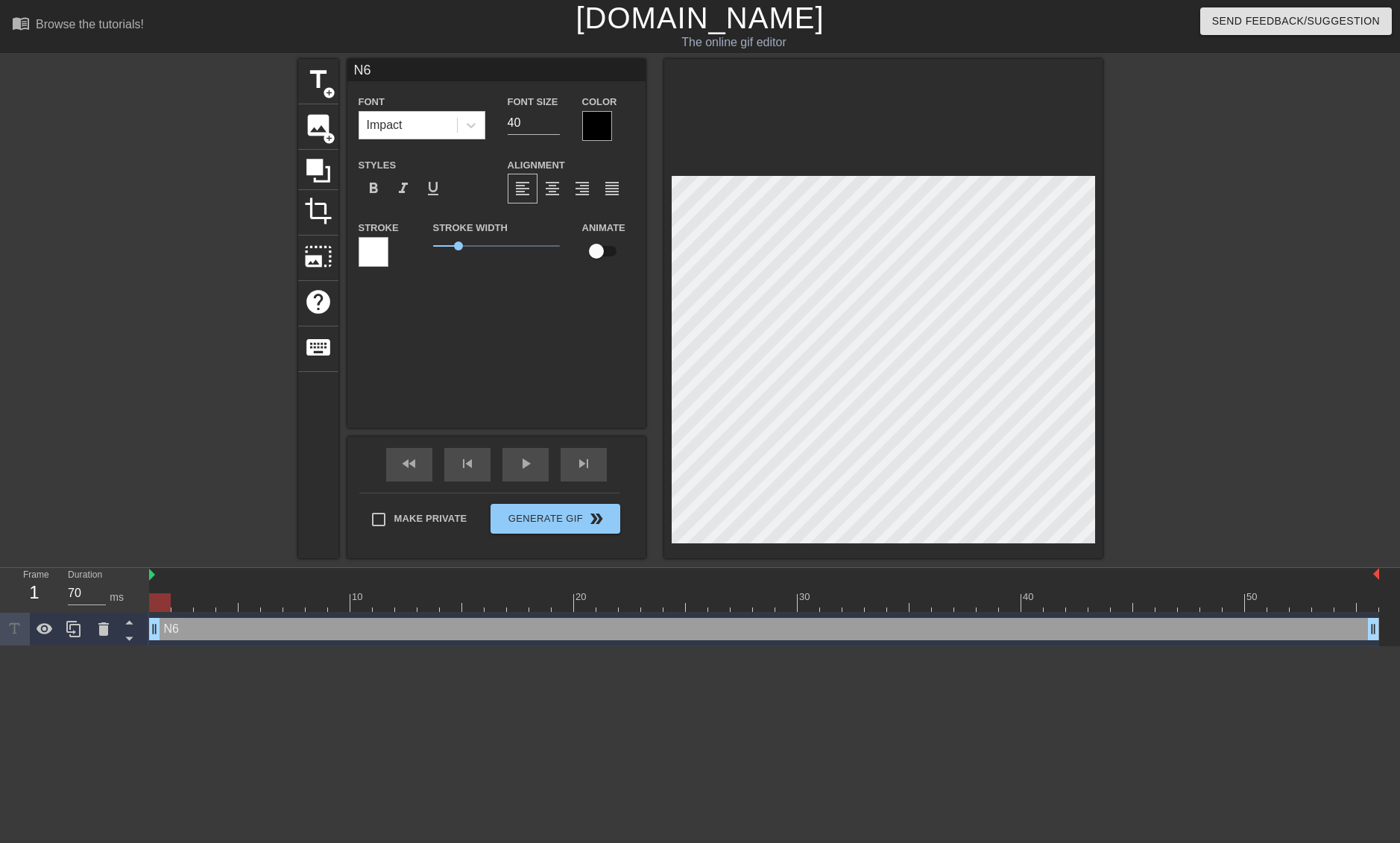
scroll to position [3, 3]
type input "6"
type textarea "6"
click at [549, 194] on span "format_align_center" at bounding box center [552, 188] width 18 height 18
click at [316, 87] on span "title" at bounding box center [318, 79] width 28 height 28
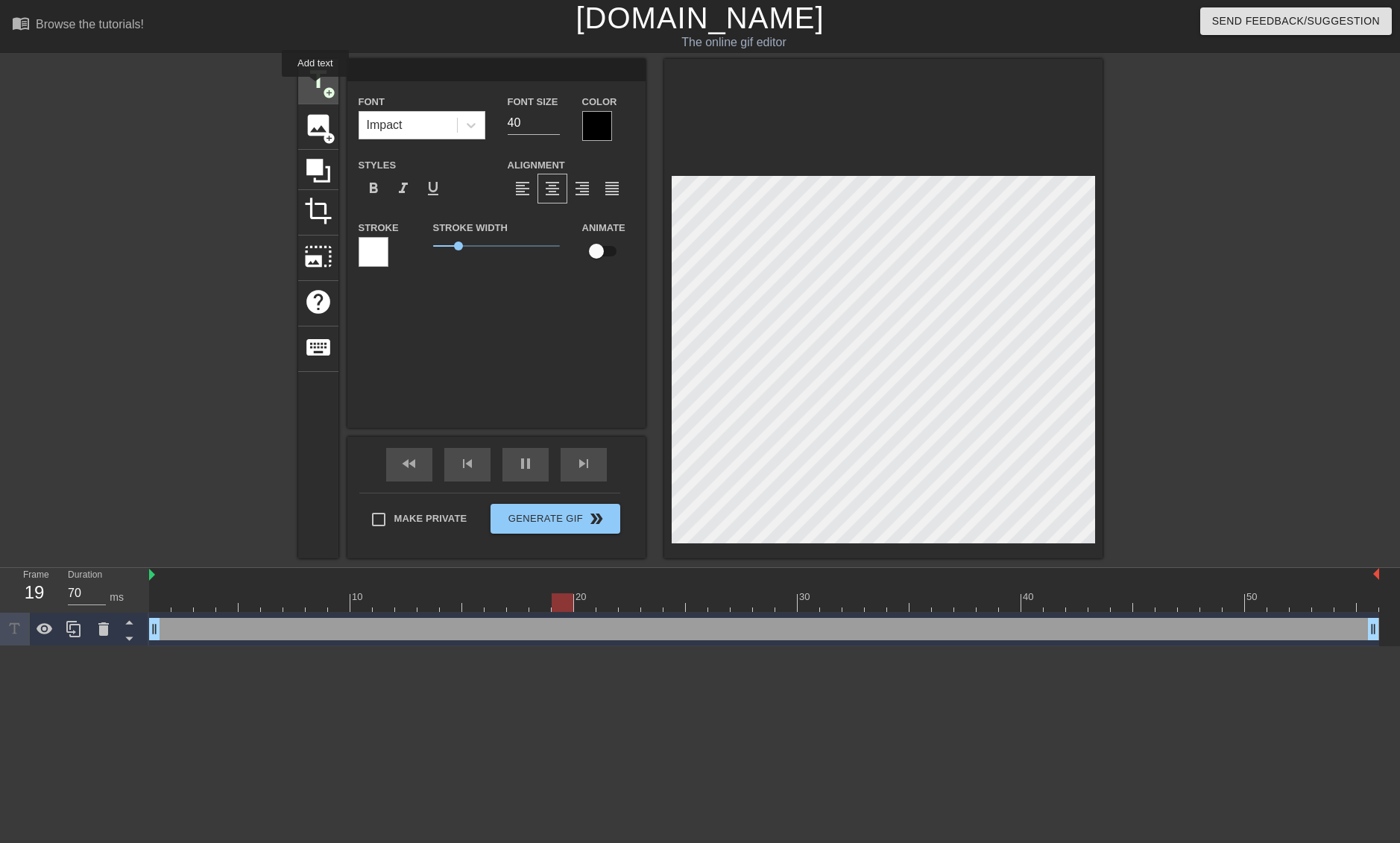
type input "New text 7"
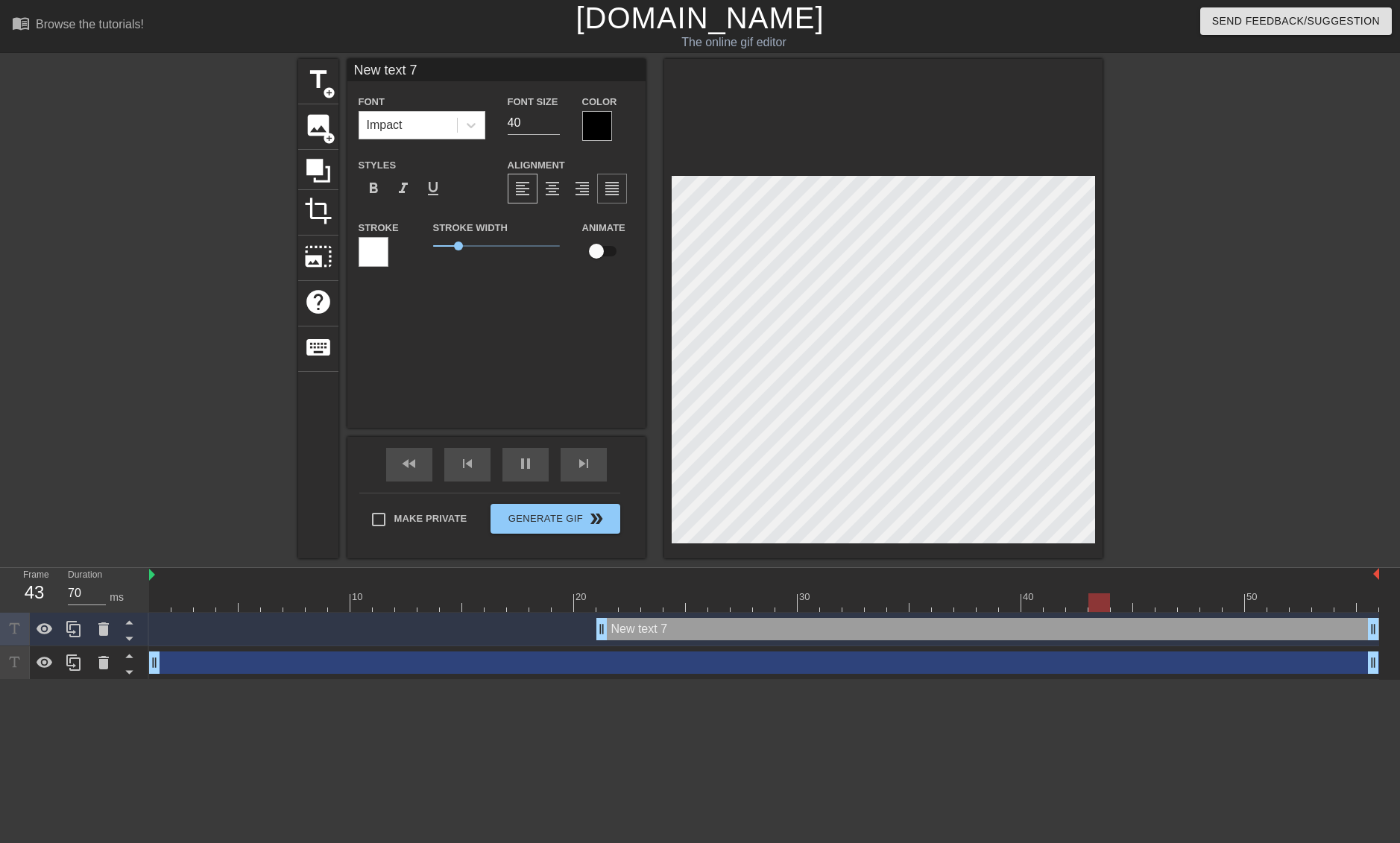
scroll to position [3, 4]
click at [105, 663] on icon at bounding box center [103, 663] width 10 height 14
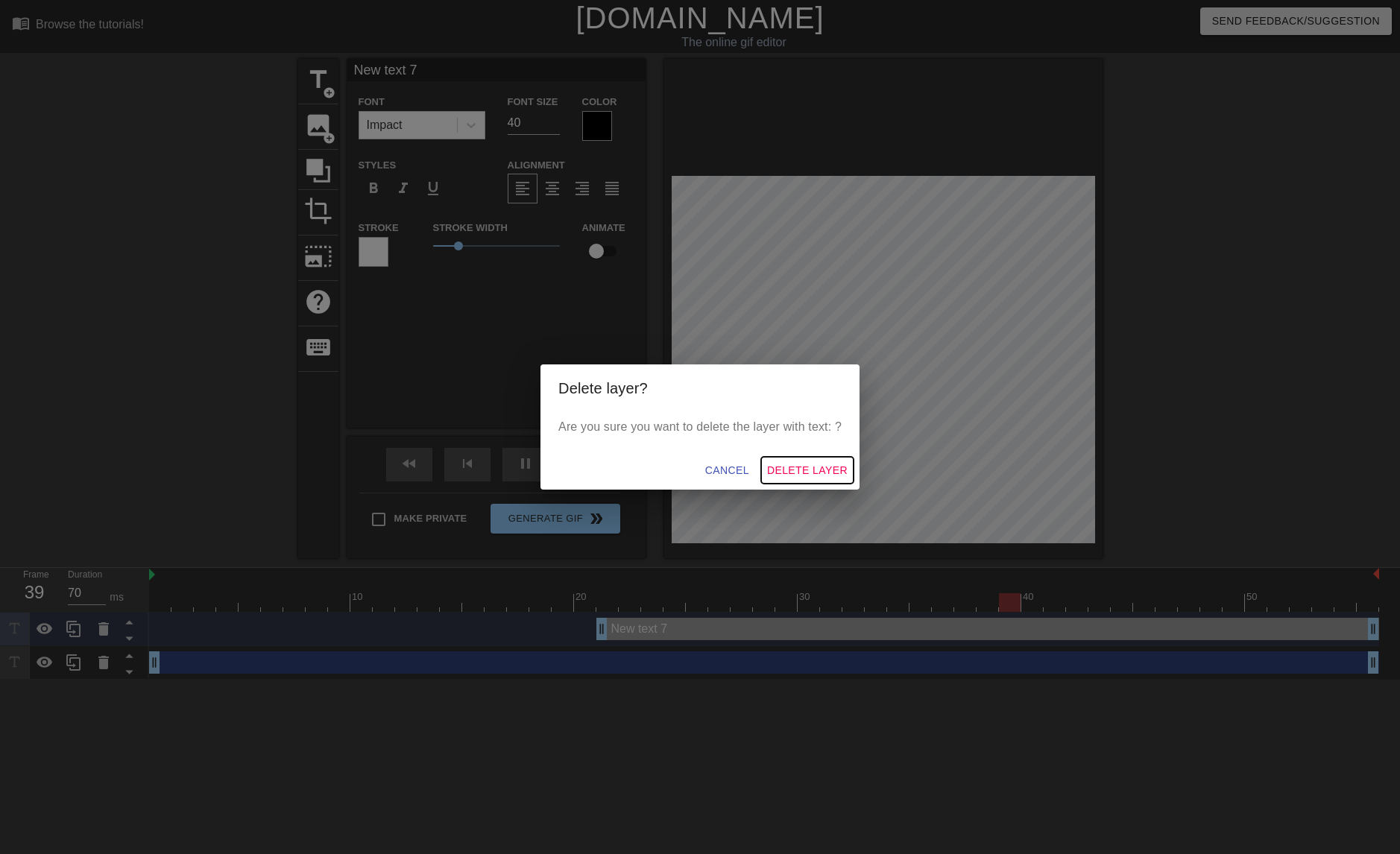
click at [785, 465] on span "Delete Layer" at bounding box center [807, 471] width 80 height 19
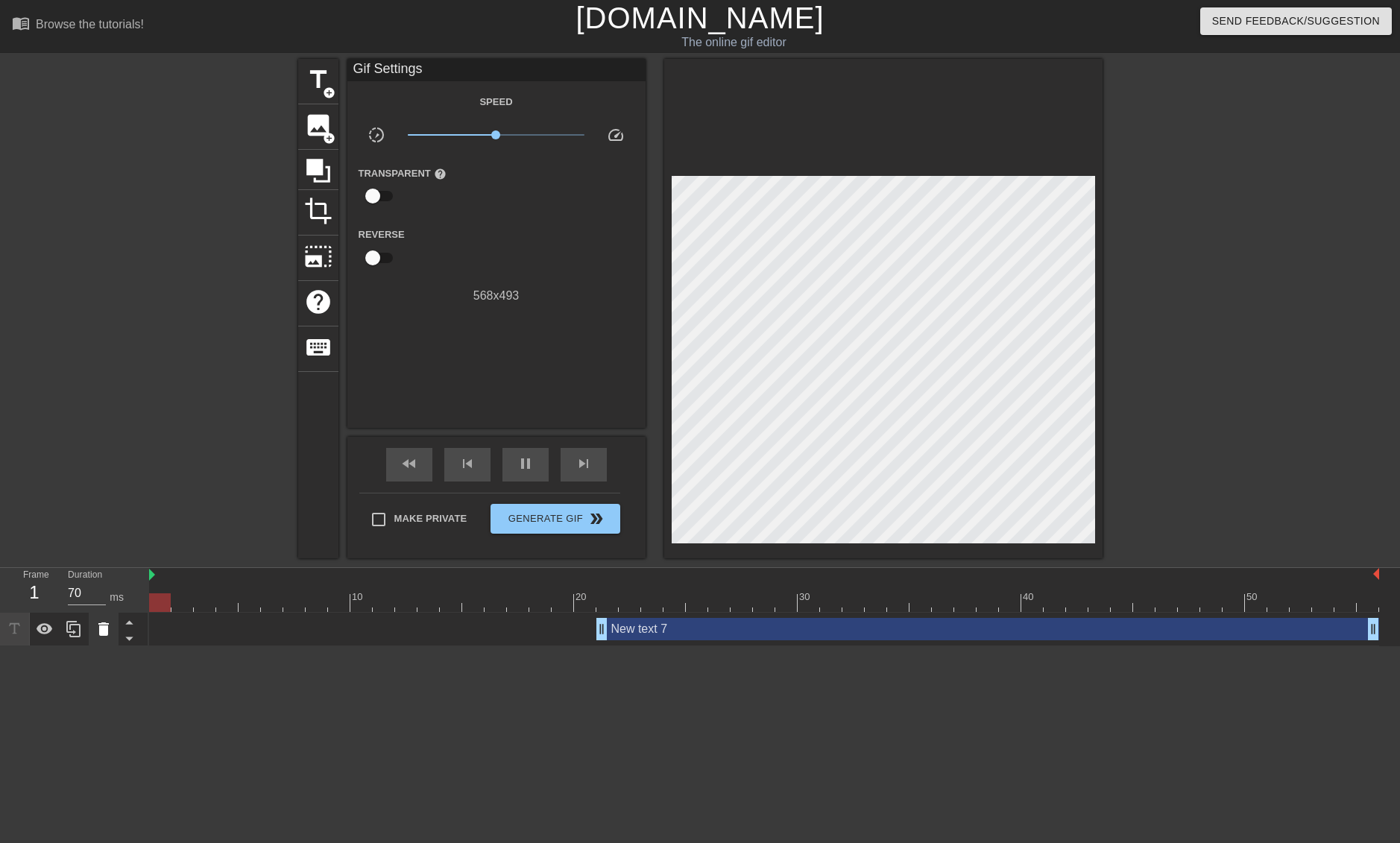
click at [109, 626] on icon at bounding box center [103, 628] width 18 height 18
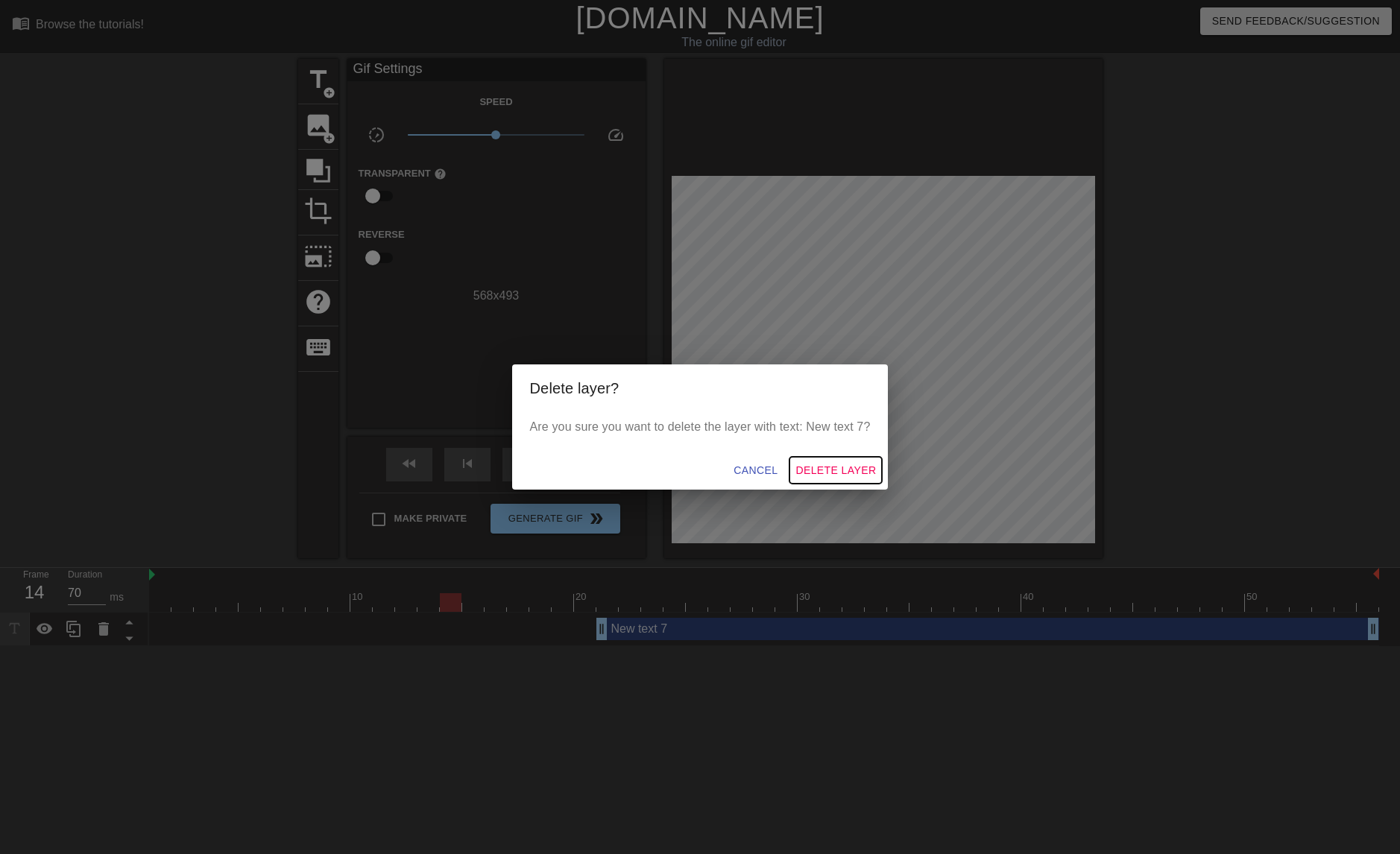
click at [819, 470] on span "Delete Layer" at bounding box center [835, 471] width 80 height 19
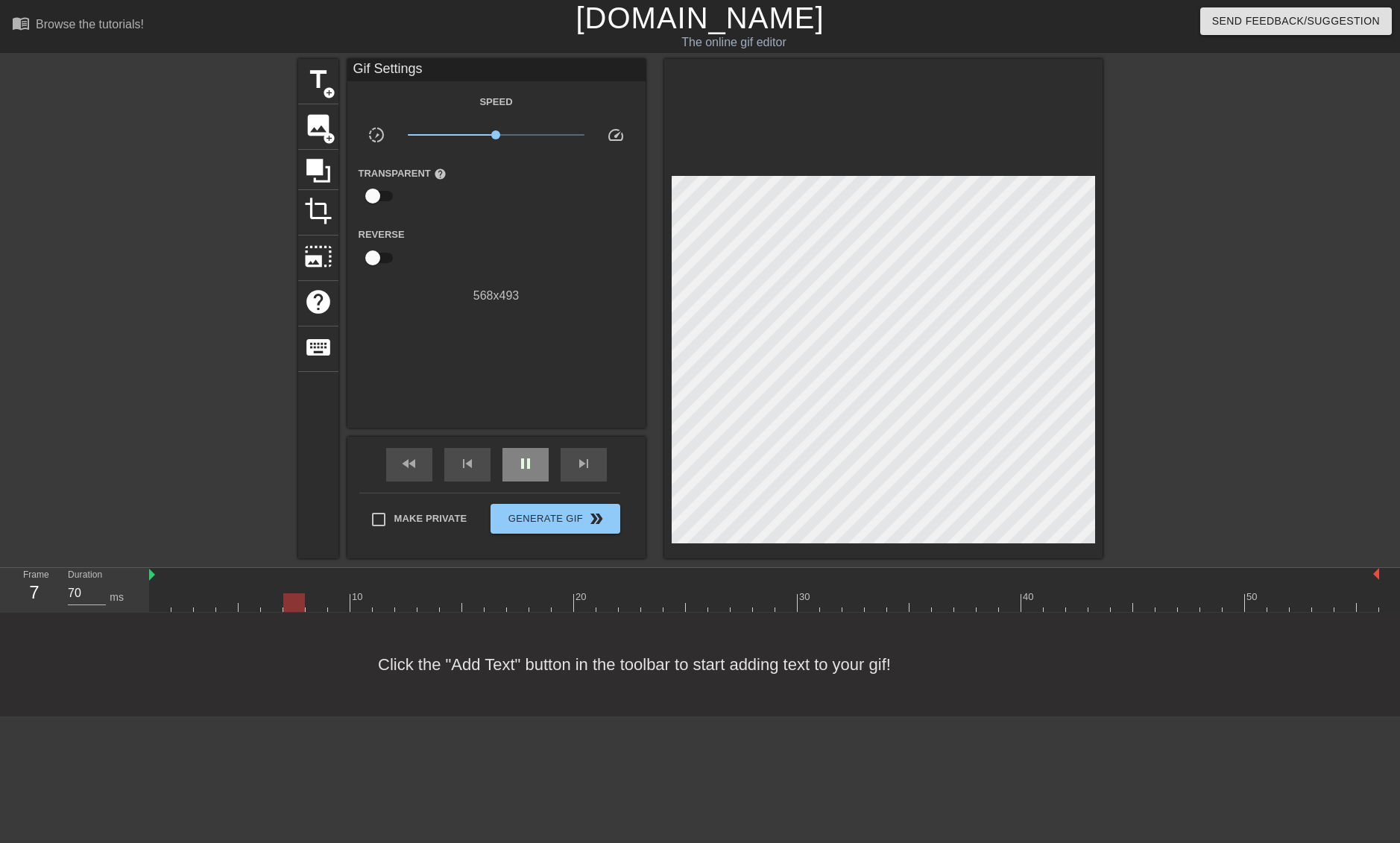
click at [515, 463] on div "pause" at bounding box center [525, 465] width 47 height 34
drag, startPoint x: 357, startPoint y: 601, endPoint x: 151, endPoint y: 613, distance: 206.3
click at [151, 613] on div "menu_book Browse the tutorials! [DOMAIN_NAME] The online gif editor Send Feedba…" at bounding box center [700, 358] width 1400 height 716
click at [316, 74] on span "title" at bounding box center [318, 79] width 28 height 28
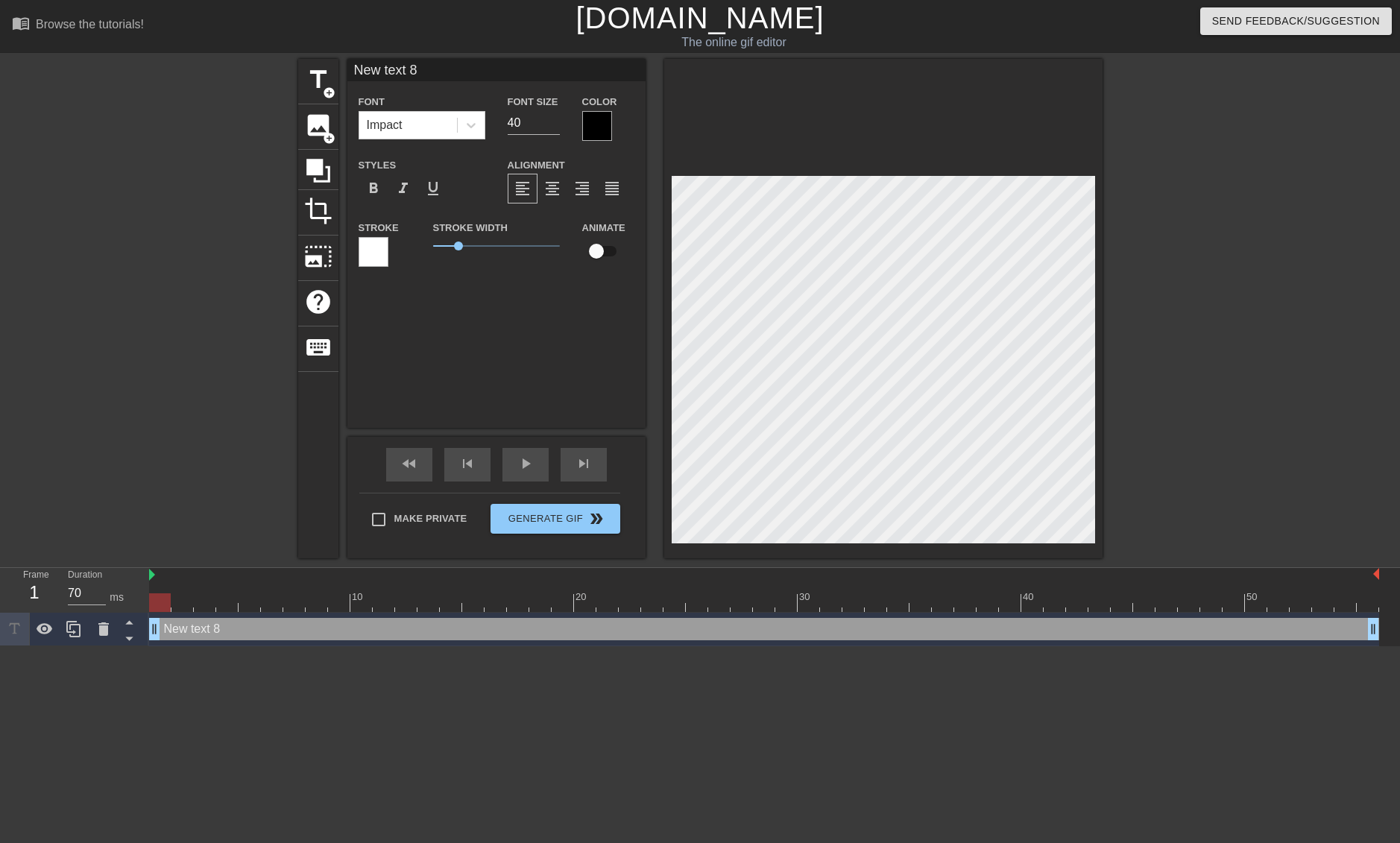
scroll to position [3, 3]
type input "New text"
type textarea "New text"
type input "New text"
type textarea "New text"
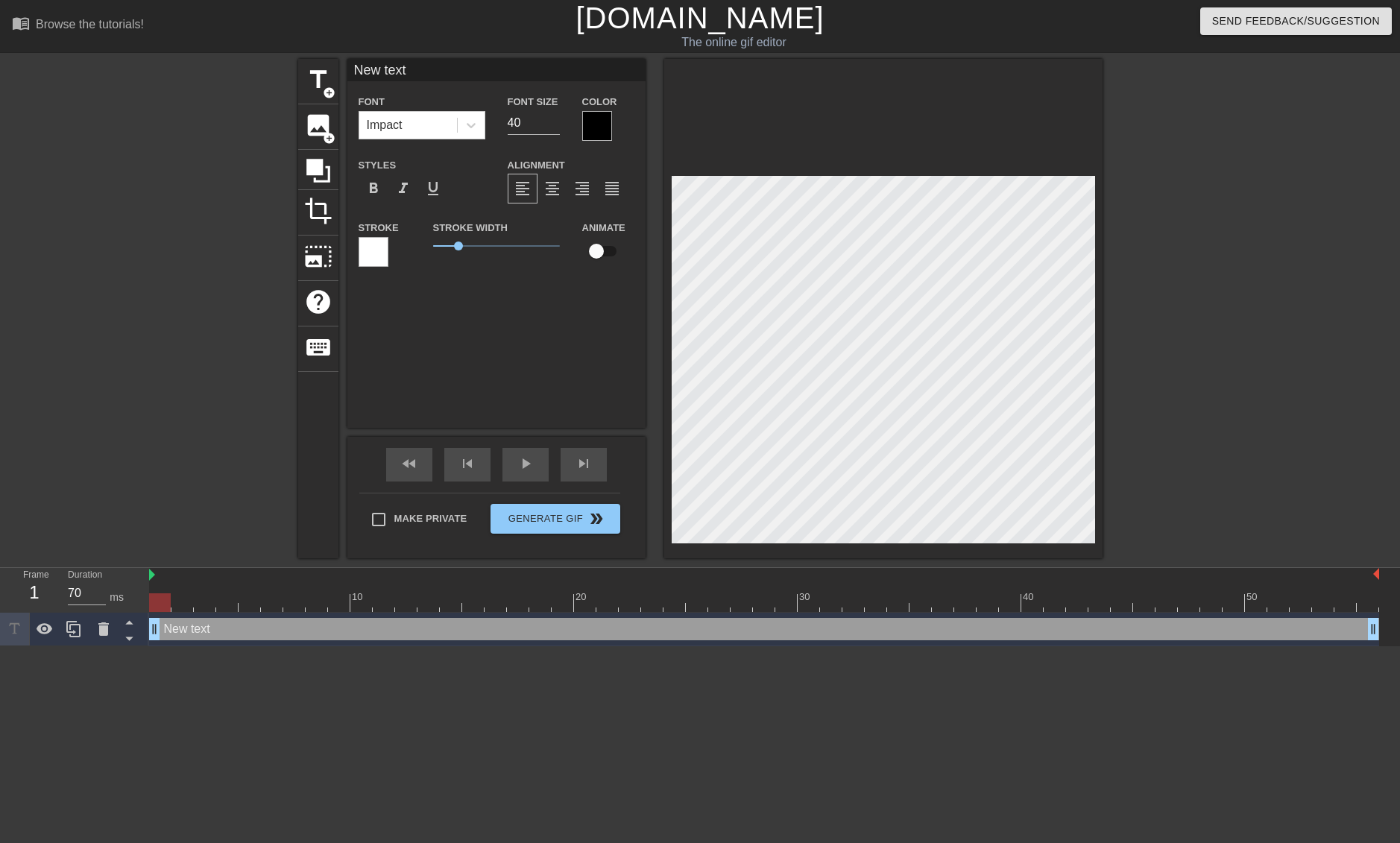
type input "New tex"
type textarea "New tex"
type input "New te"
type textarea "New te"
type input "New t"
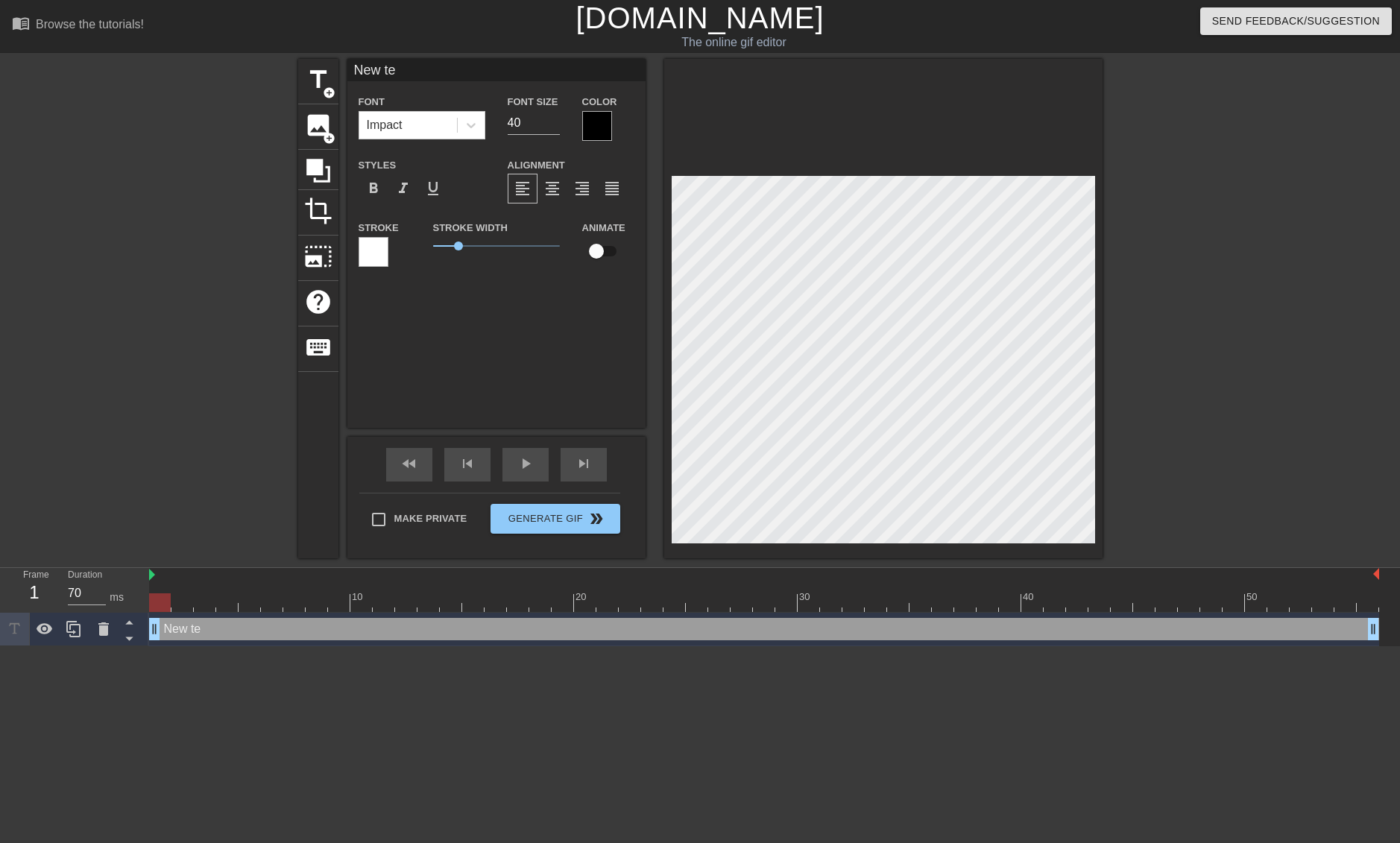
type textarea "New t"
type input "New"
type textarea "New"
type input "New"
type textarea "New"
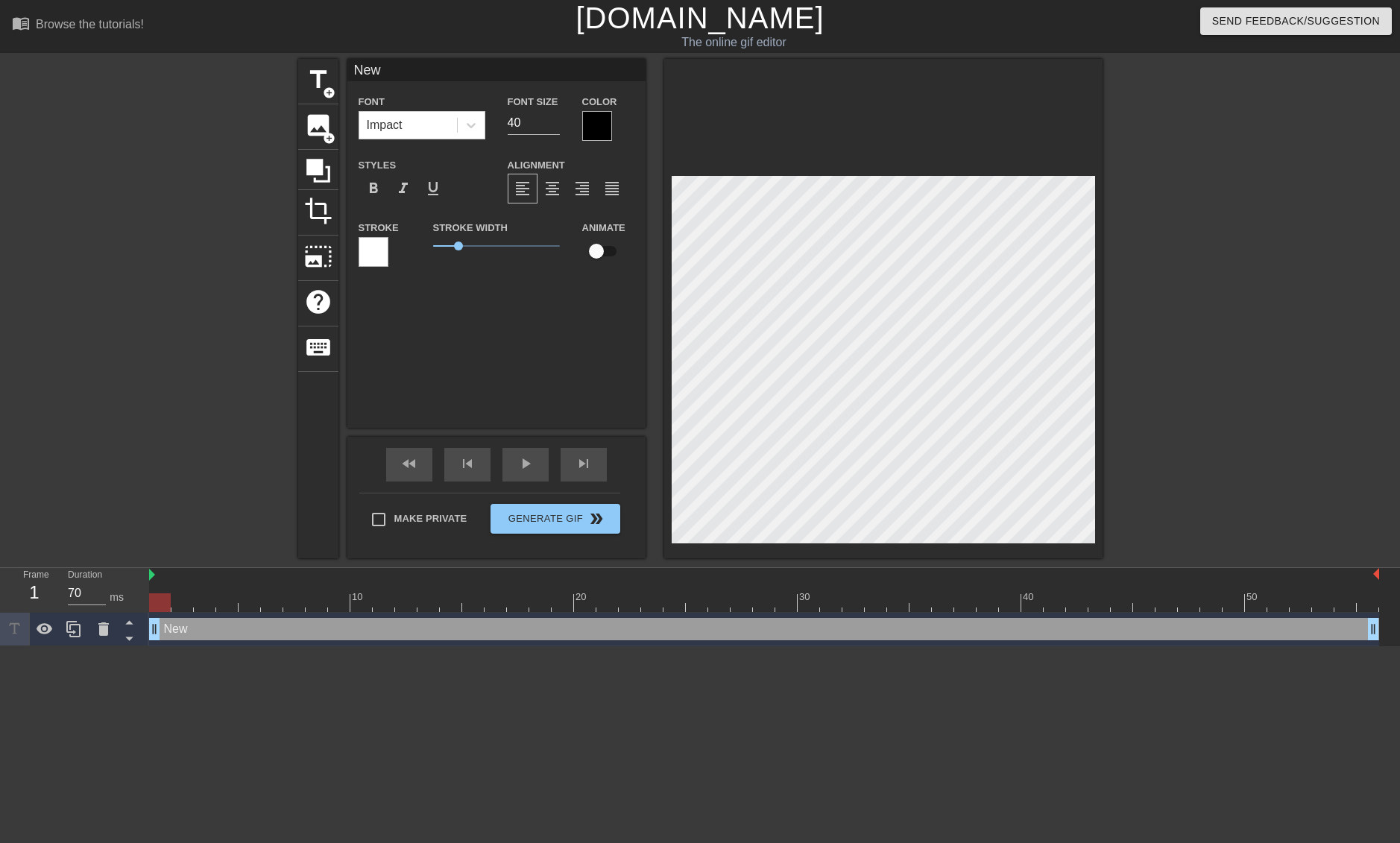
type input "Ne"
type textarea "Ne"
type input "N"
type textarea "N"
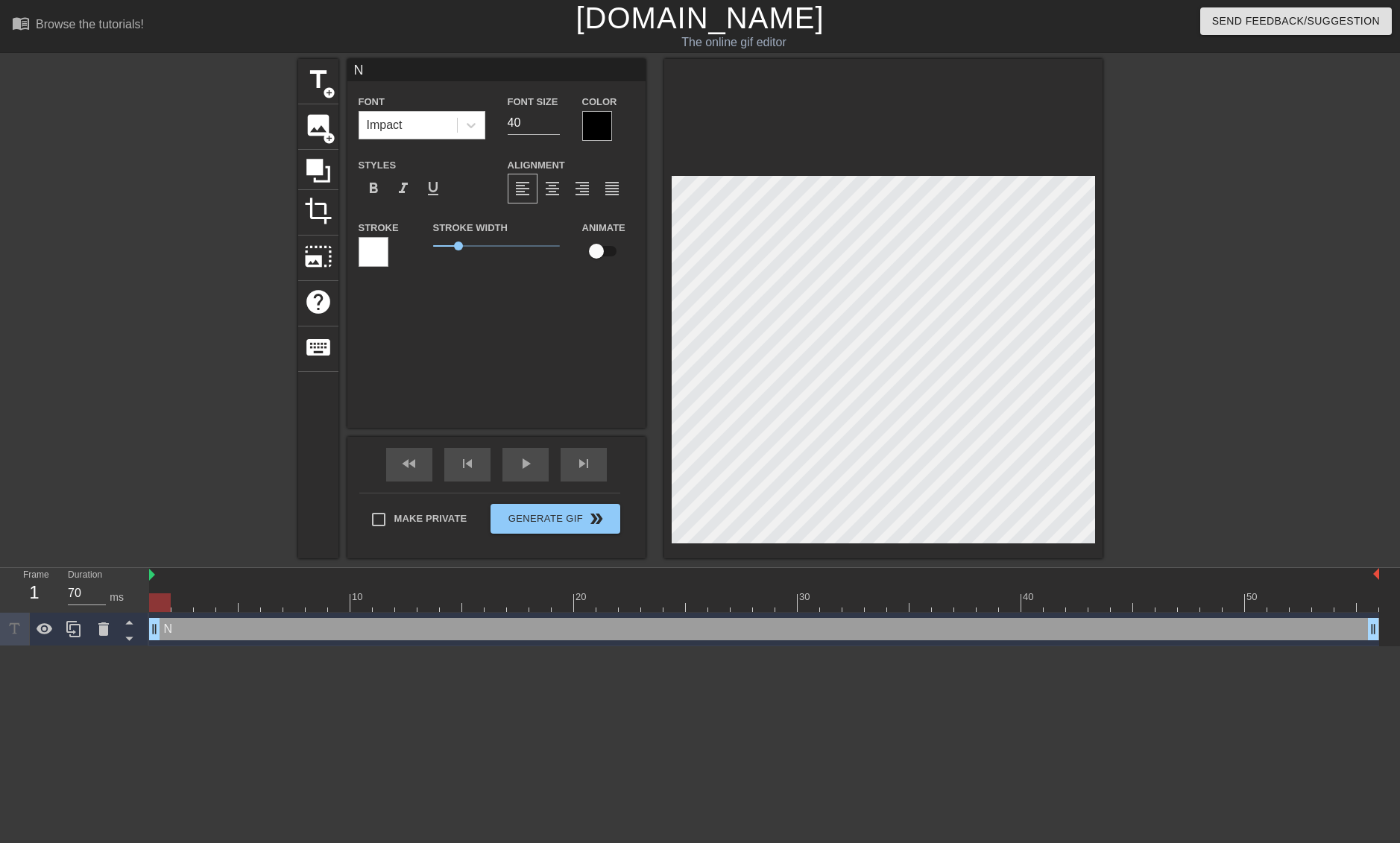
type input "NU"
type textarea "NU"
type input "U"
type textarea "U"
type input "U"
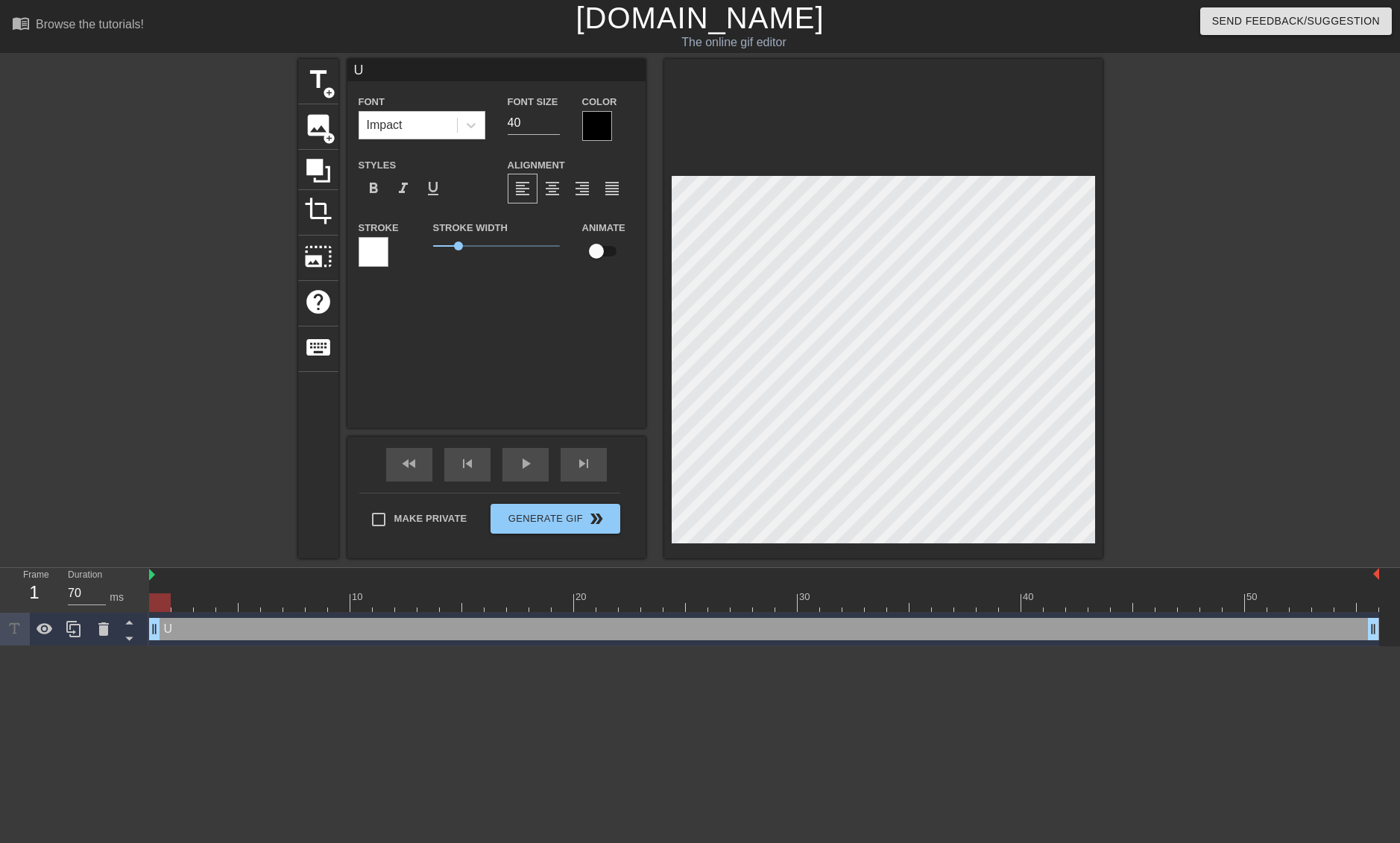
type textarea "U"
type input "U g"
type textarea "U g"
type input "U go"
type textarea "U go"
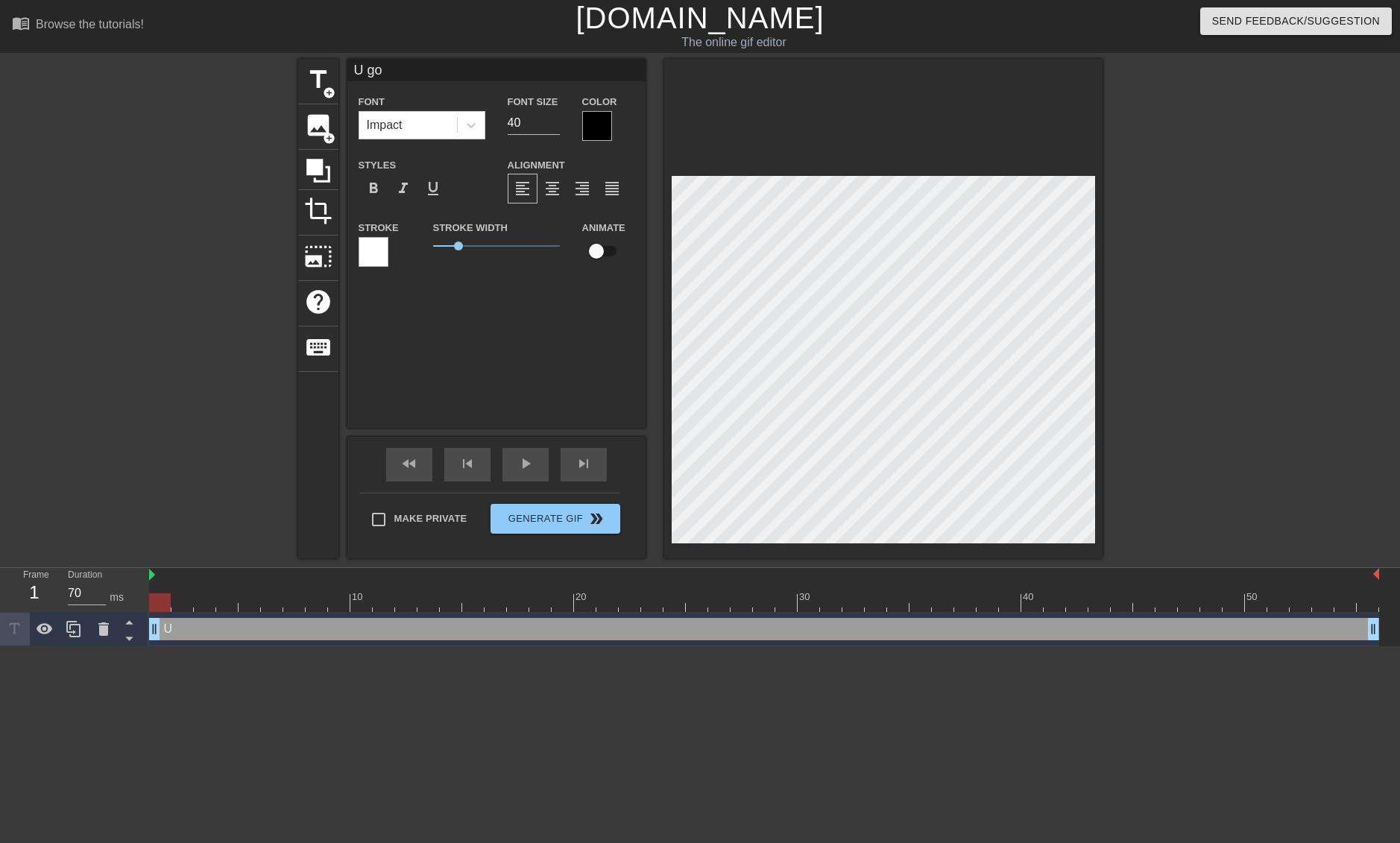
type input "U got"
type textarea "U got"
type input "U got"
type textarea "U got"
type input "U got a"
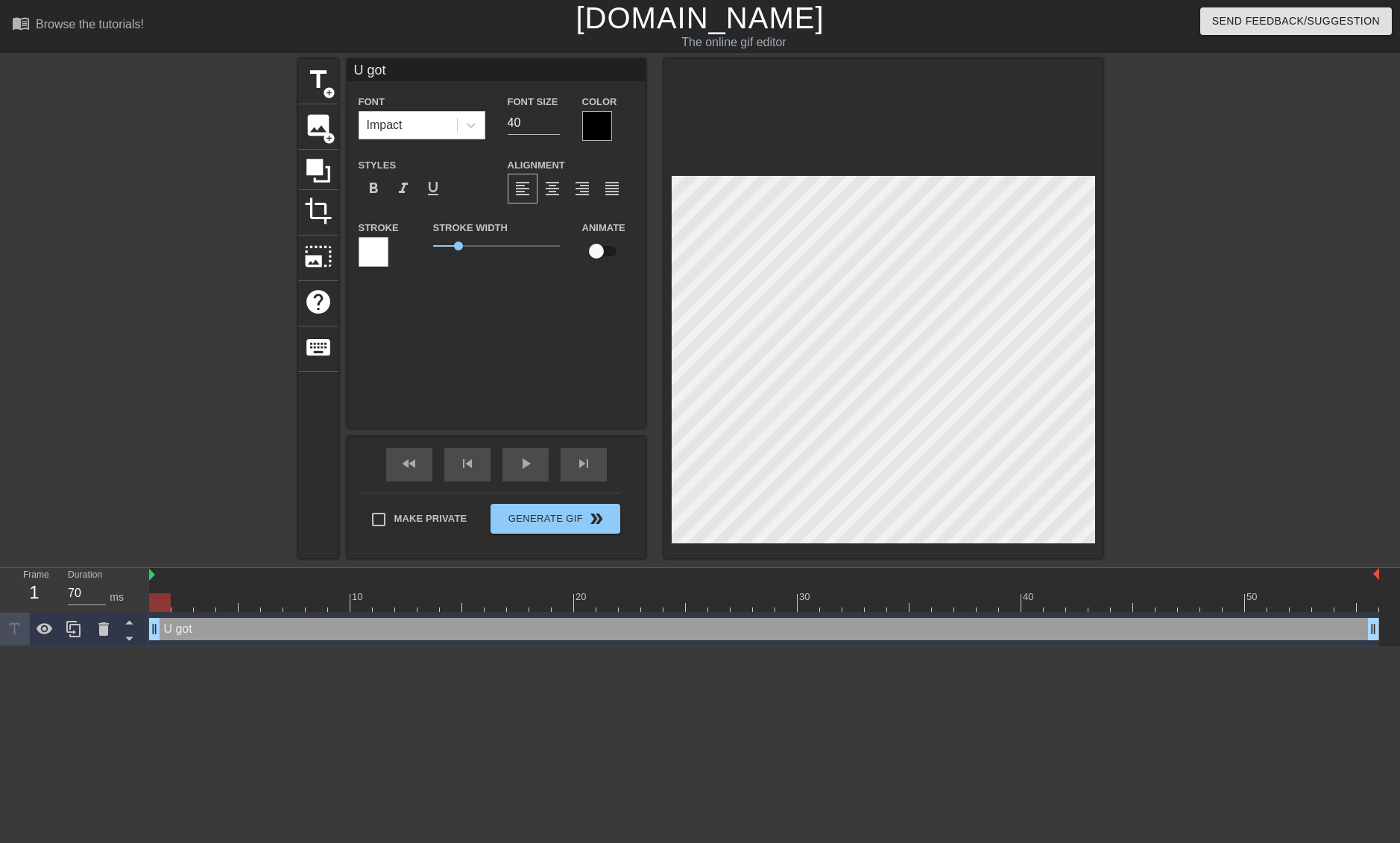
type textarea "U got a"
type input "U got an"
type textarea "U got an"
type input "U got any"
type textarea "U got any"
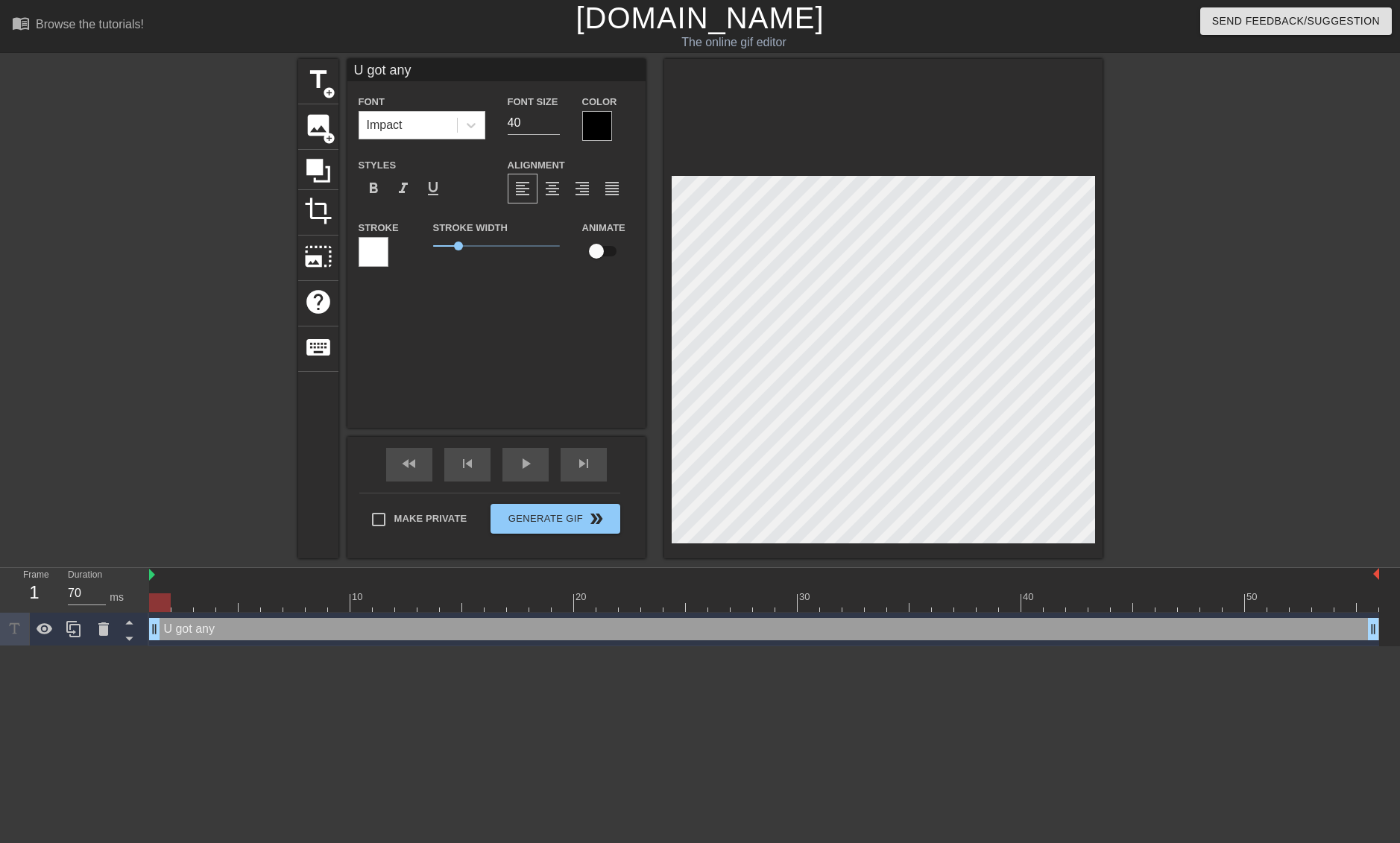
type input "U got any"
type textarea "U got any"
type input "U got any o"
type textarea "U got any o"
type input "U got any op"
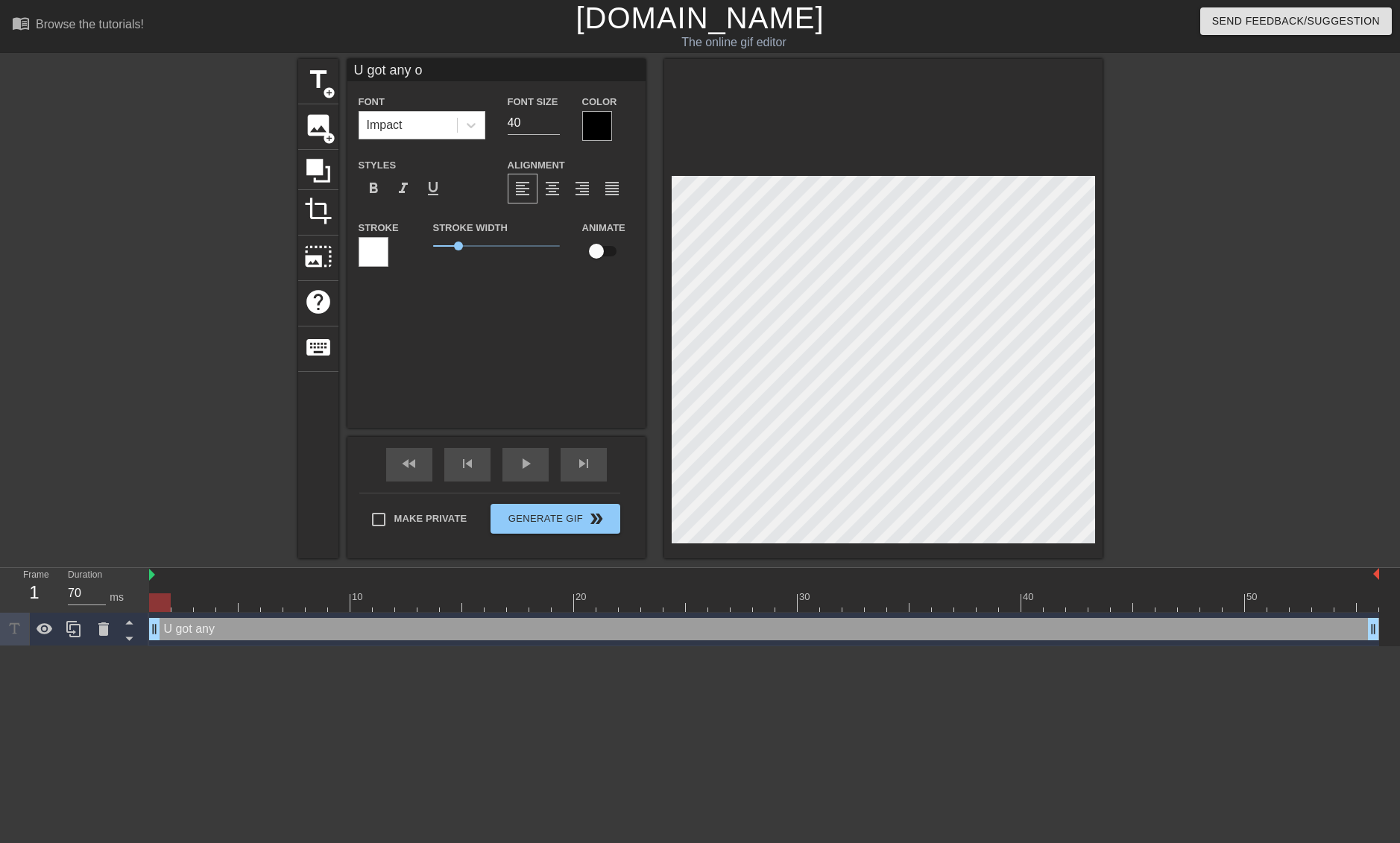
type textarea "U got any op"
type input "U got any ope"
type textarea "U got any ope"
type input "U got any open"
type textarea "U got any open"
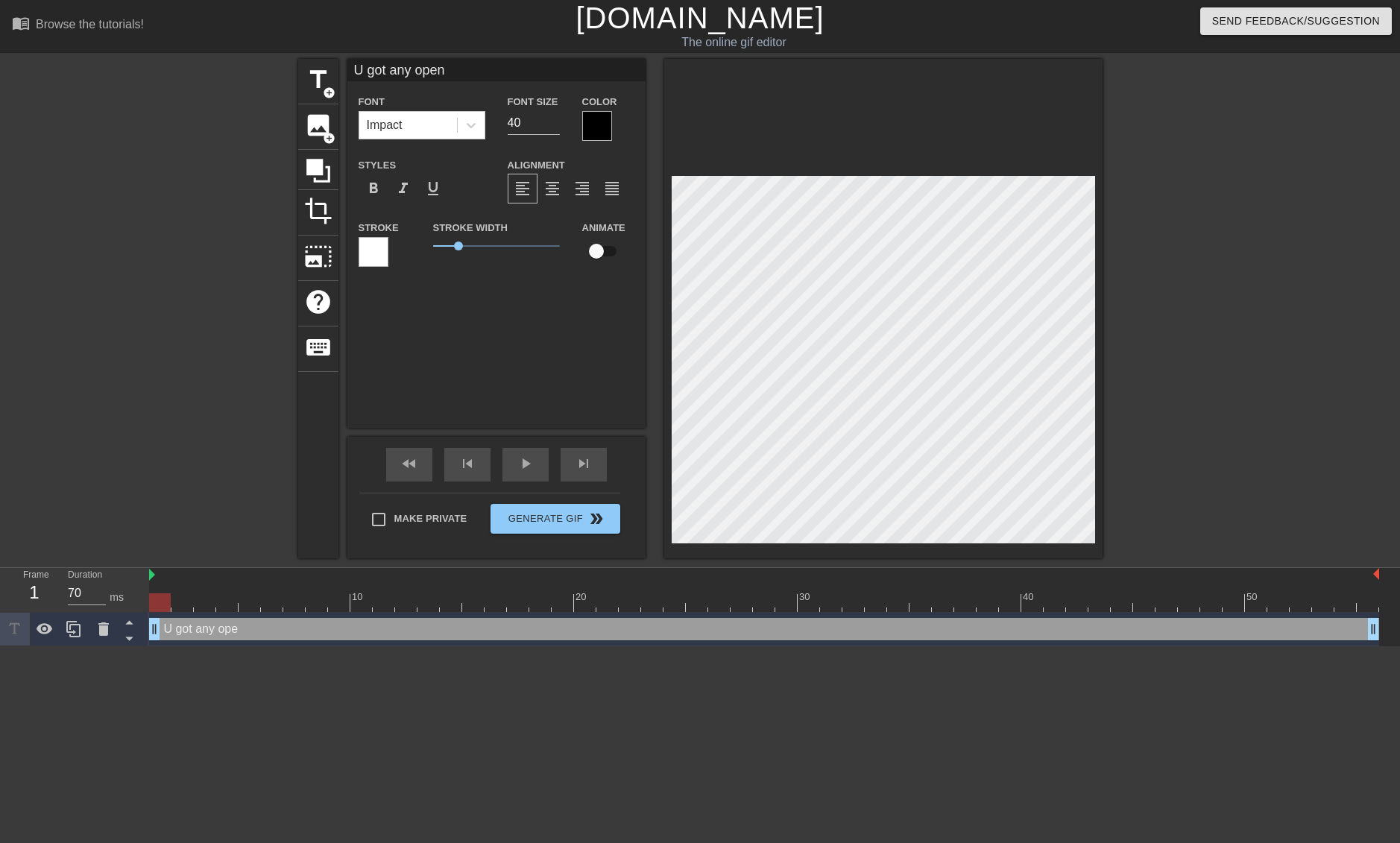
type input "U got any open"
type textarea "U got any open"
type input "U got any open p"
type textarea "U got any open po"
type input "U got any open pos"
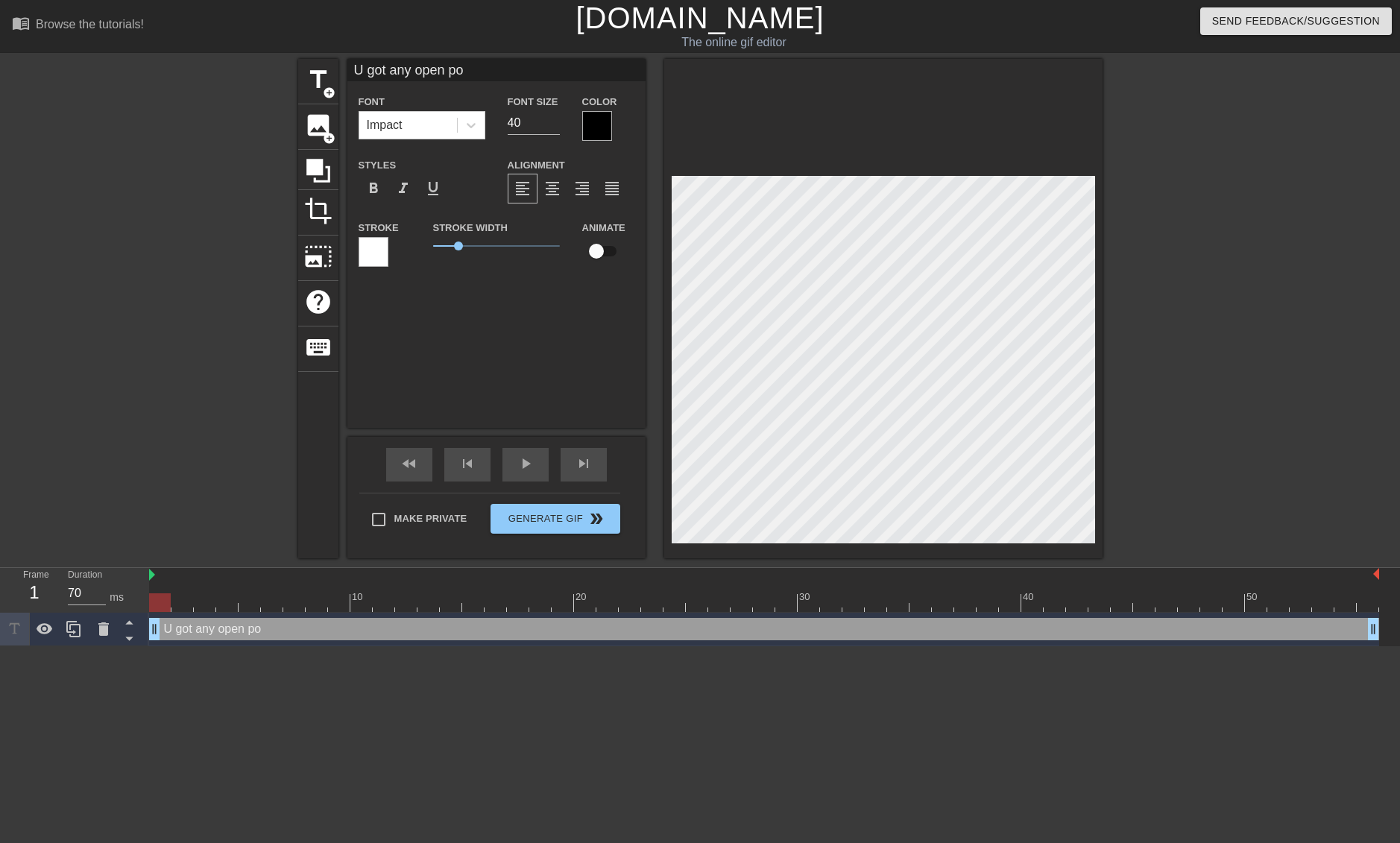
type textarea "U got any open pos"
type input "U got any open posi"
type textarea "U got any open posi"
type input "U got any open posit"
type textarea "U got any open posit"
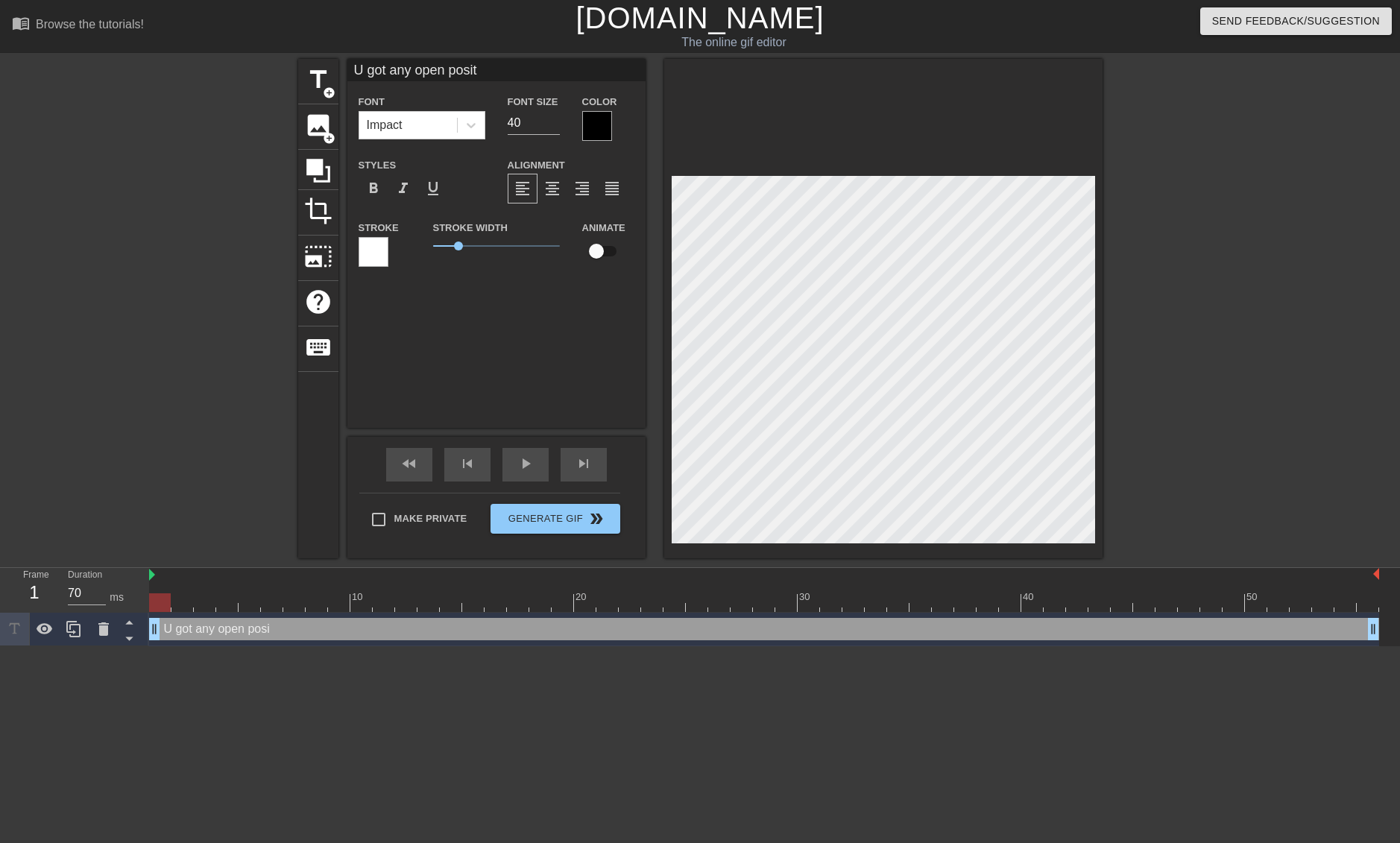
type input "U got any open positi"
type textarea "U got any open positi"
type input "U got any open positio"
type textarea "U got any open positio"
type input "U got any open position"
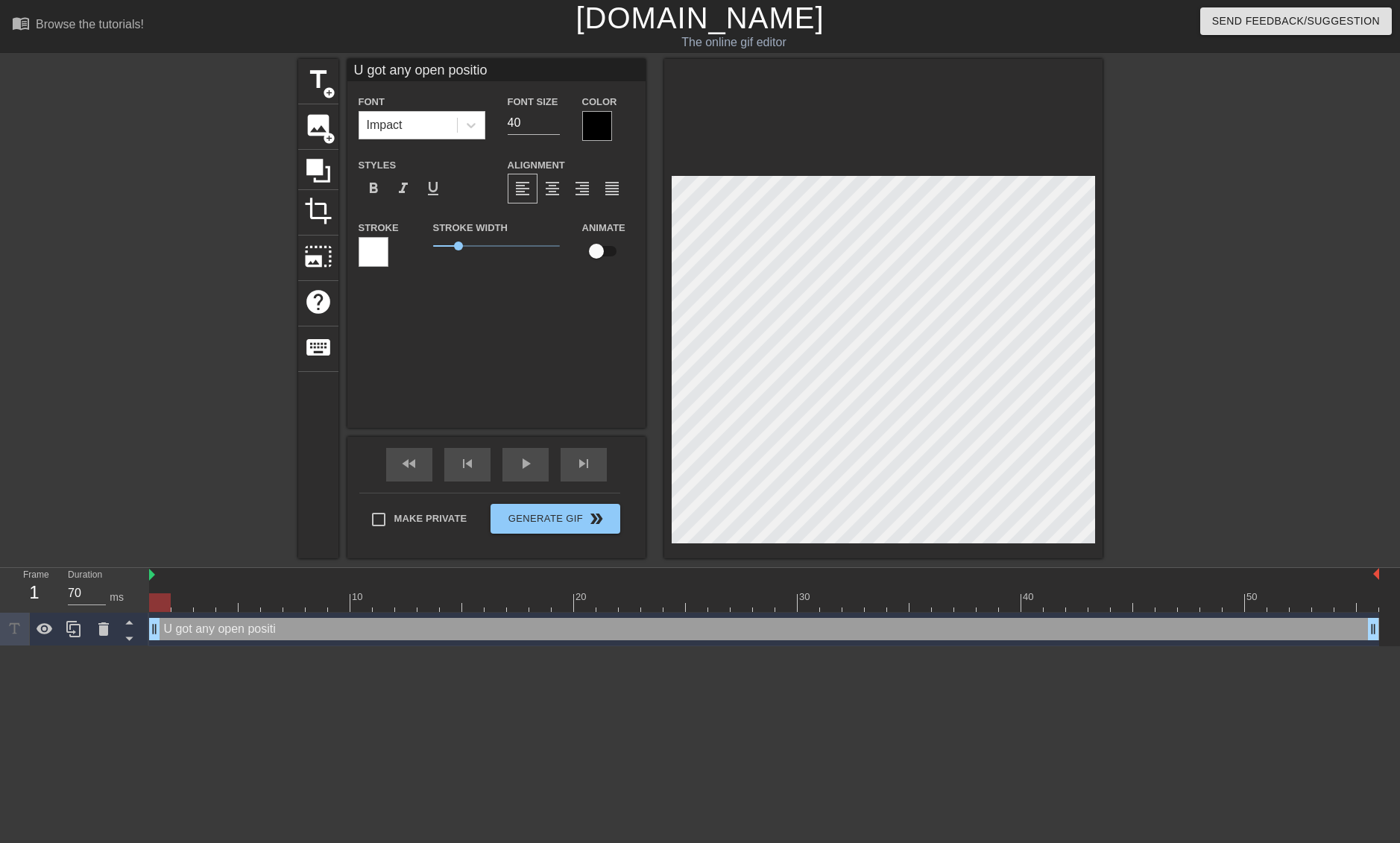
type textarea "U got any open position"
type input "U got any open positions"
type textarea "U got any open positions"
type input "U got any open positions"
type textarea "U got any open positions"
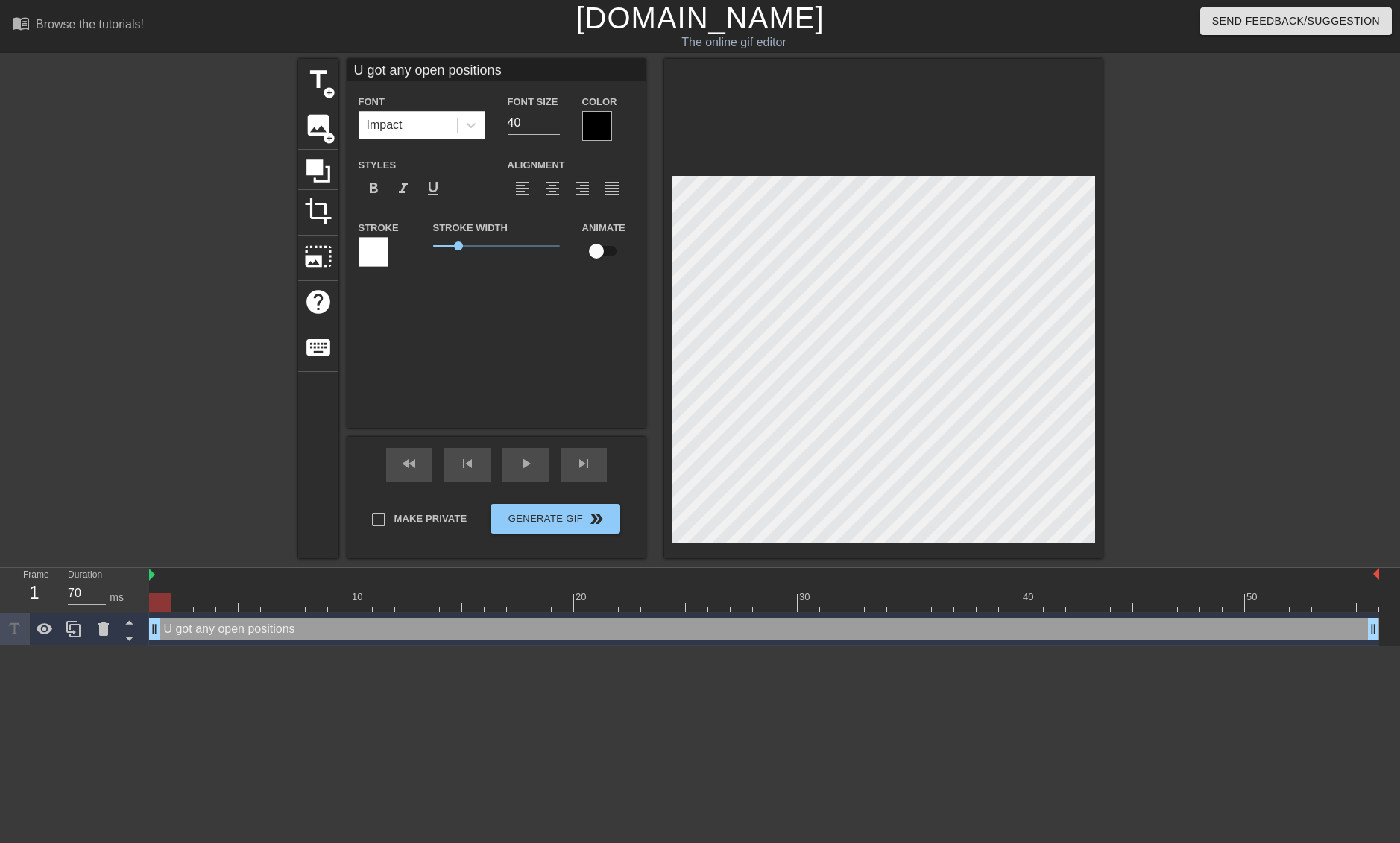
type input "U got any open positions i"
type textarea "U got any open positions i"
type input "U got any open positions in"
type textarea "U got any open positions in"
type input "U got any open positions in"
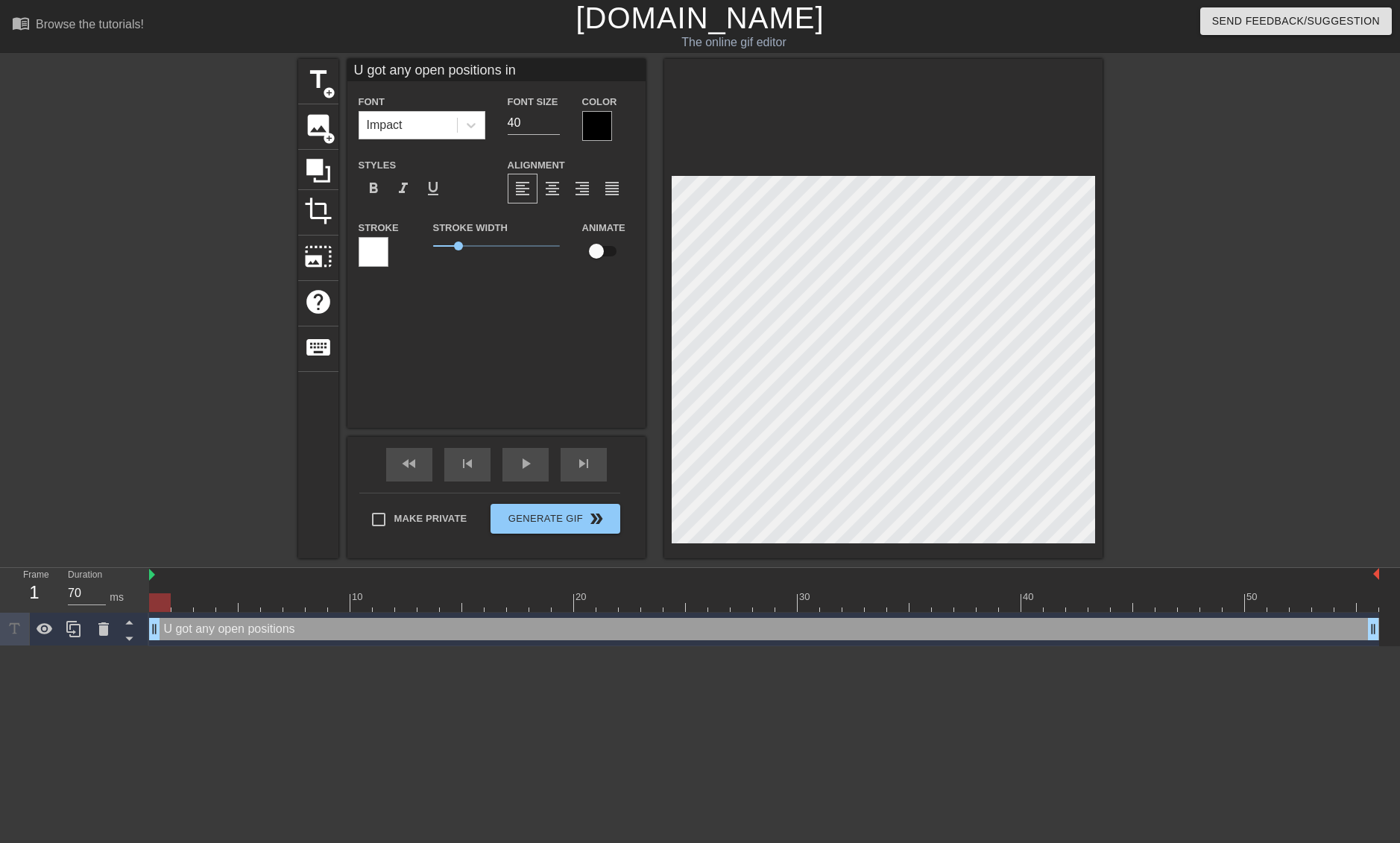
type textarea "U got any open positions in"
type input "U got any open positions in u"
type textarea "U got any open positions in u"
click at [362, 249] on div at bounding box center [373, 251] width 30 height 30
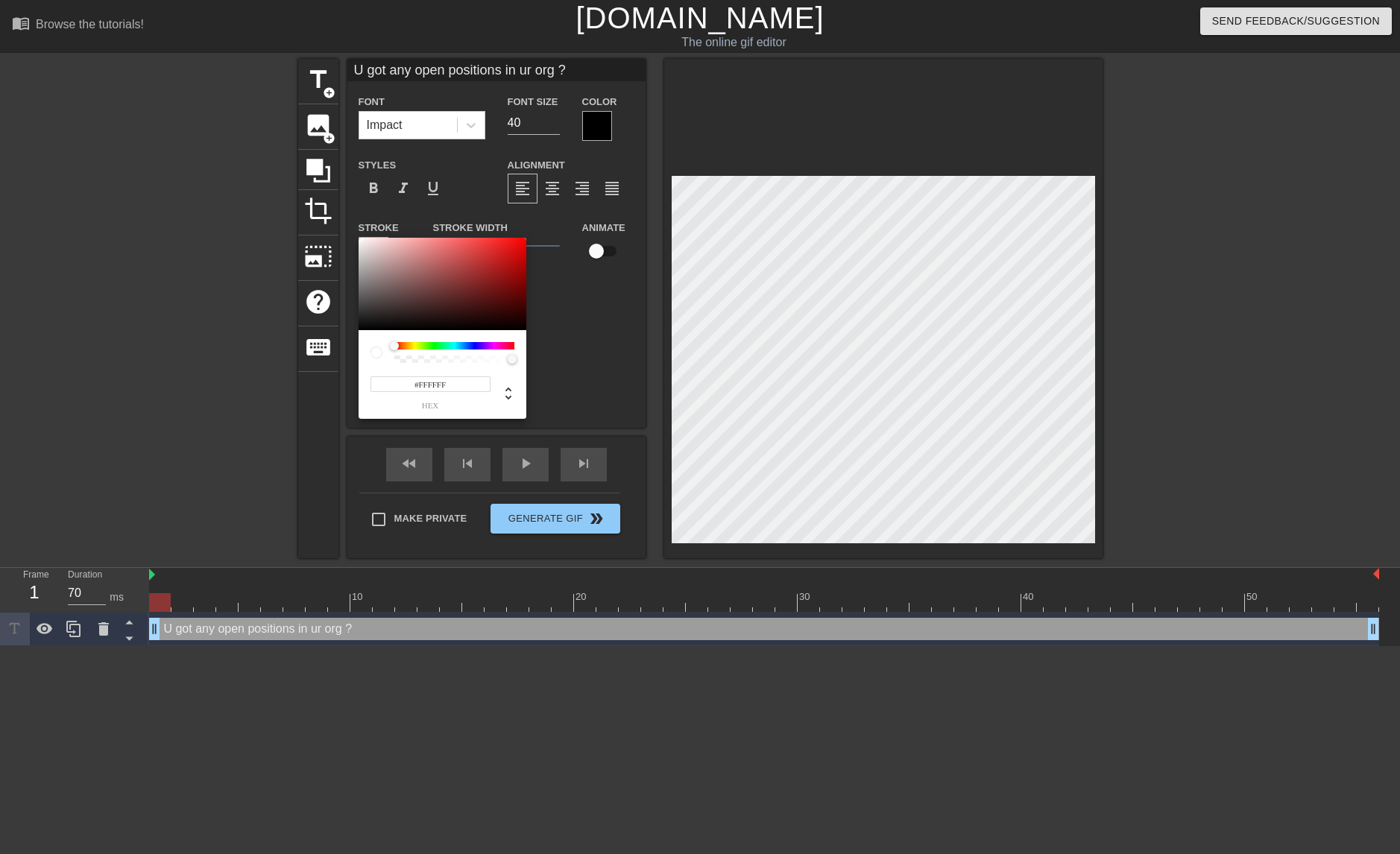
click at [448, 387] on input "#FFFFFF" at bounding box center [431, 384] width 120 height 16
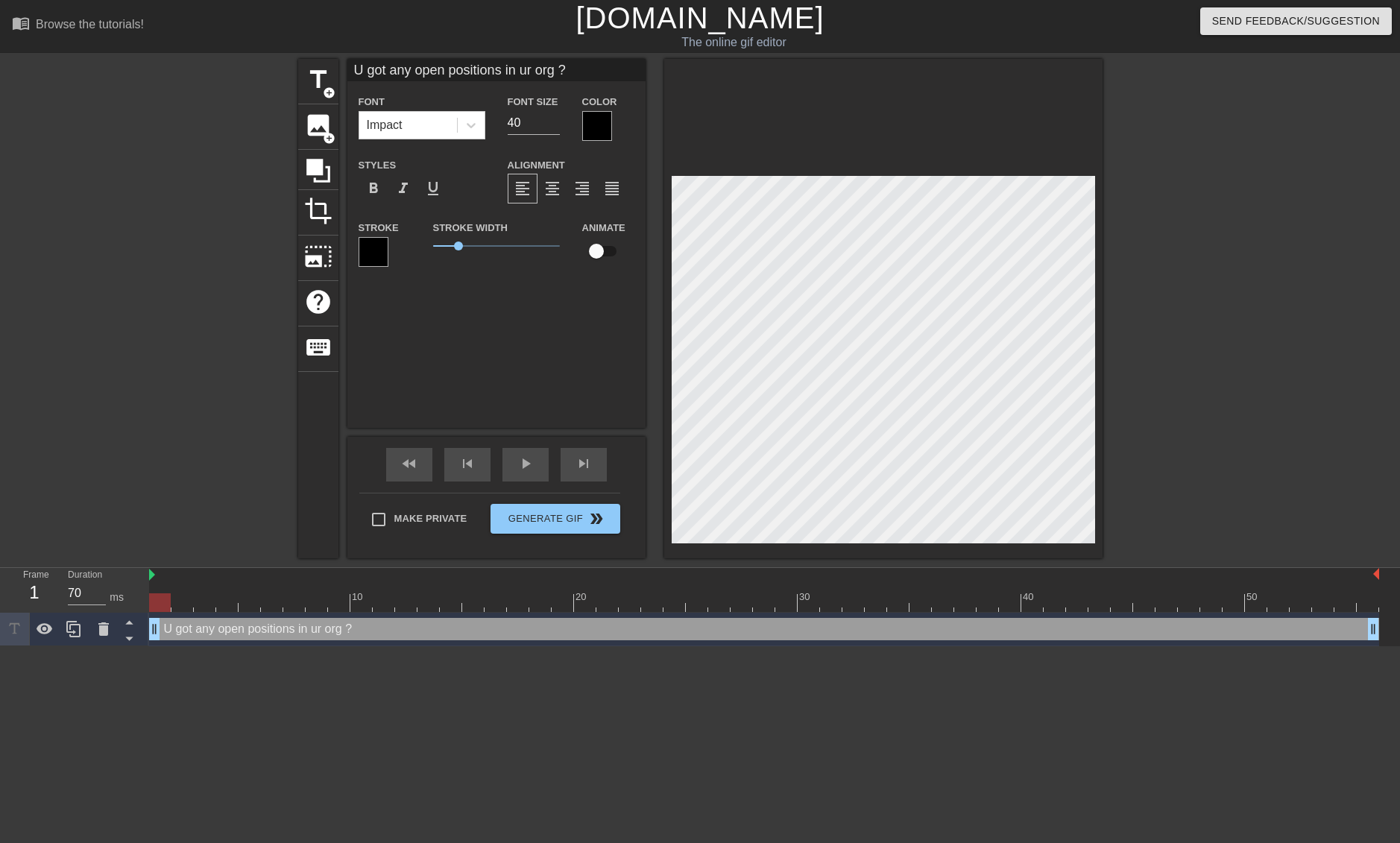
click at [599, 121] on div at bounding box center [596, 125] width 30 height 30
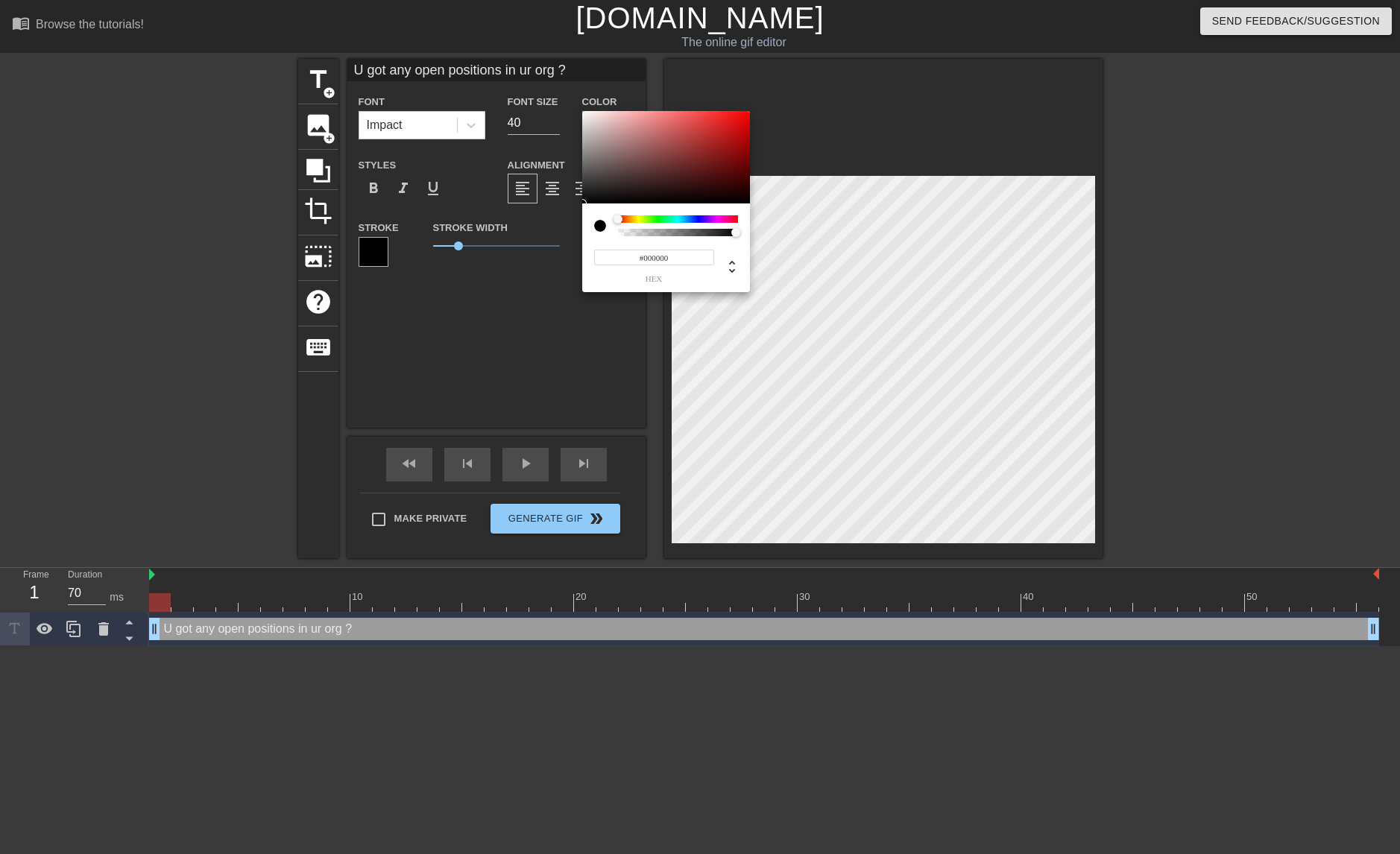
click at [674, 257] on input "#000000" at bounding box center [655, 257] width 120 height 16
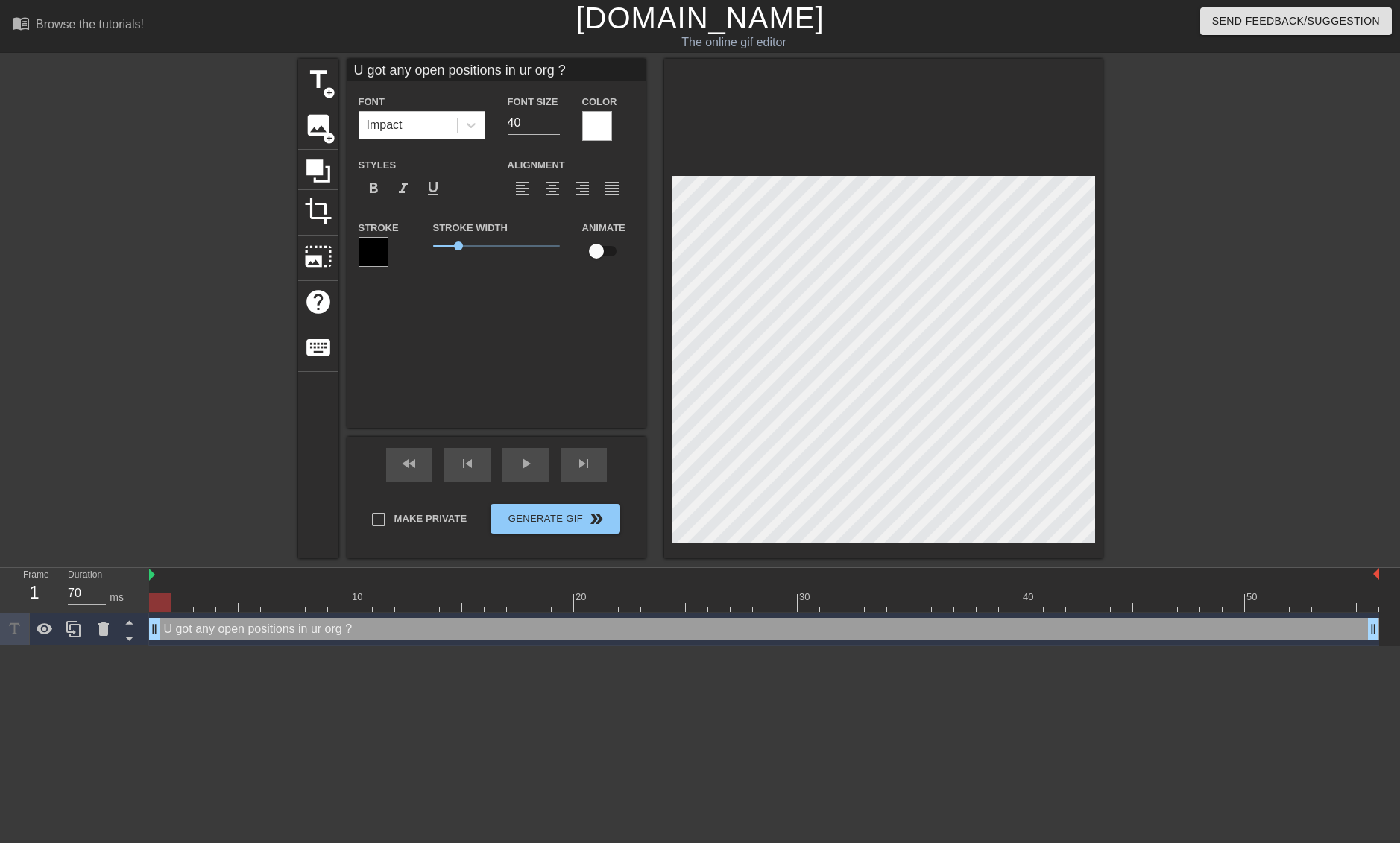
scroll to position [3, 3]
click at [559, 185] on span "format_align_center" at bounding box center [552, 188] width 18 height 18
click at [556, 121] on input "41" at bounding box center [534, 123] width 52 height 24
click at [556, 121] on input "42" at bounding box center [534, 123] width 52 height 24
click at [556, 121] on input "43" at bounding box center [534, 123] width 52 height 24
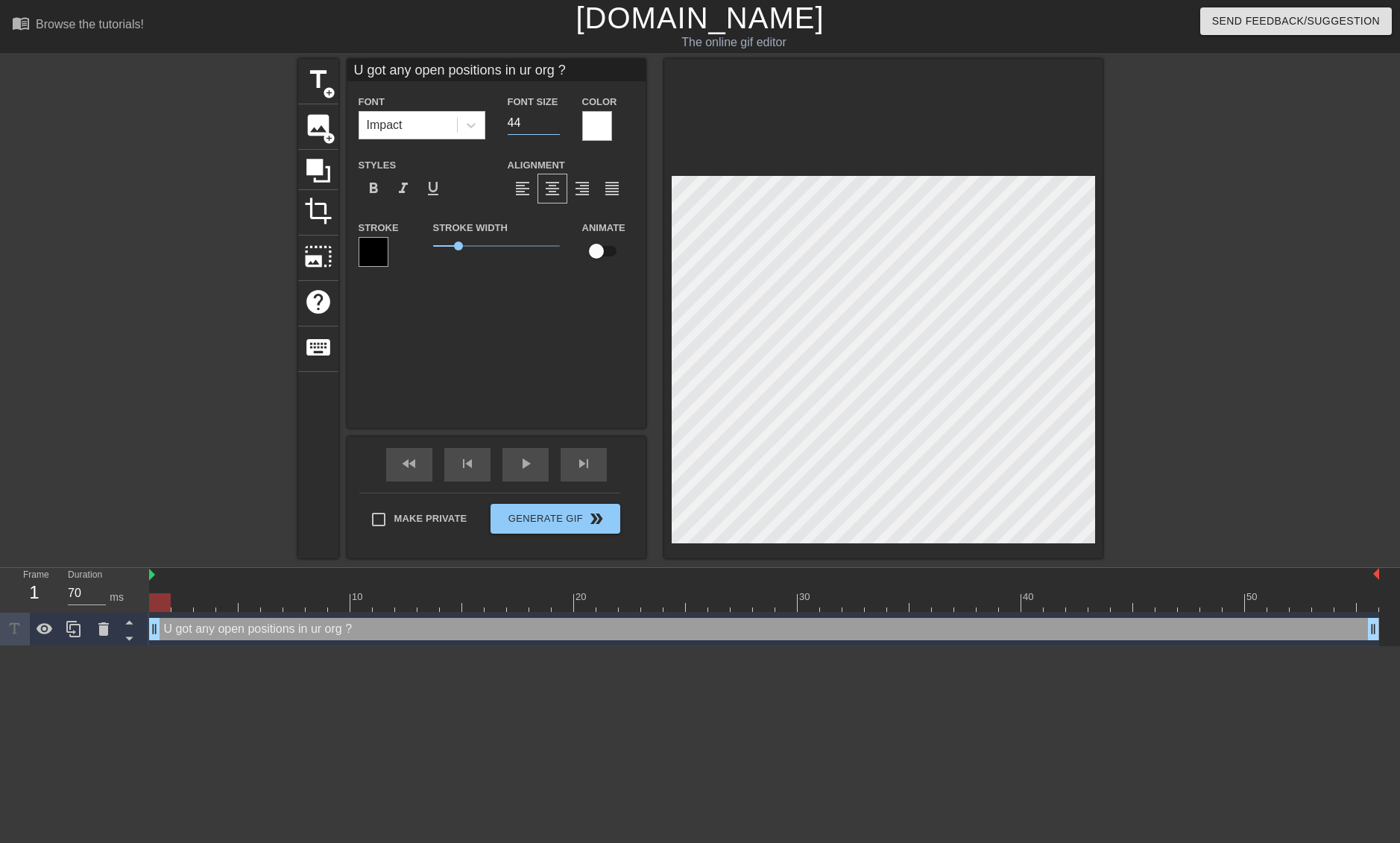
click at [556, 121] on input "44" at bounding box center [534, 123] width 52 height 24
click at [556, 121] on input "45" at bounding box center [534, 123] width 52 height 24
click at [556, 121] on input "46" at bounding box center [534, 123] width 52 height 24
click at [518, 474] on div "play_arrow" at bounding box center [525, 465] width 47 height 34
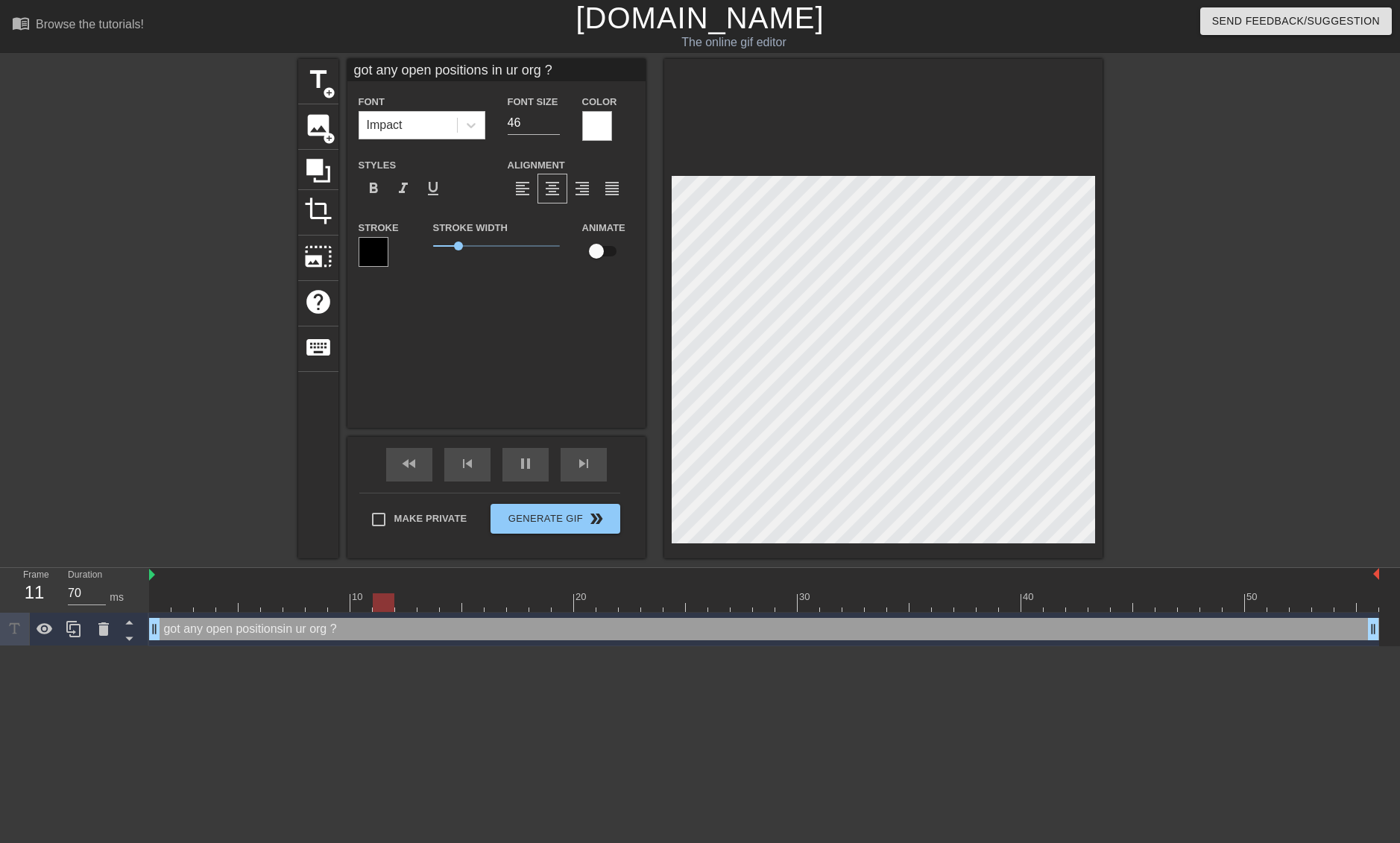
scroll to position [3, 9]
click at [552, 125] on input "45" at bounding box center [534, 123] width 52 height 24
click at [552, 125] on input "44" at bounding box center [534, 123] width 52 height 24
click at [552, 125] on input "43" at bounding box center [534, 123] width 52 height 24
click at [552, 125] on input "42" at bounding box center [534, 123] width 52 height 24
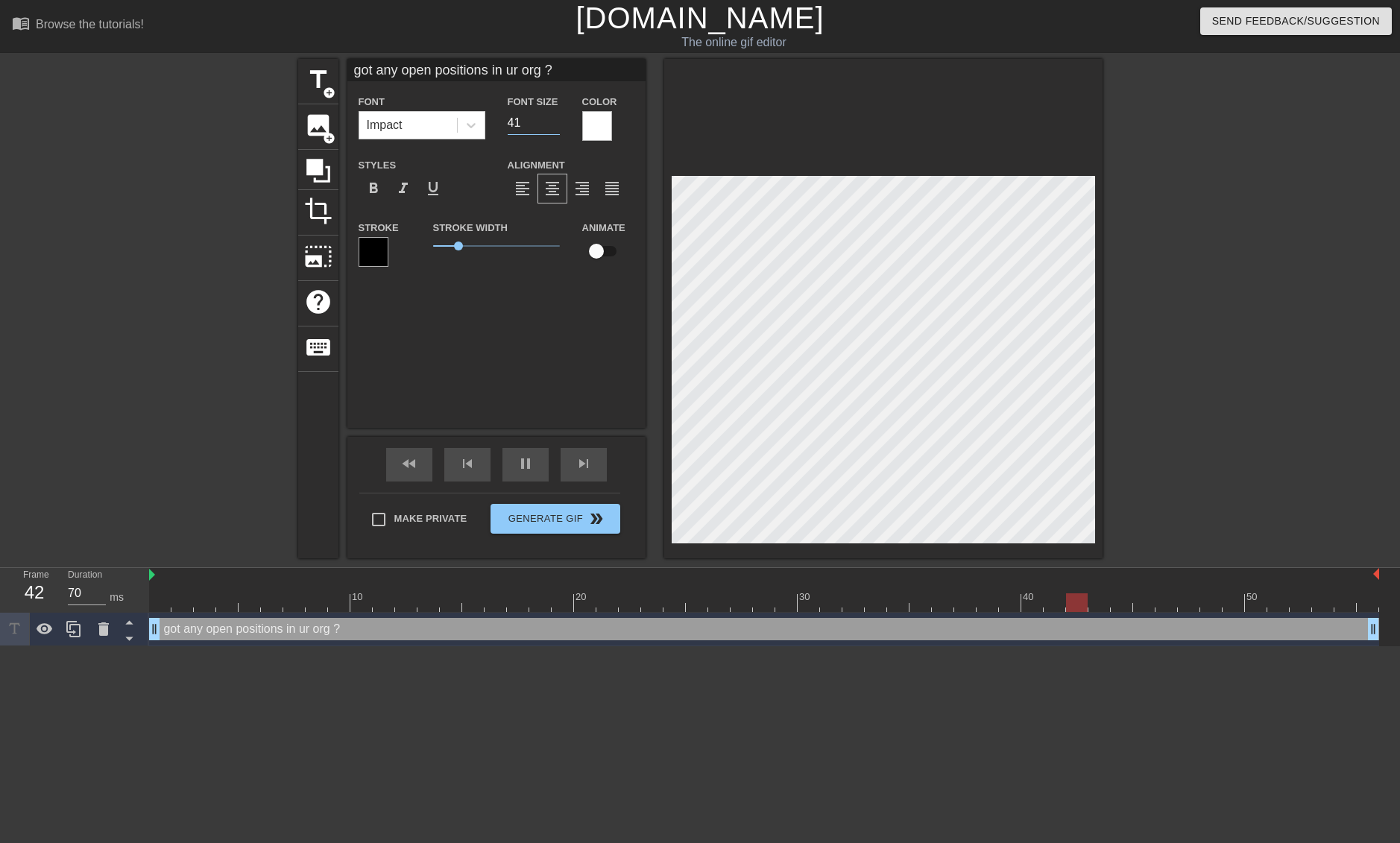
click at [552, 125] on input "41" at bounding box center [534, 123] width 52 height 24
click at [552, 125] on input "40" at bounding box center [534, 123] width 52 height 24
click at [552, 125] on input "39" at bounding box center [534, 123] width 52 height 24
click at [552, 125] on input "38" at bounding box center [534, 123] width 52 height 24
click at [552, 125] on input "37" at bounding box center [534, 123] width 52 height 24
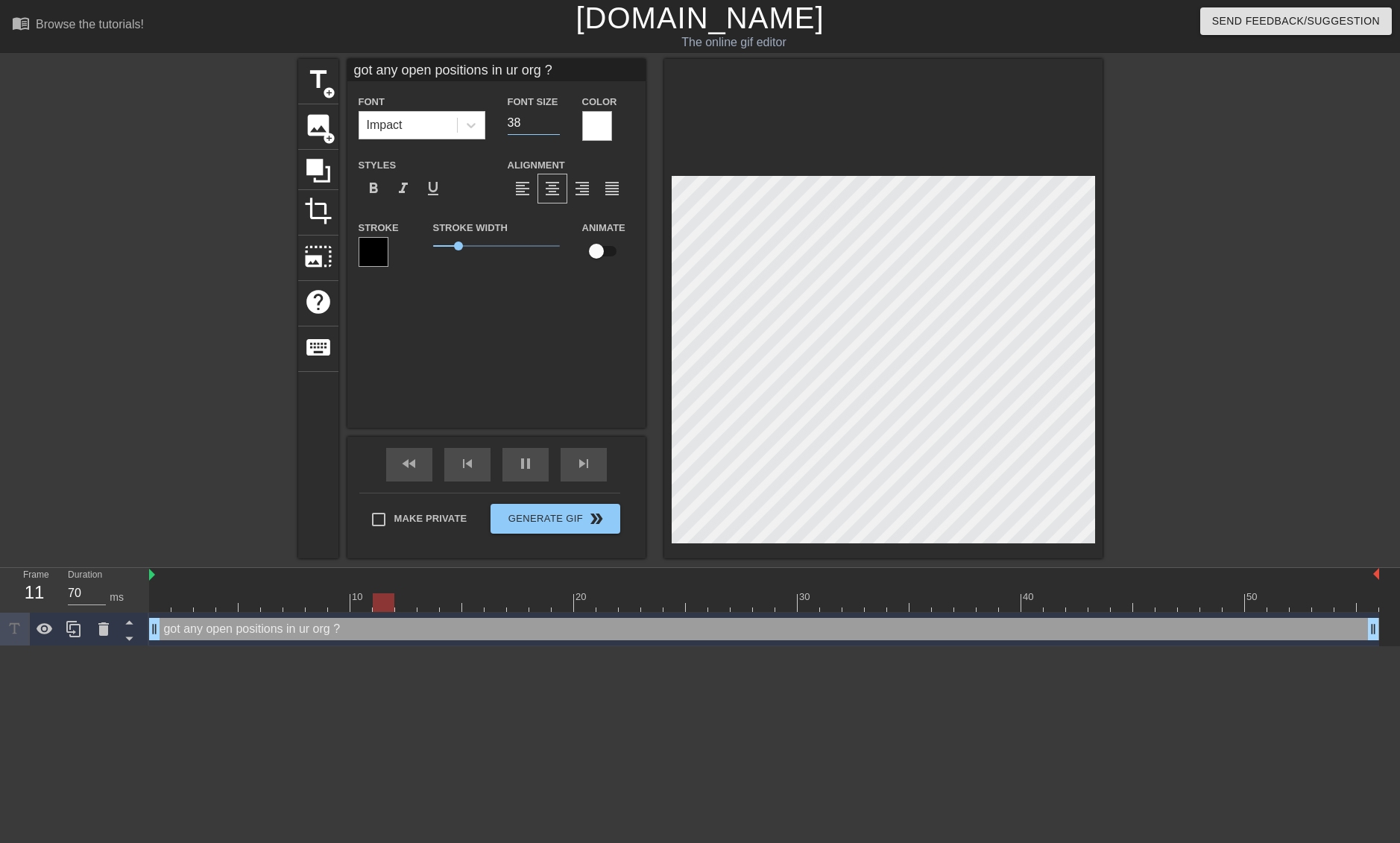
click at [552, 119] on input "38" at bounding box center [534, 123] width 52 height 24
click at [552, 119] on input "39" at bounding box center [534, 123] width 52 height 24
click at [552, 119] on input "40" at bounding box center [534, 123] width 52 height 24
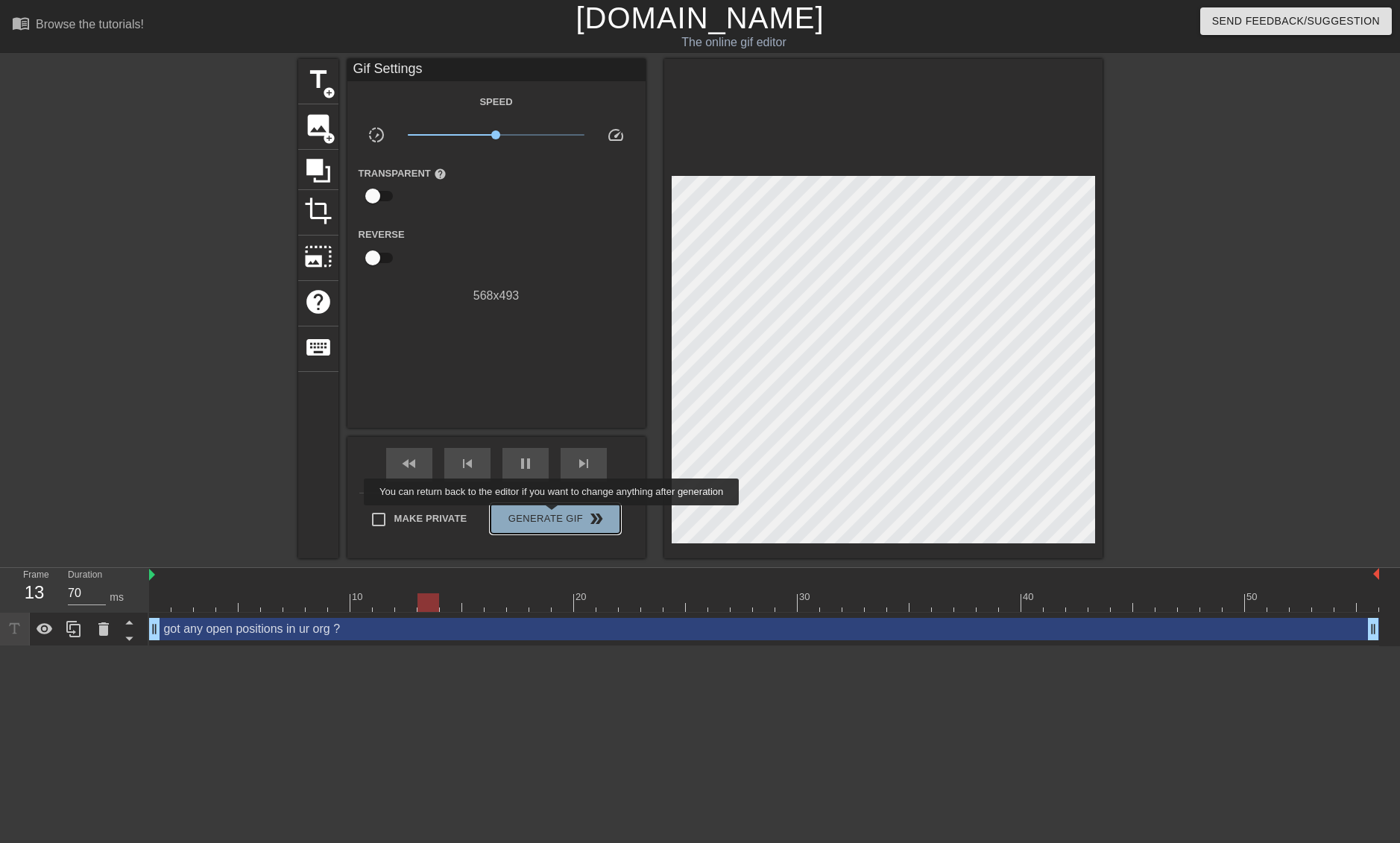
click at [562, 516] on span "Generate Gif double_arrow" at bounding box center [555, 518] width 117 height 18
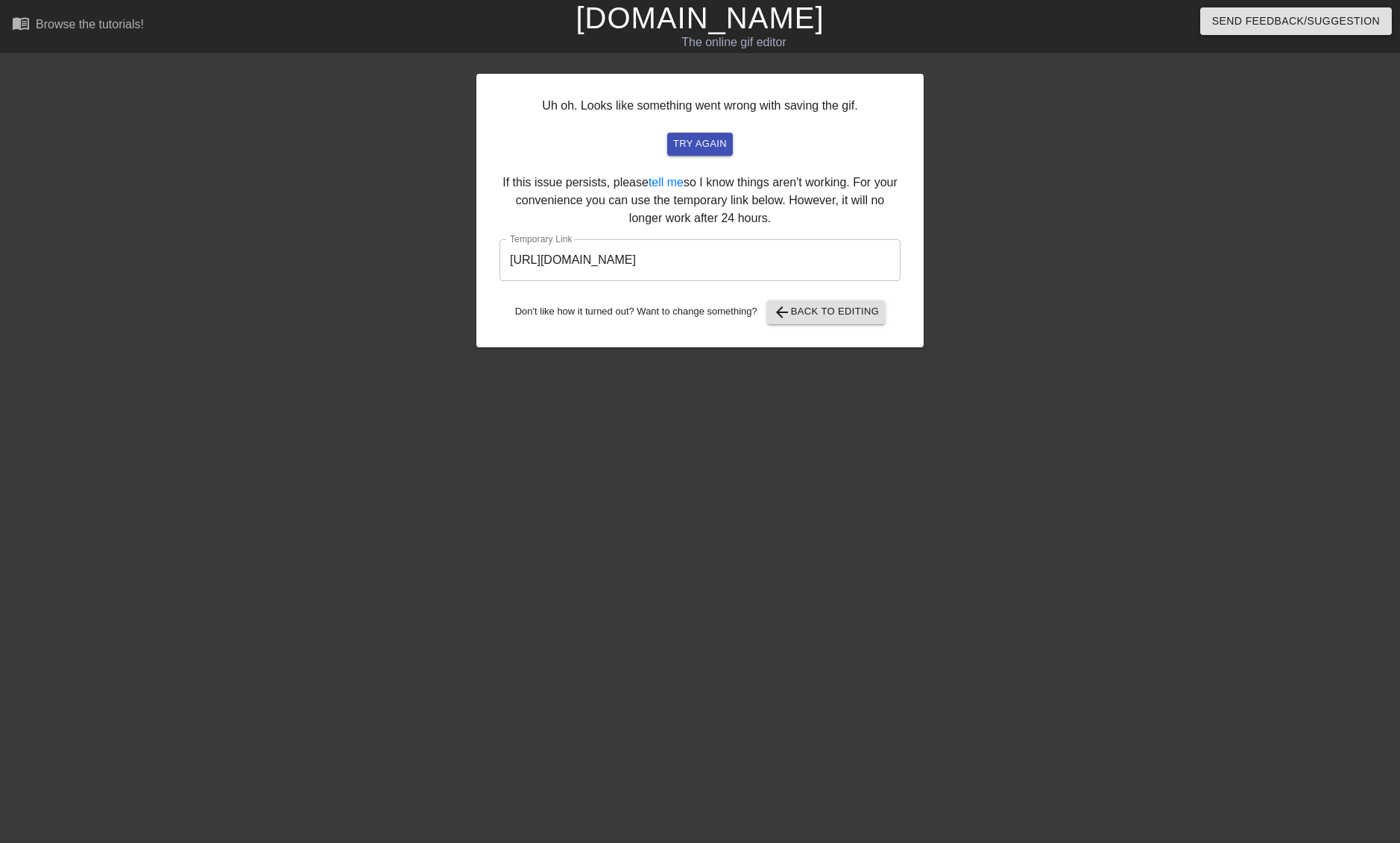
click at [827, 266] on input "[URL][DOMAIN_NAME]" at bounding box center [700, 260] width 401 height 41
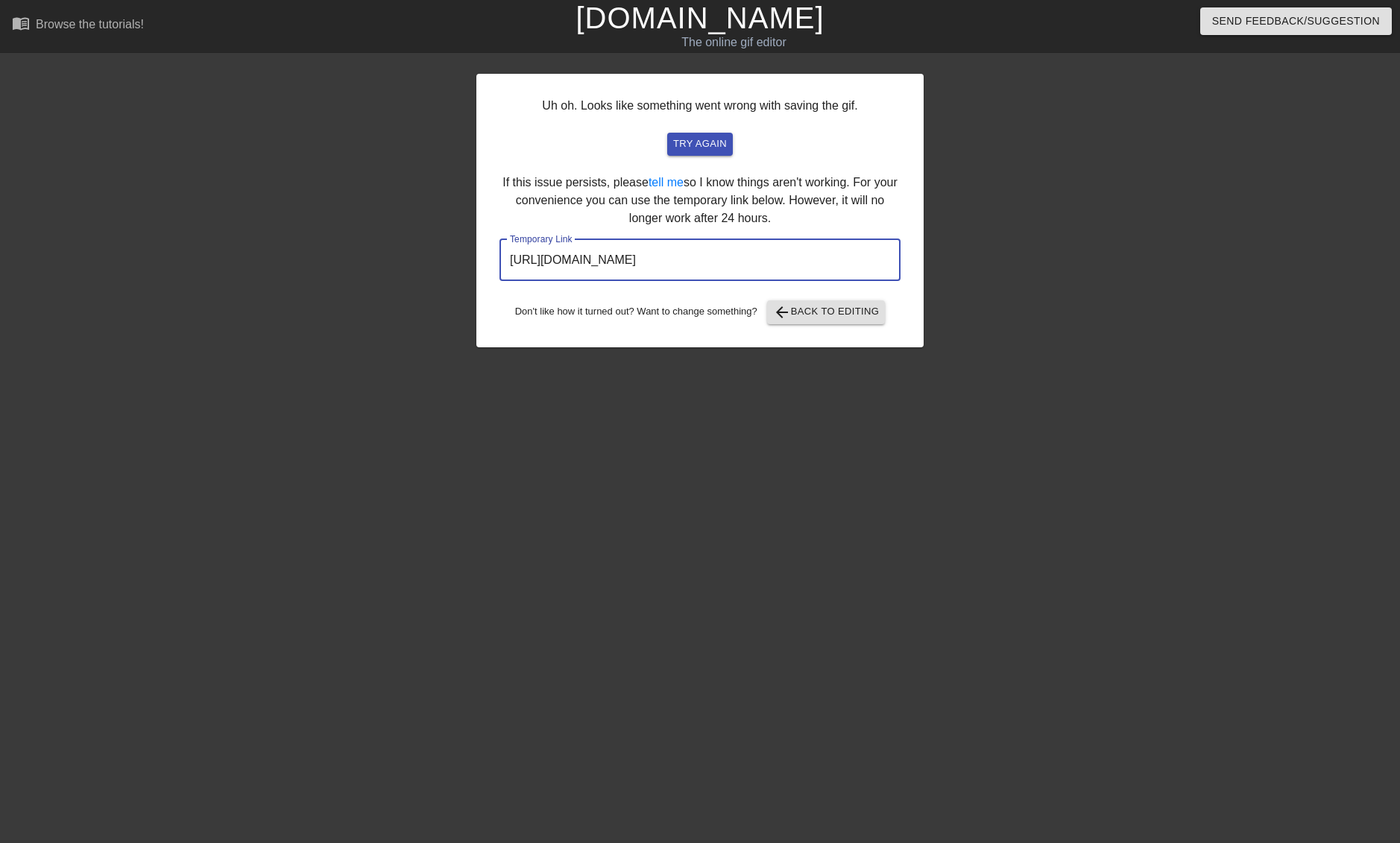
click at [827, 266] on input "[URL][DOMAIN_NAME]" at bounding box center [700, 260] width 401 height 41
